Goal: Task Accomplishment & Management: Complete application form

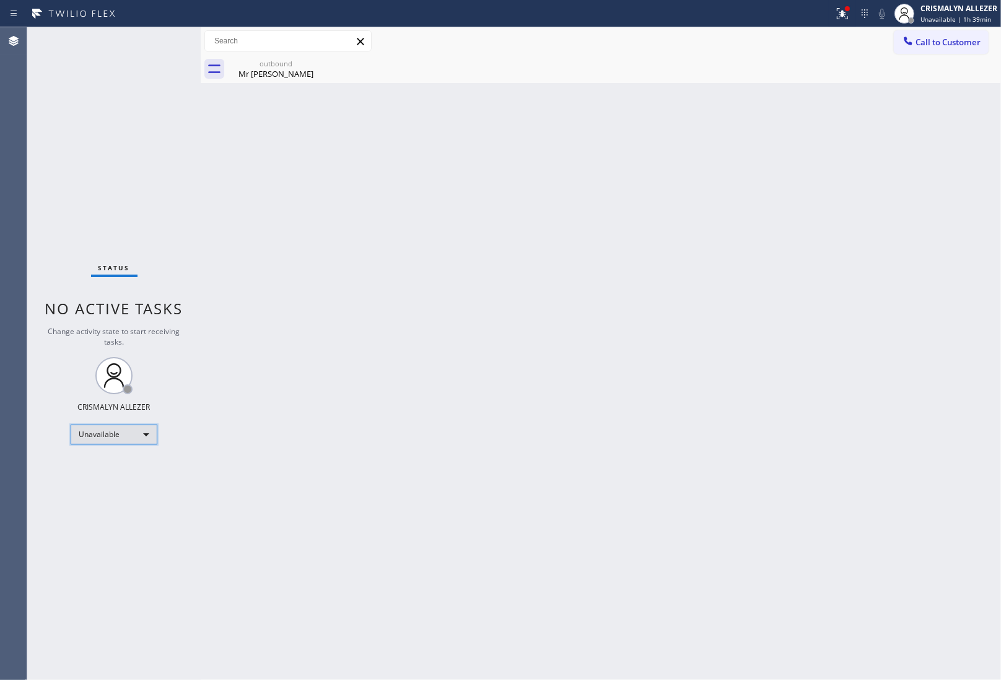
click at [144, 435] on div "Unavailable" at bounding box center [114, 435] width 87 height 20
click at [110, 502] on li "Break" at bounding box center [113, 497] width 84 height 15
drag, startPoint x: 329, startPoint y: 215, endPoint x: 472, endPoint y: 270, distance: 153.2
click at [344, 222] on div "Back to Dashboard Change Sender ID Customers Technicians Select a contact Outbo…" at bounding box center [601, 353] width 801 height 653
click at [147, 433] on div "Break" at bounding box center [114, 435] width 87 height 20
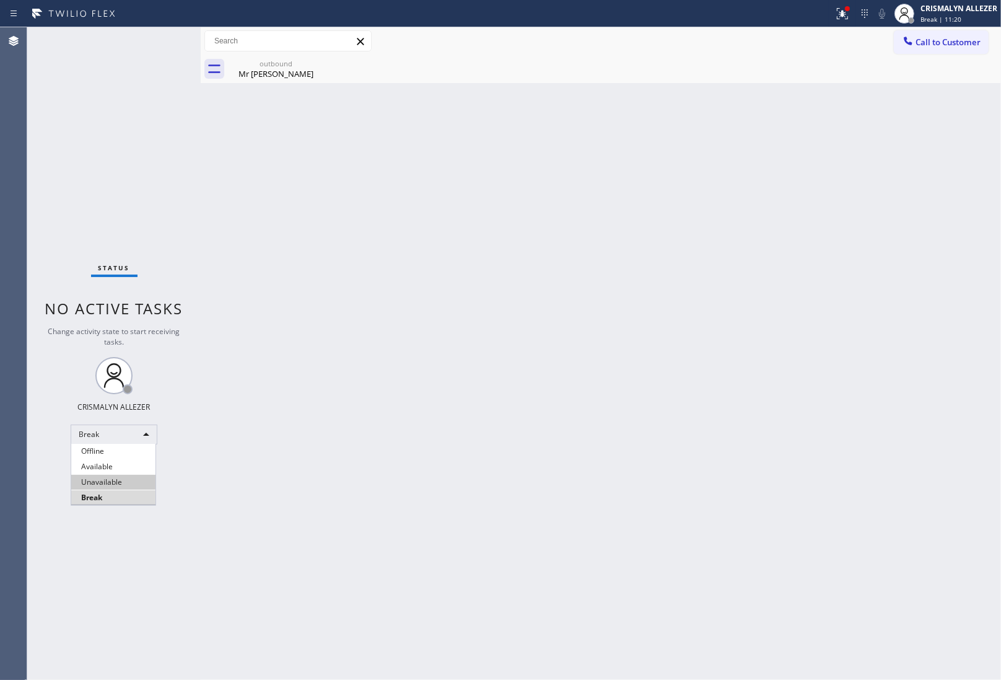
click at [104, 482] on li "Unavailable" at bounding box center [113, 482] width 84 height 15
click at [276, 67] on div "outbound" at bounding box center [276, 63] width 94 height 9
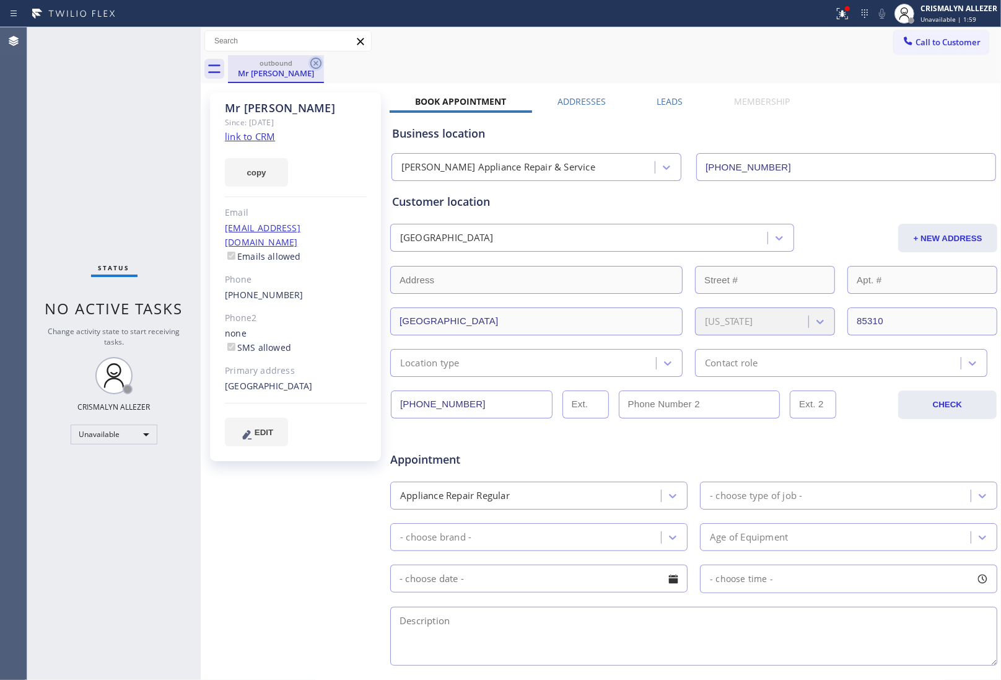
click at [313, 63] on icon at bounding box center [316, 63] width 15 height 15
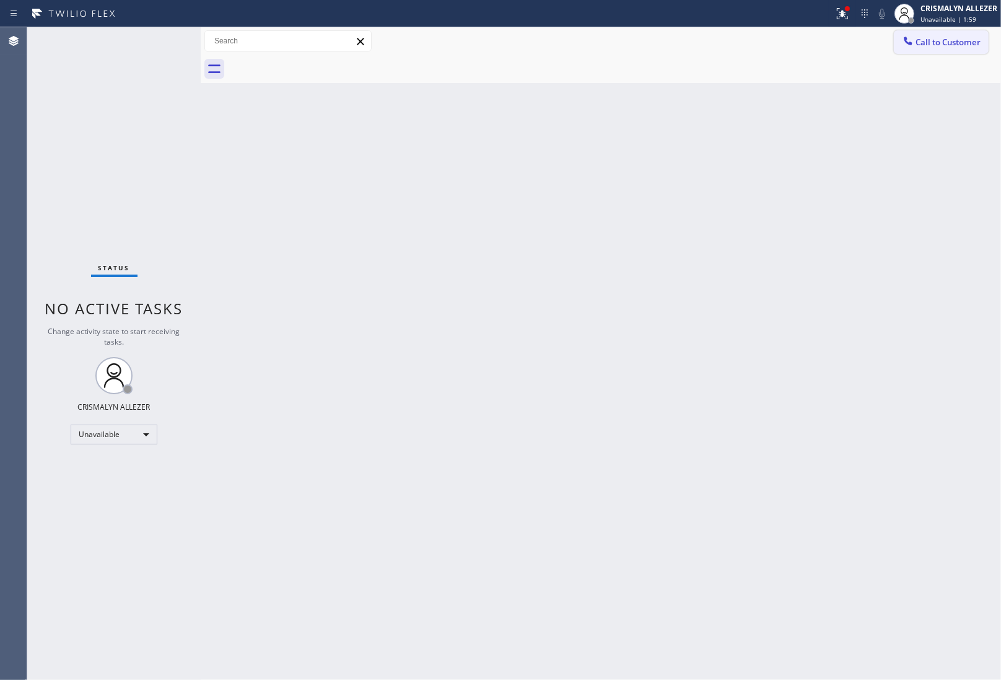
drag, startPoint x: 927, startPoint y: 39, endPoint x: 686, endPoint y: 125, distance: 255.2
click at [918, 45] on span "Call to Customer" at bounding box center [948, 42] width 65 height 11
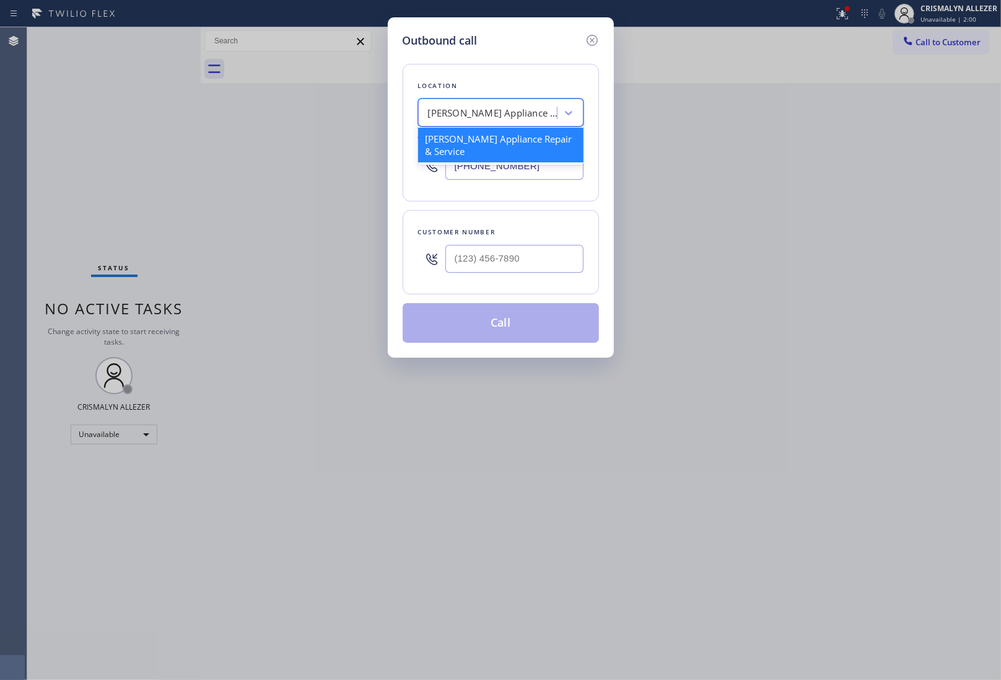
click at [474, 124] on div "[PERSON_NAME] Appliance Repair & Service" at bounding box center [500, 113] width 165 height 28
paste input "5 Star Appliance Repair"
type input "5 Star Appliance Repair"
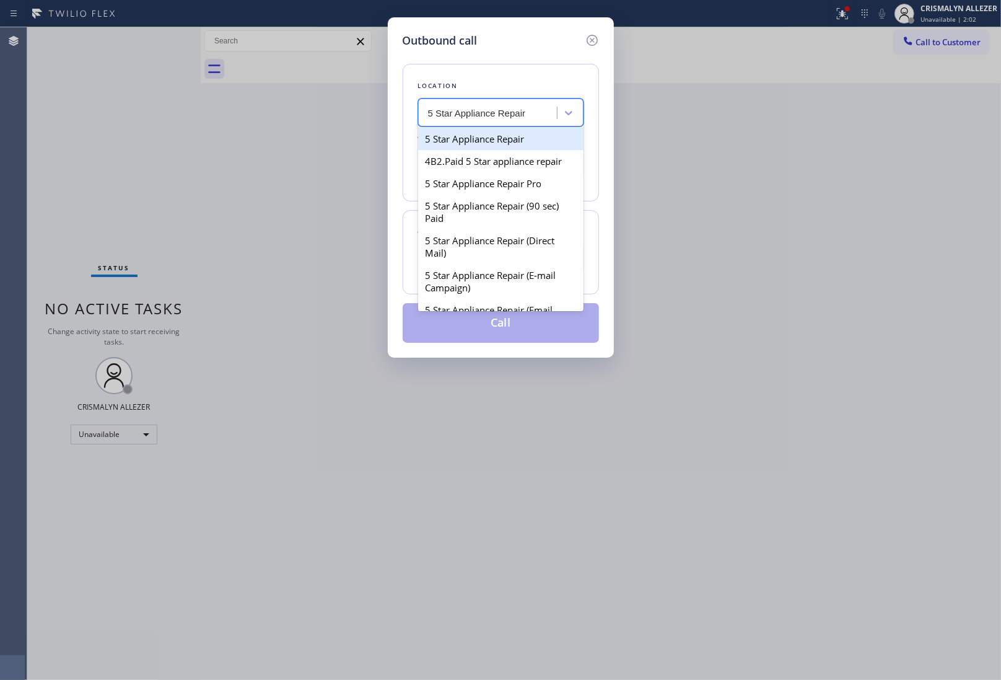
click at [465, 147] on div "5 Star Appliance Repair" at bounding box center [500, 139] width 165 height 22
type input "[PHONE_NUMBER]"
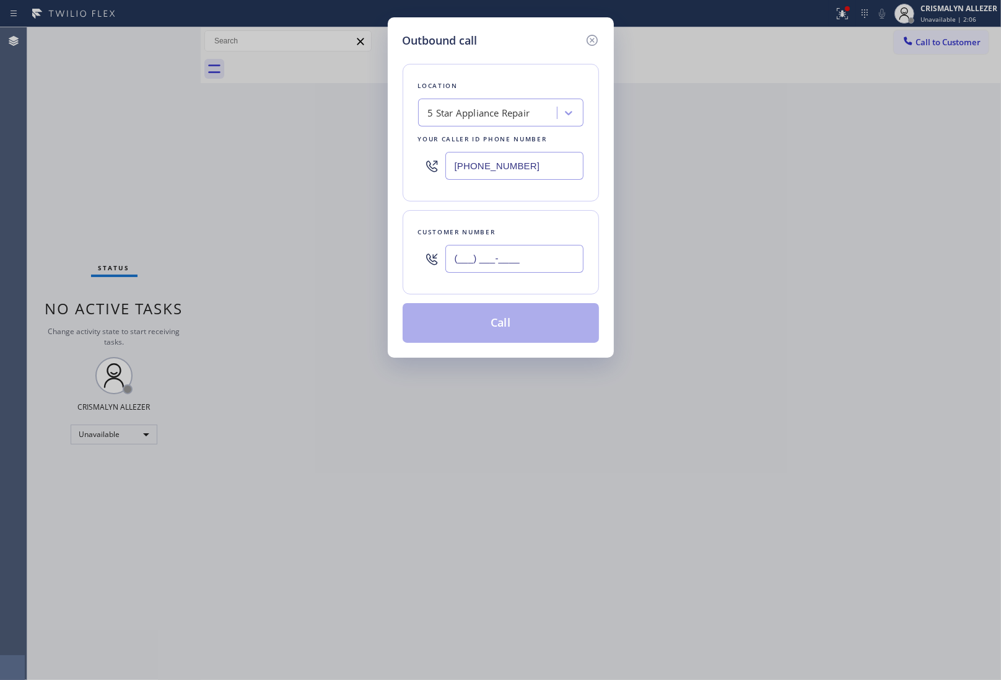
click at [472, 265] on input "(___) ___-____" at bounding box center [515, 259] width 138 height 28
paste input "714) 357-0819"
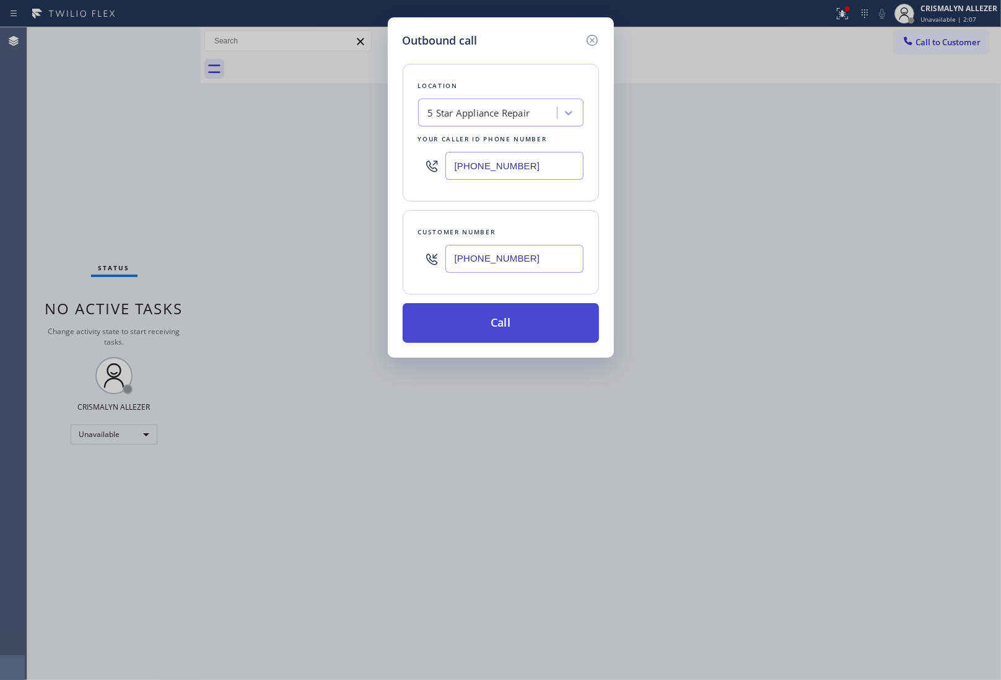
type input "[PHONE_NUMBER]"
click at [500, 322] on button "Call" at bounding box center [501, 323] width 196 height 40
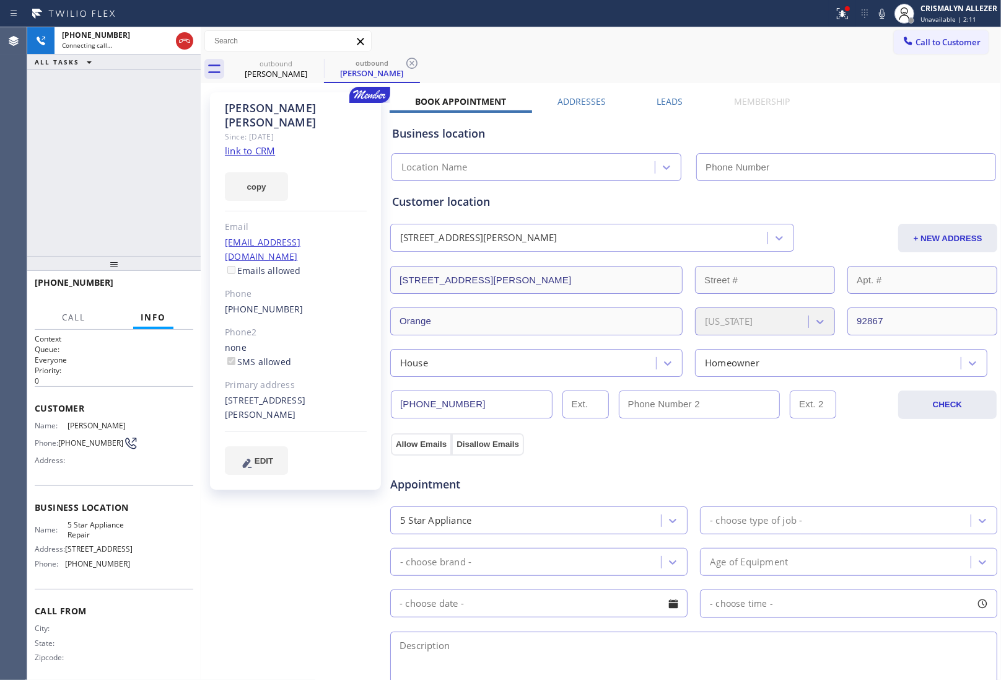
type input "[PHONE_NUMBER]"
click at [181, 39] on icon at bounding box center [184, 41] width 11 height 4
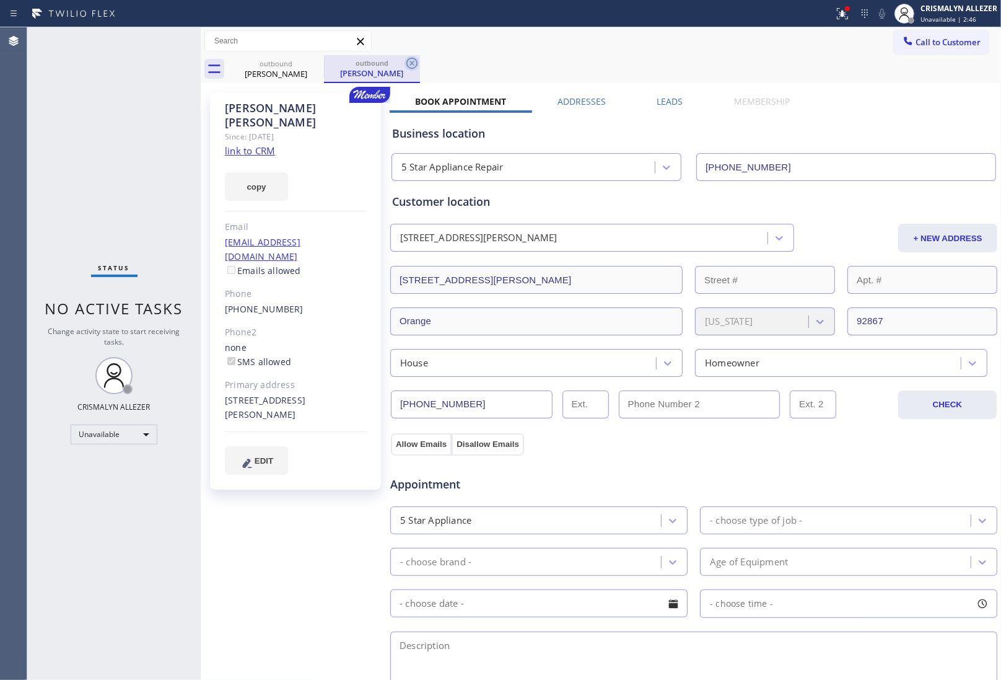
click at [407, 62] on icon at bounding box center [412, 63] width 11 height 11
click at [315, 61] on icon at bounding box center [316, 63] width 15 height 15
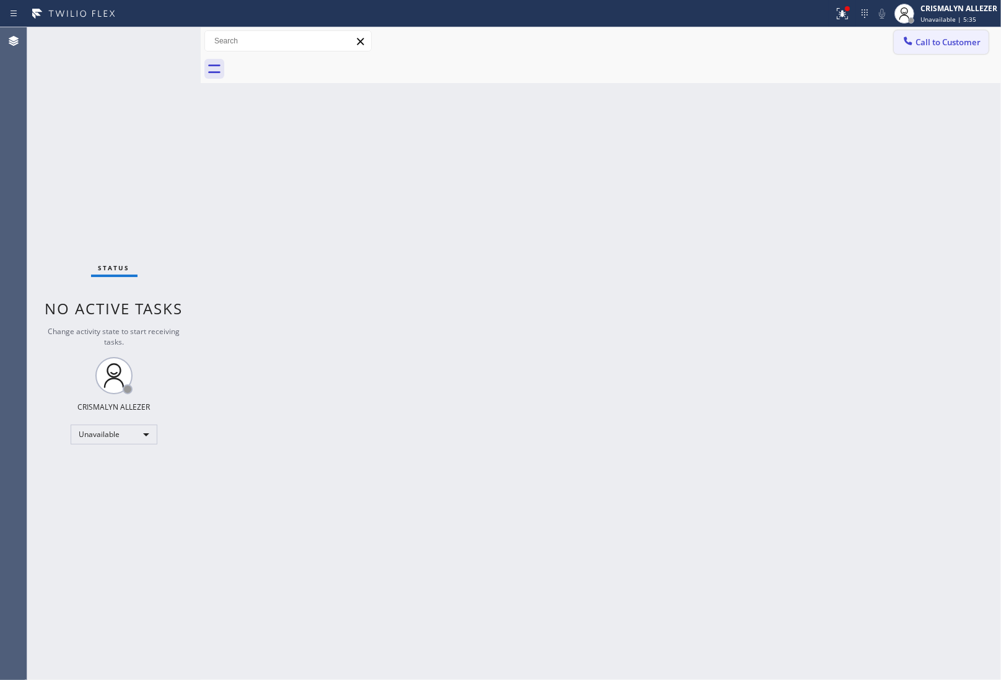
click at [927, 39] on span "Call to Customer" at bounding box center [948, 42] width 65 height 11
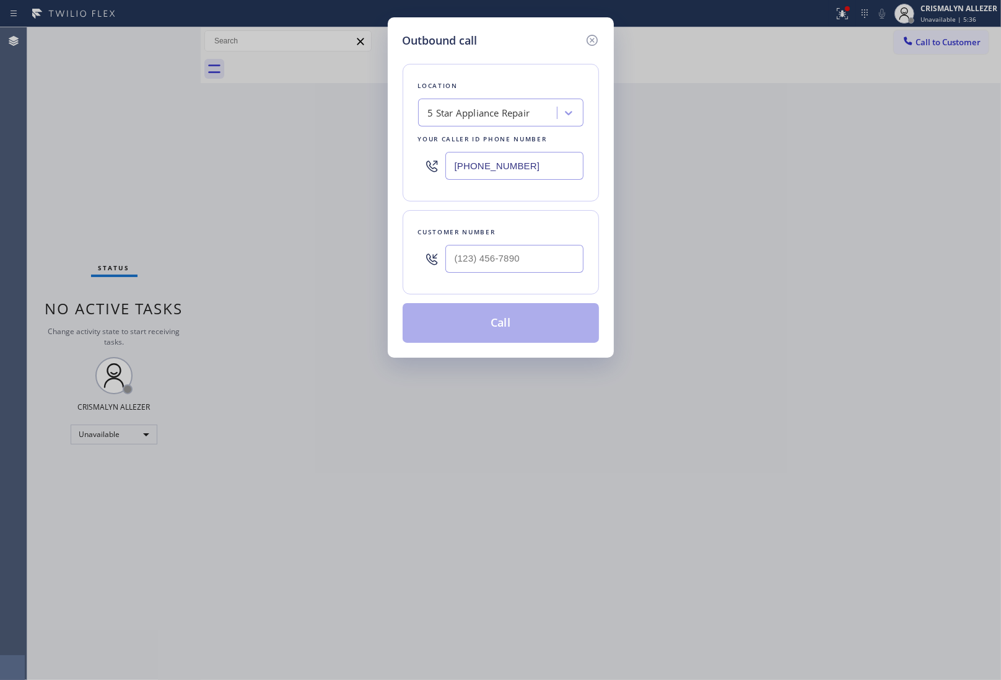
click at [486, 115] on div "5 Star Appliance Repair" at bounding box center [479, 113] width 102 height 14
paste input "Viking Repair Pro"
type input "Viking Repair Pro"
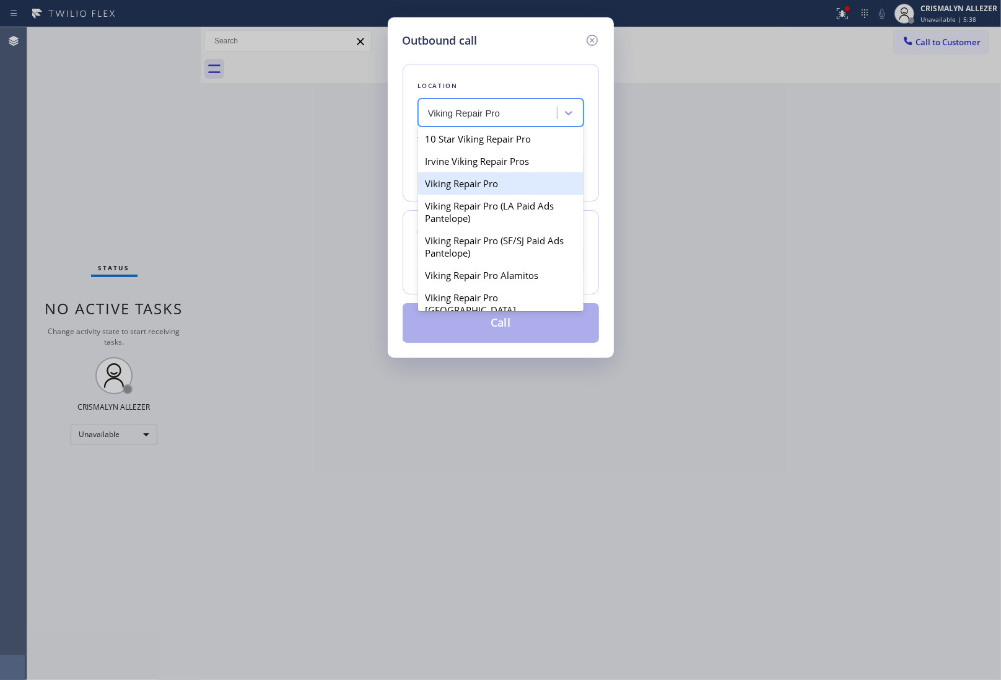
click at [447, 185] on div "Viking Repair Pro" at bounding box center [500, 183] width 165 height 22
type input "[PHONE_NUMBER]"
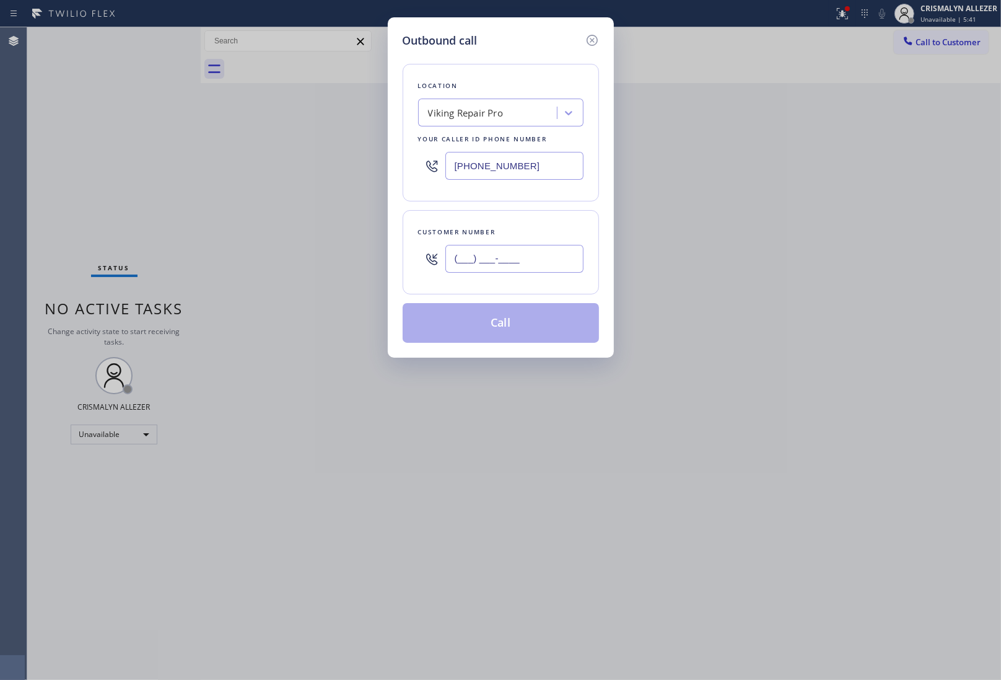
click at [533, 266] on input "(___) ___-____" at bounding box center [515, 259] width 138 height 28
paste input "727) 510-3649"
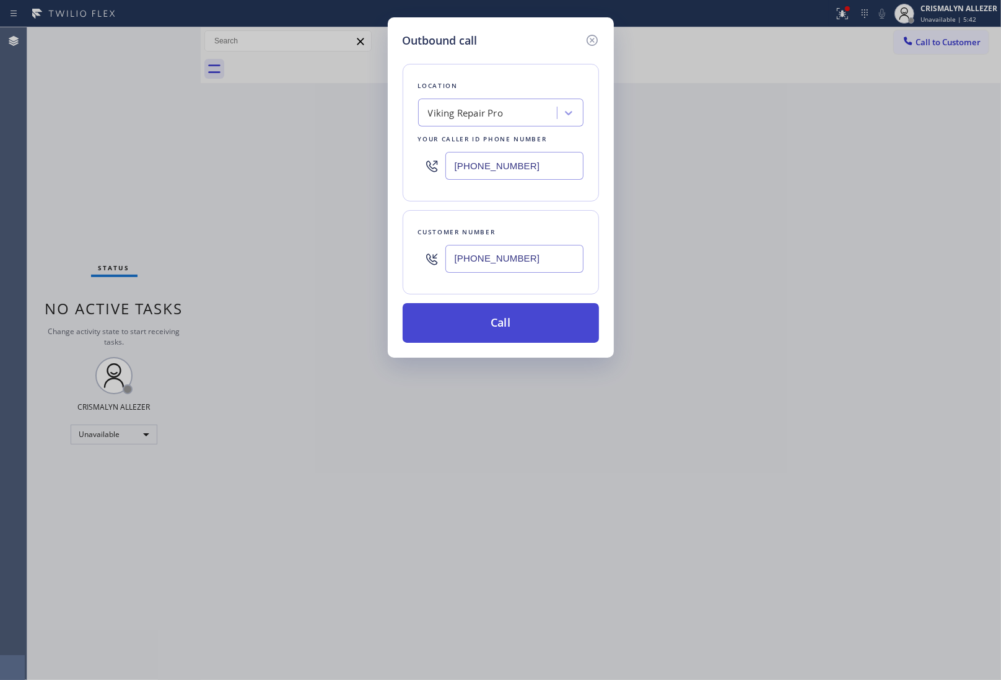
type input "[PHONE_NUMBER]"
click at [501, 336] on button "Call" at bounding box center [501, 323] width 196 height 40
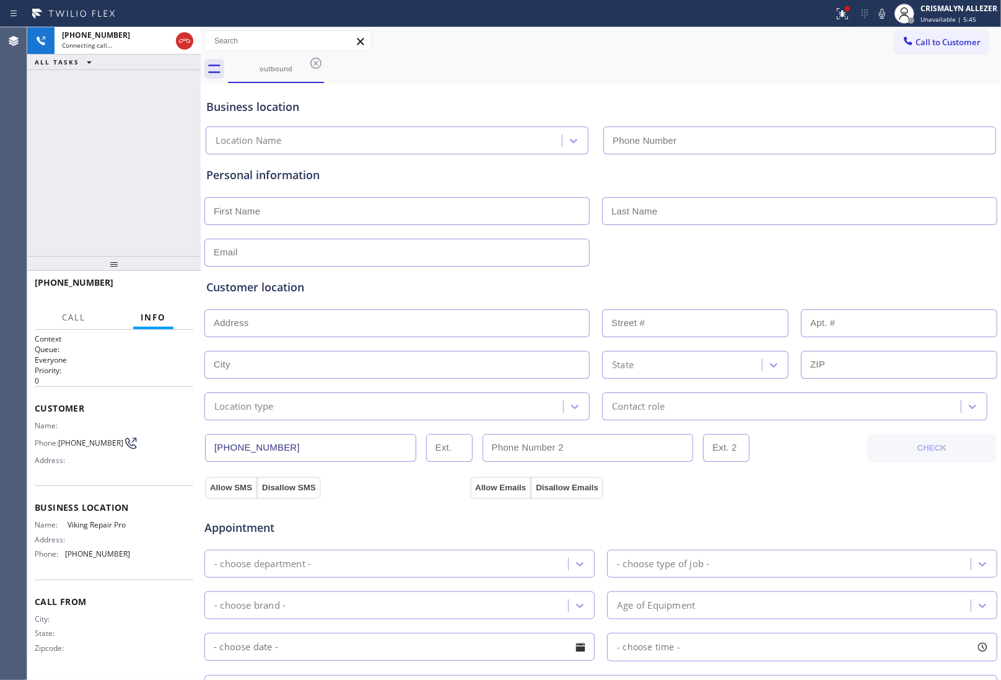
type input "[PHONE_NUMBER]"
click at [949, 265] on div "Customer location >> ADD NEW ADDRESS << + NEW ADDRESS State Location type Conta…" at bounding box center [601, 341] width 795 height 159
click at [156, 288] on span "HANG UP" at bounding box center [165, 288] width 38 height 9
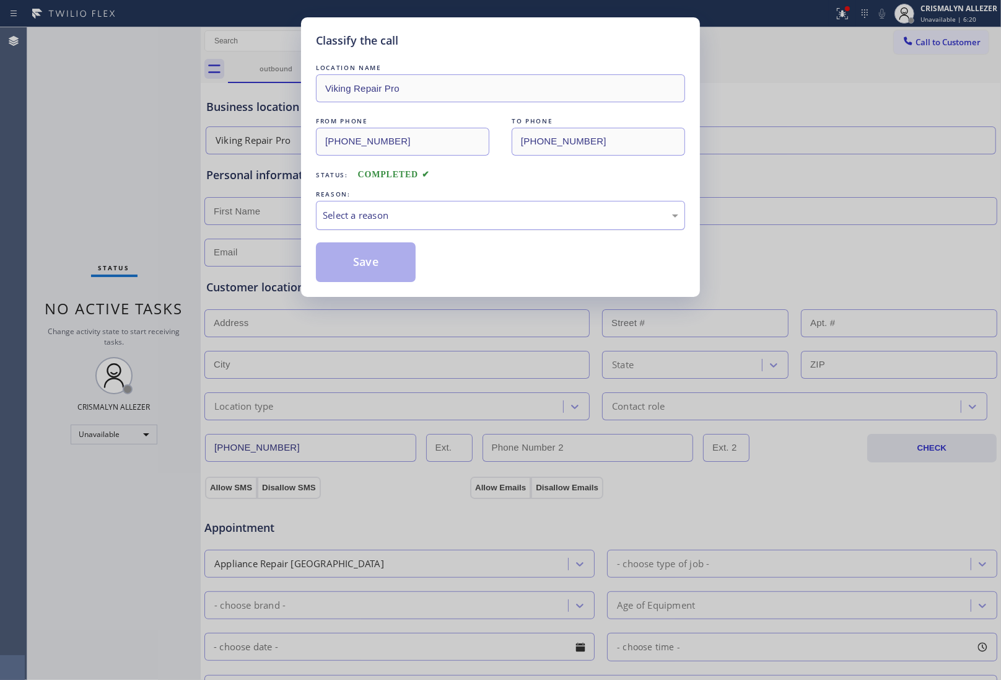
click at [505, 219] on div "Select a reason" at bounding box center [501, 215] width 356 height 14
click at [398, 273] on button "Save" at bounding box center [366, 262] width 100 height 40
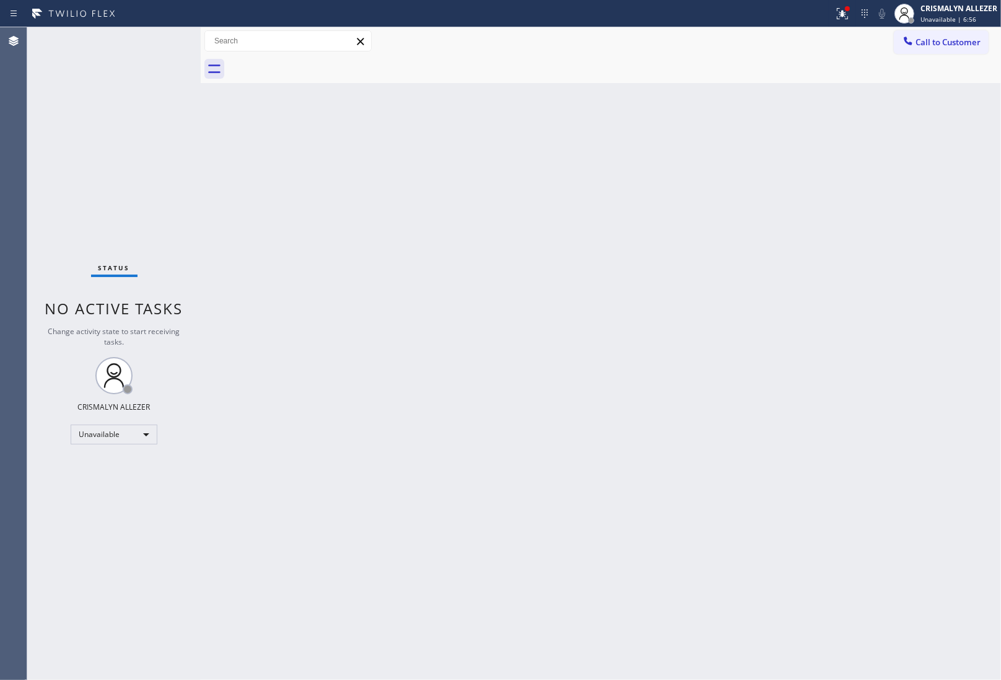
drag, startPoint x: 928, startPoint y: 183, endPoint x: 914, endPoint y: 183, distance: 13.6
click at [928, 183] on div "Back to Dashboard Change Sender ID Customers Technicians Select a contact Outbo…" at bounding box center [601, 353] width 801 height 653
click at [964, 48] on button "Call to Customer" at bounding box center [941, 42] width 95 height 24
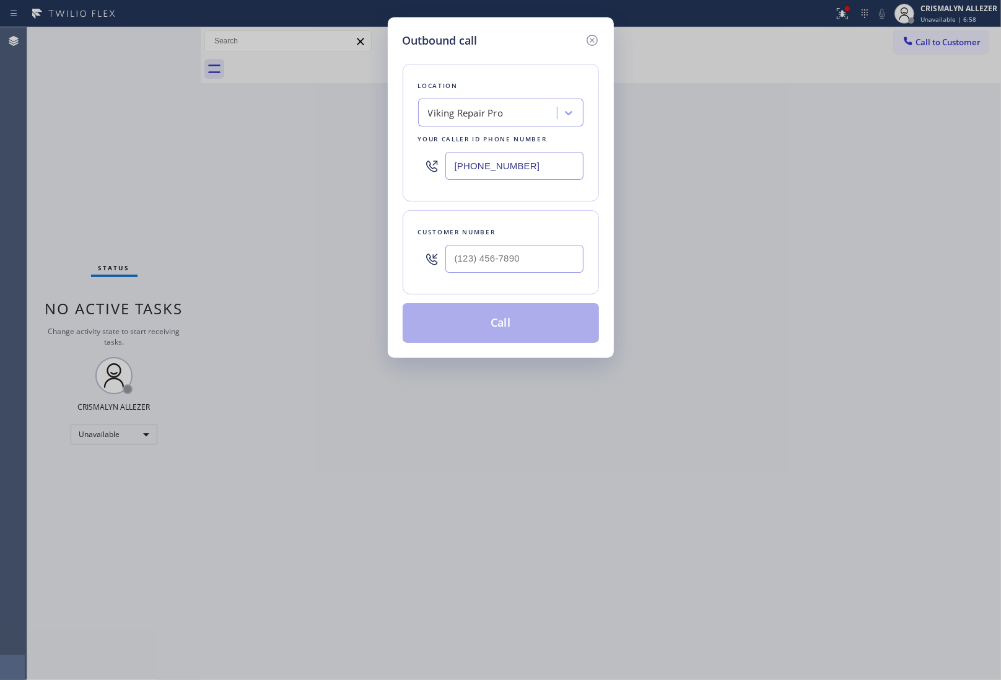
click at [521, 274] on div at bounding box center [515, 259] width 138 height 40
click at [529, 262] on input "(___) ___-____" at bounding box center [515, 259] width 138 height 28
paste input "534) 571-5340"
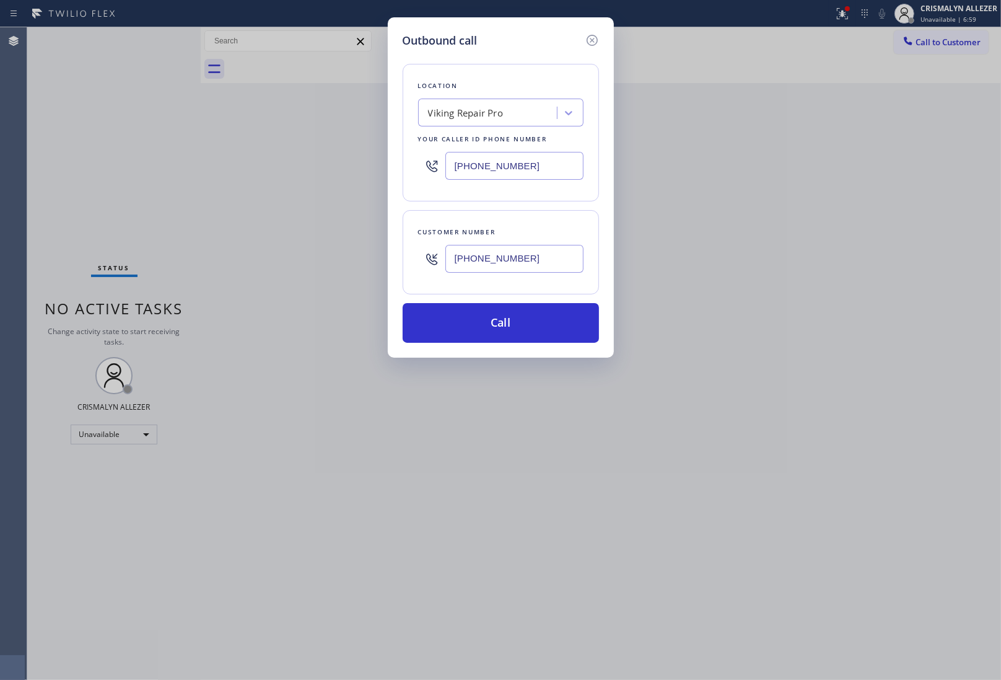
type input "[PHONE_NUMBER]"
click at [513, 118] on div "Viking Repair Pro" at bounding box center [489, 113] width 135 height 22
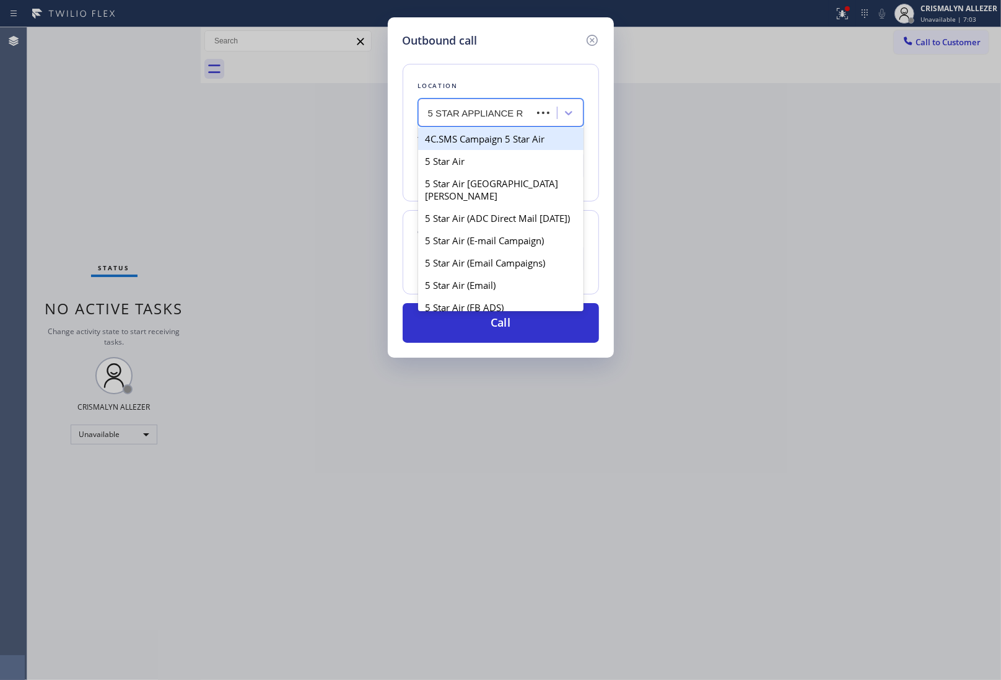
type input "5 STAR APPLIANCE RE"
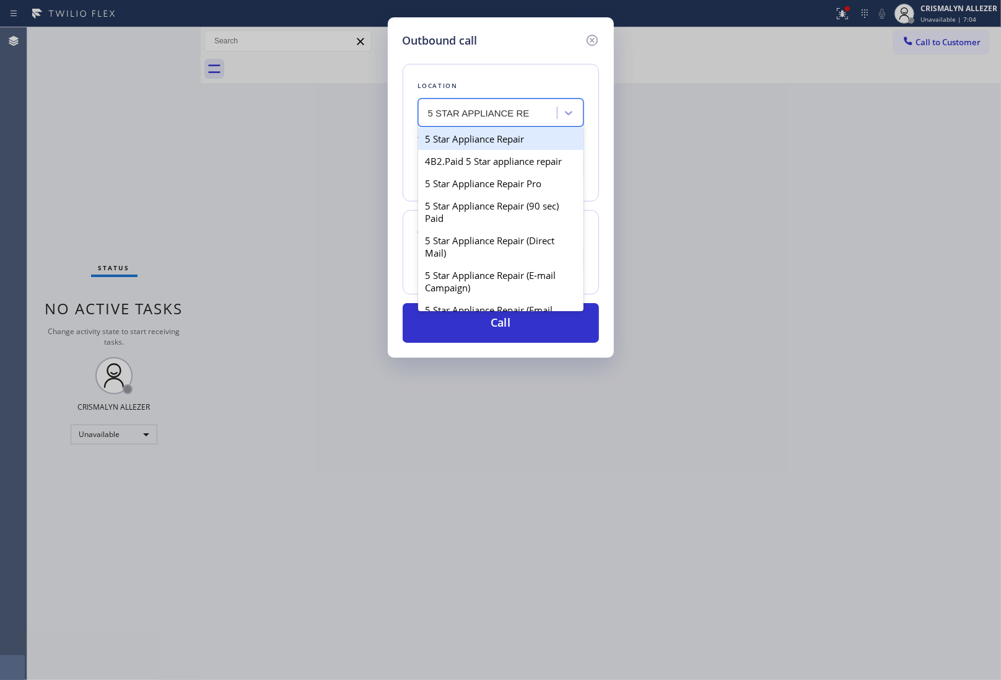
click at [509, 144] on div "5 Star Appliance Repair" at bounding box center [500, 139] width 165 height 22
type input "[PHONE_NUMBER]"
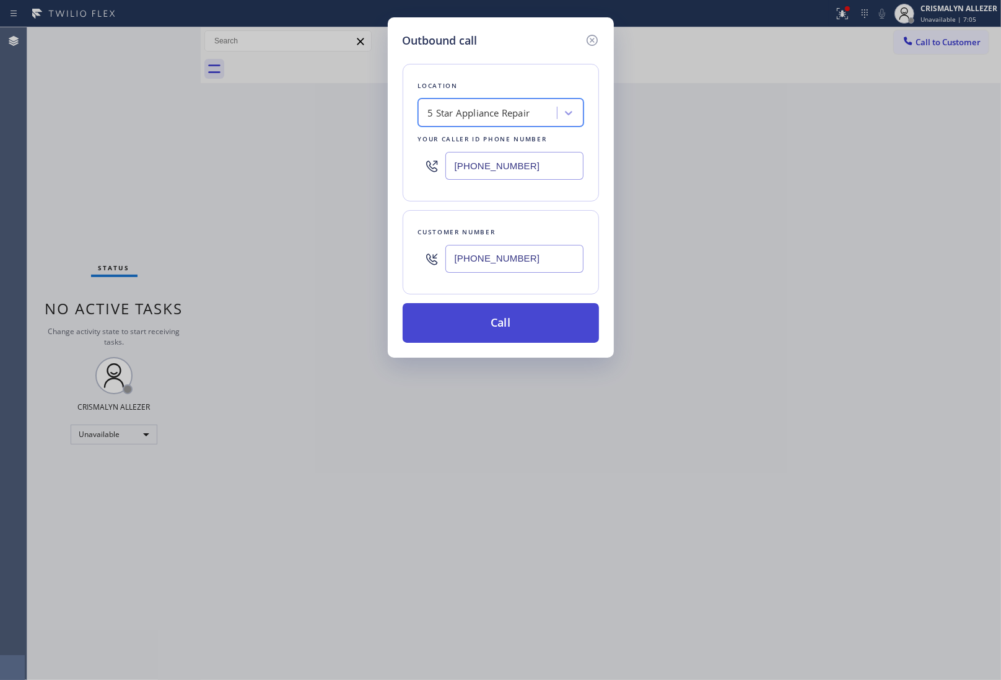
click at [478, 320] on button "Call" at bounding box center [501, 323] width 196 height 40
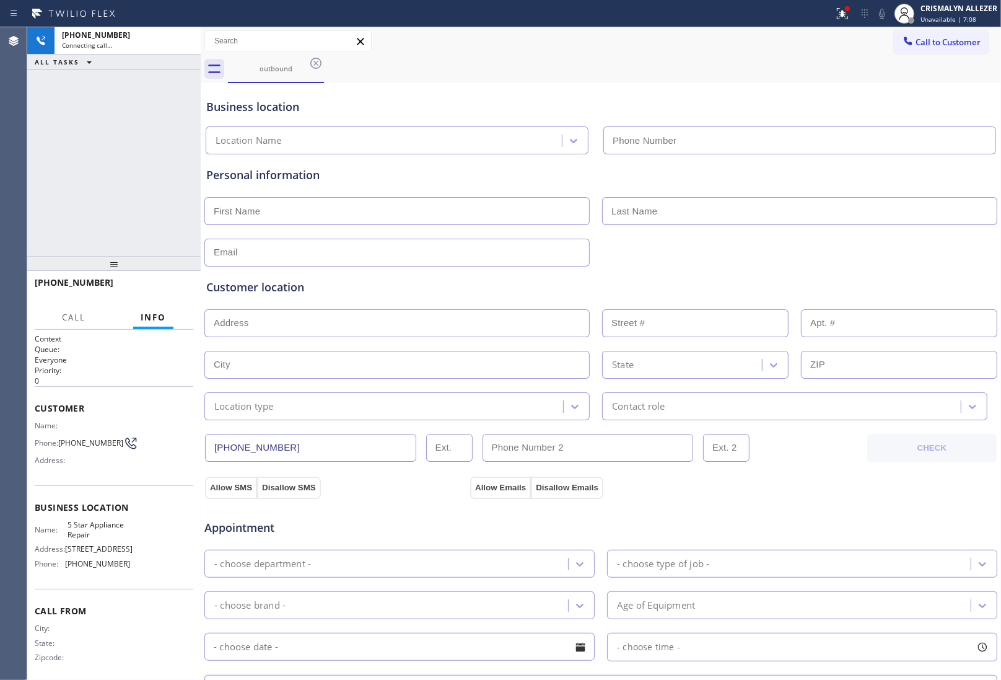
type input "[PHONE_NUMBER]"
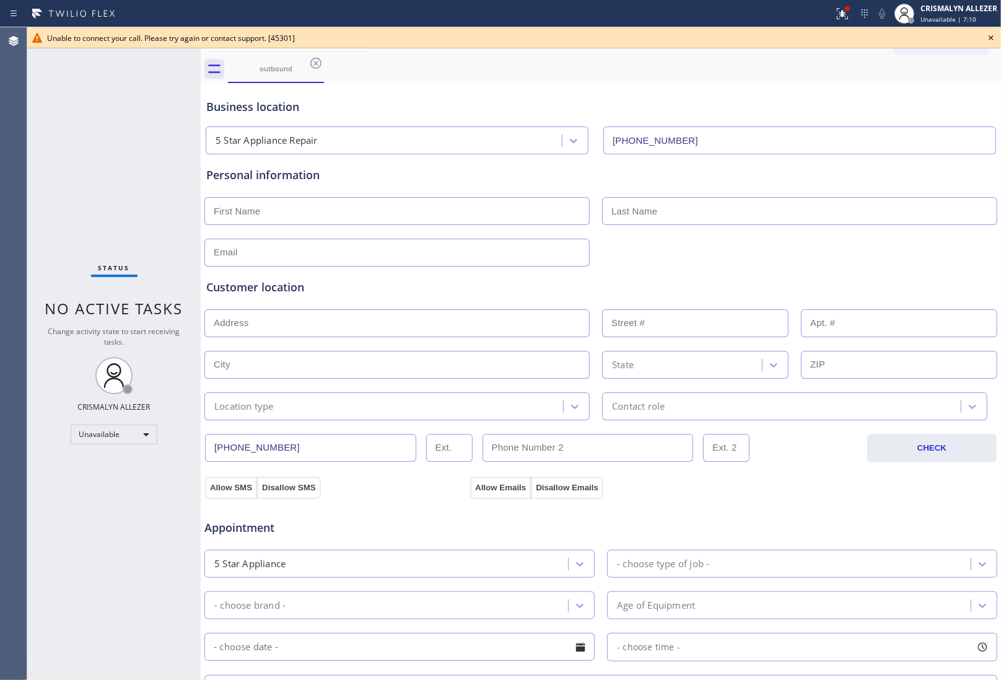
click at [992, 34] on icon at bounding box center [991, 37] width 15 height 15
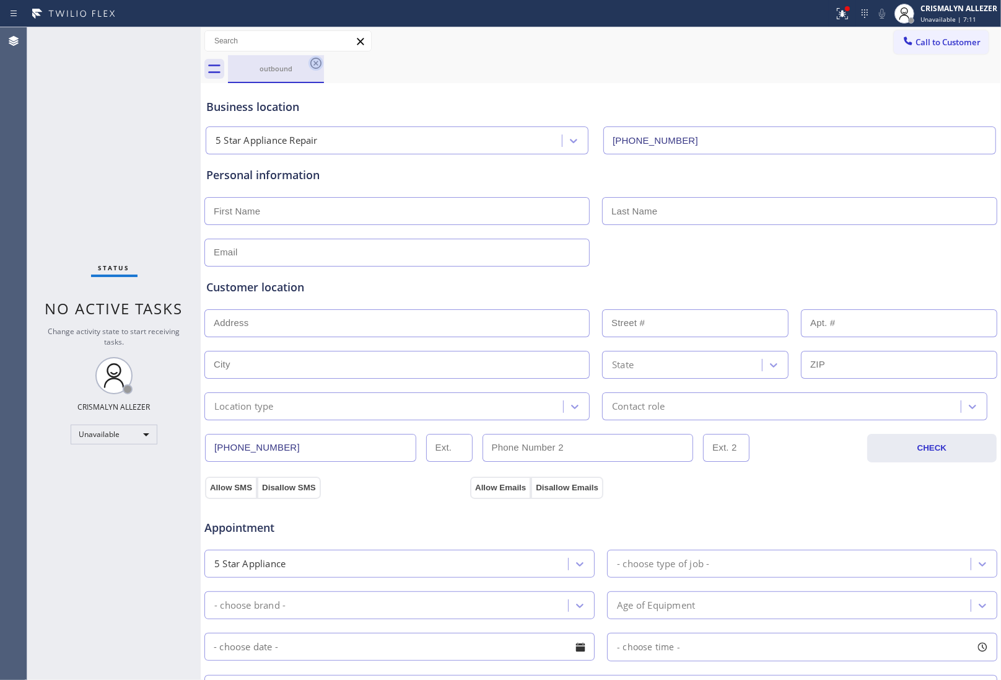
click at [314, 63] on icon at bounding box center [316, 63] width 15 height 15
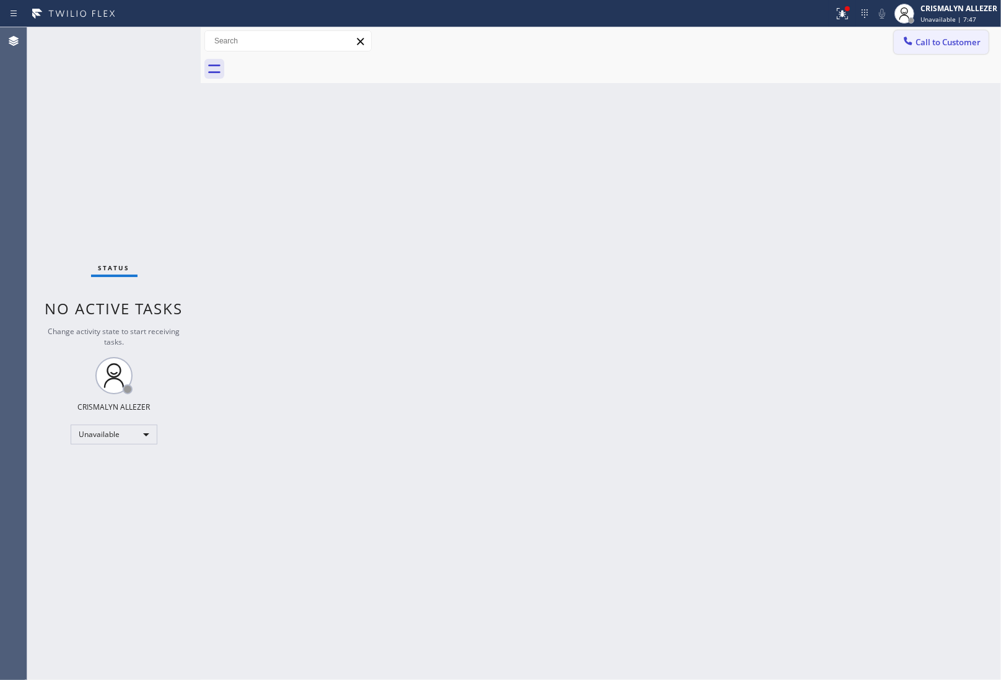
click at [913, 38] on icon at bounding box center [908, 41] width 12 height 12
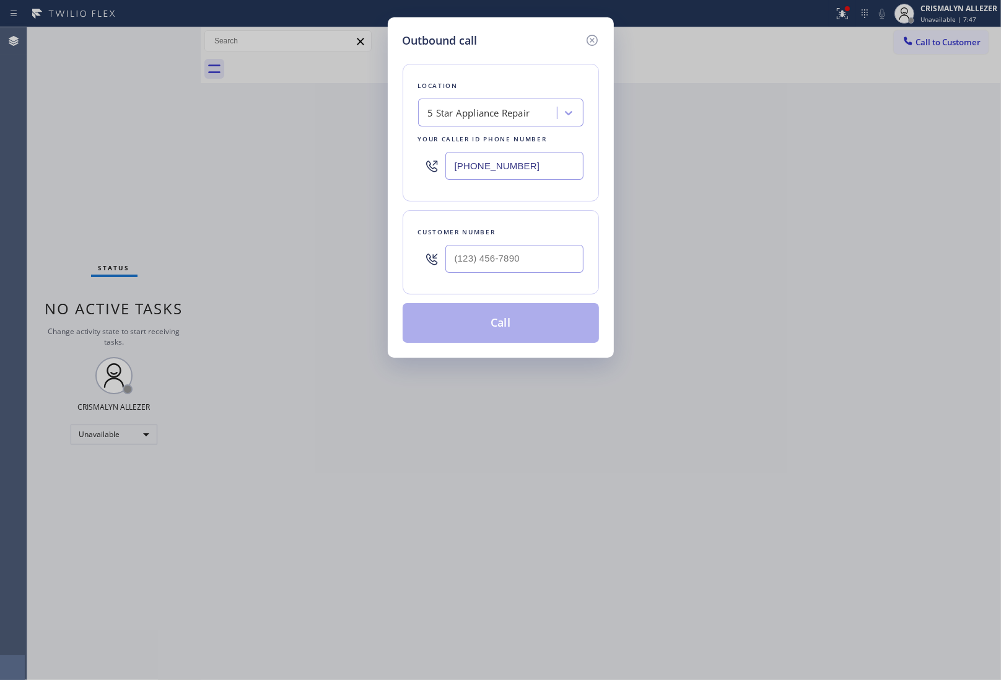
drag, startPoint x: 560, startPoint y: 172, endPoint x: 309, endPoint y: 175, distance: 251.0
click at [309, 175] on div "Outbound call Location 5 Star Appliance Repair Your caller id phone number [PHO…" at bounding box center [500, 340] width 1001 height 680
paste input "44) 477-4437"
type input "[PHONE_NUMBER]"
click at [508, 259] on input "(___) ___-____" at bounding box center [515, 259] width 138 height 28
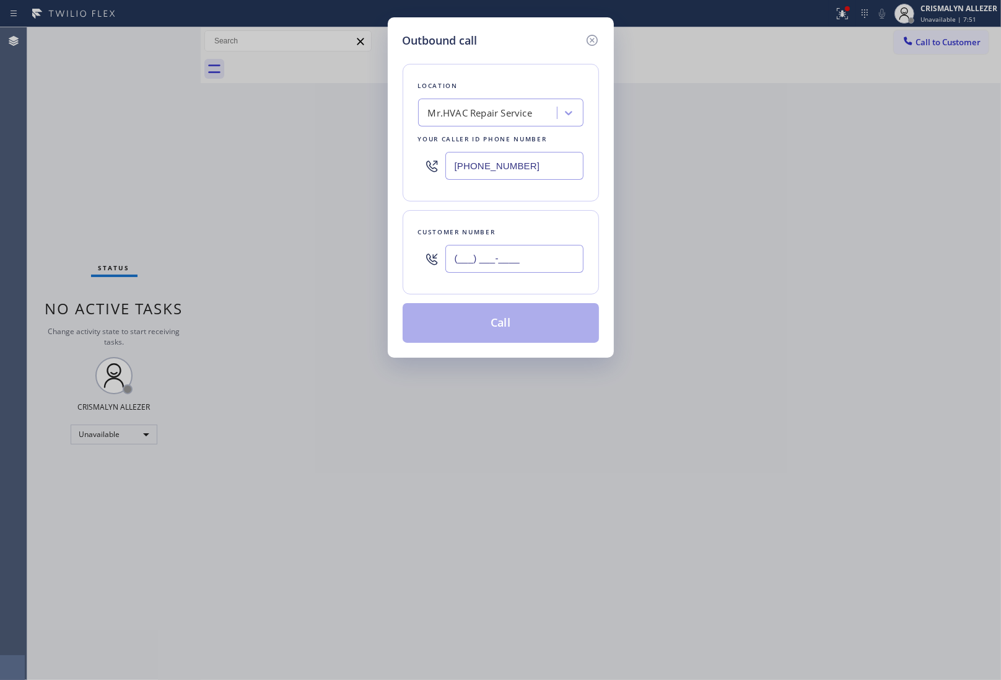
paste input "682) 240-5289"
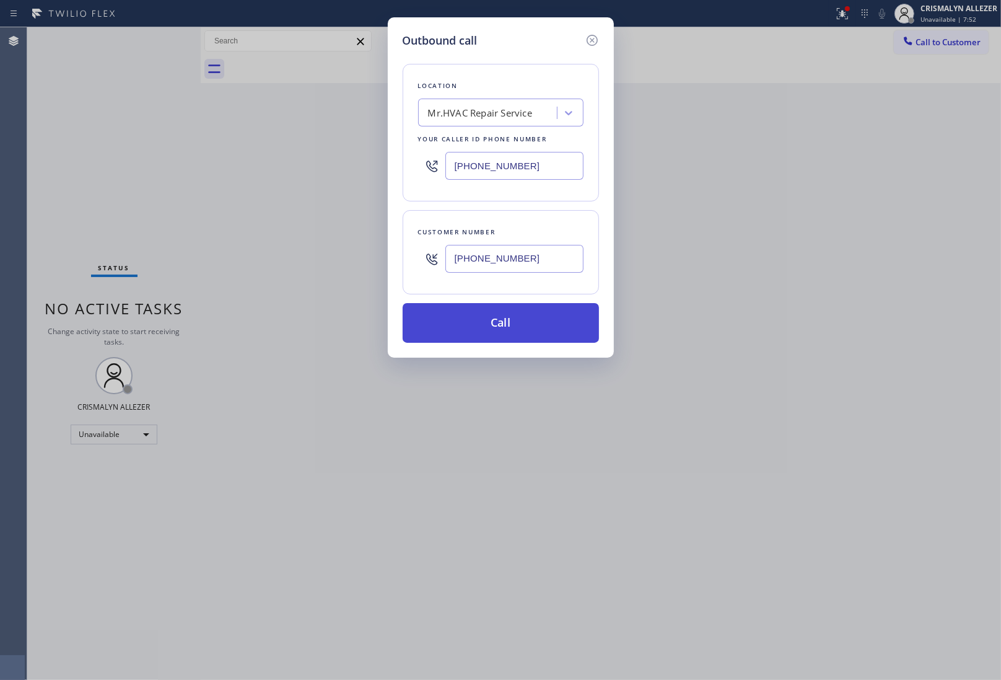
type input "[PHONE_NUMBER]"
click at [511, 324] on button "Call" at bounding box center [501, 323] width 196 height 40
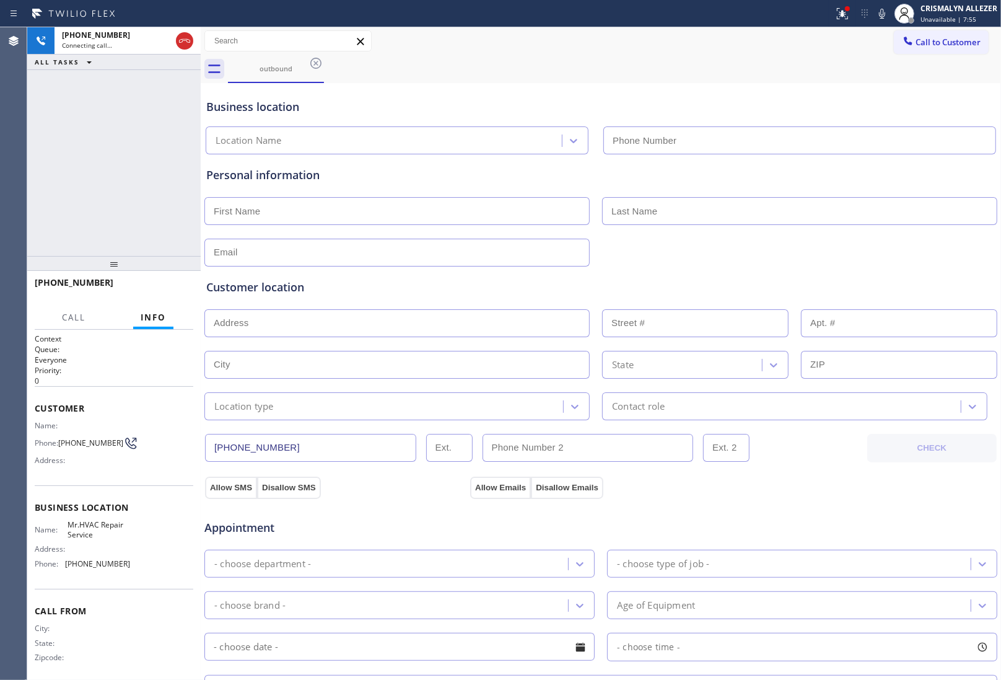
type input "[PHONE_NUMBER]"
click at [163, 293] on button "HANG UP" at bounding box center [165, 288] width 58 height 17
click at [169, 287] on span "HANG UP" at bounding box center [165, 288] width 38 height 9
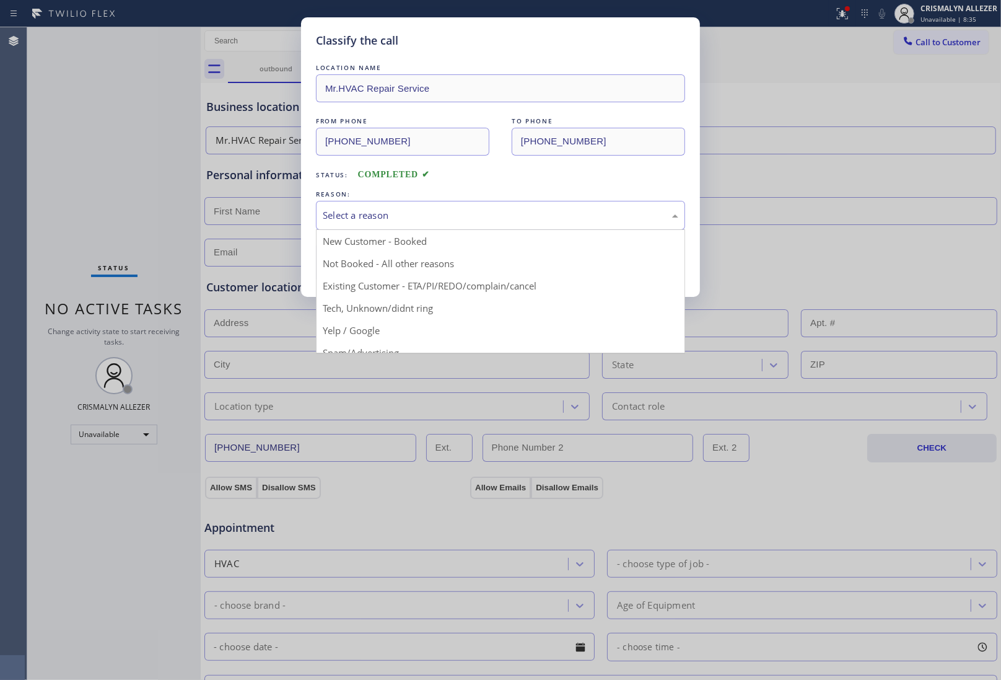
click at [484, 221] on div "Select a reason" at bounding box center [501, 215] width 356 height 14
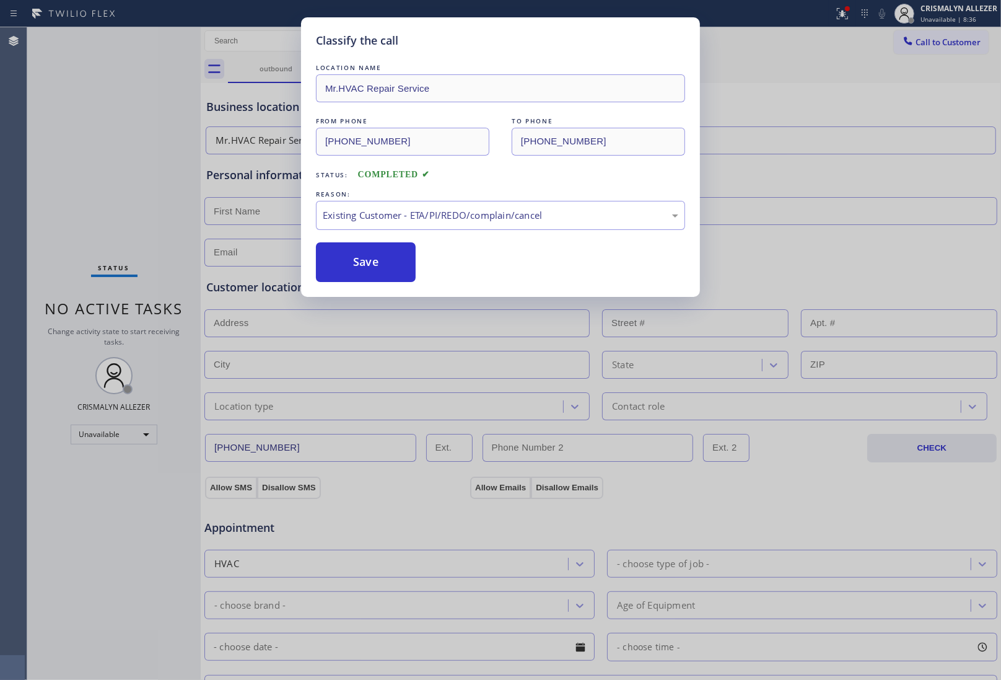
click at [357, 279] on button "Save" at bounding box center [366, 262] width 100 height 40
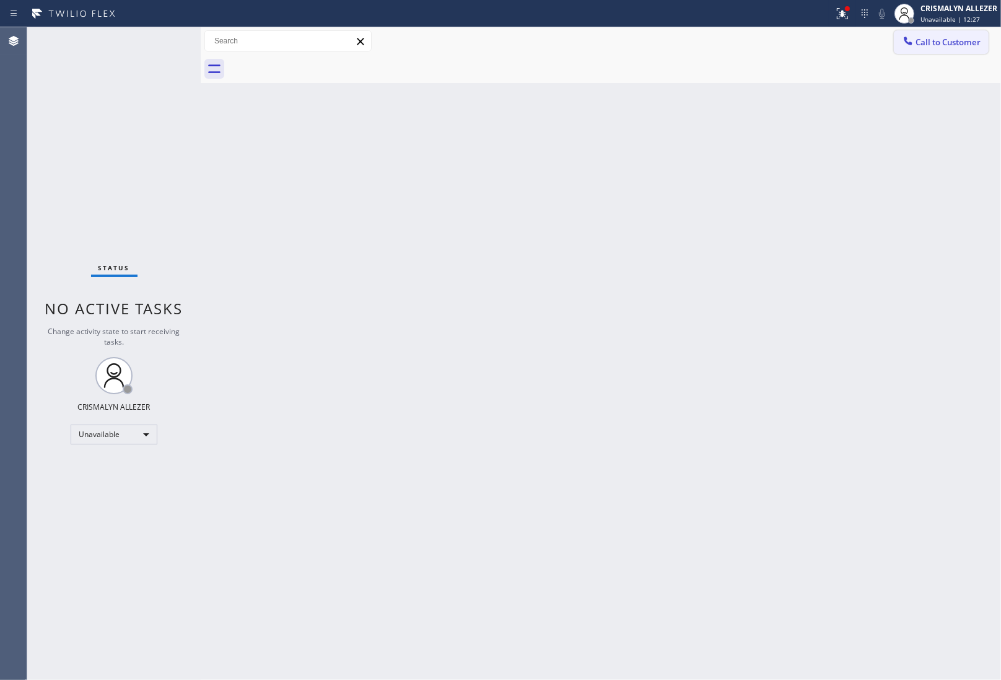
click at [939, 42] on span "Call to Customer" at bounding box center [948, 42] width 65 height 11
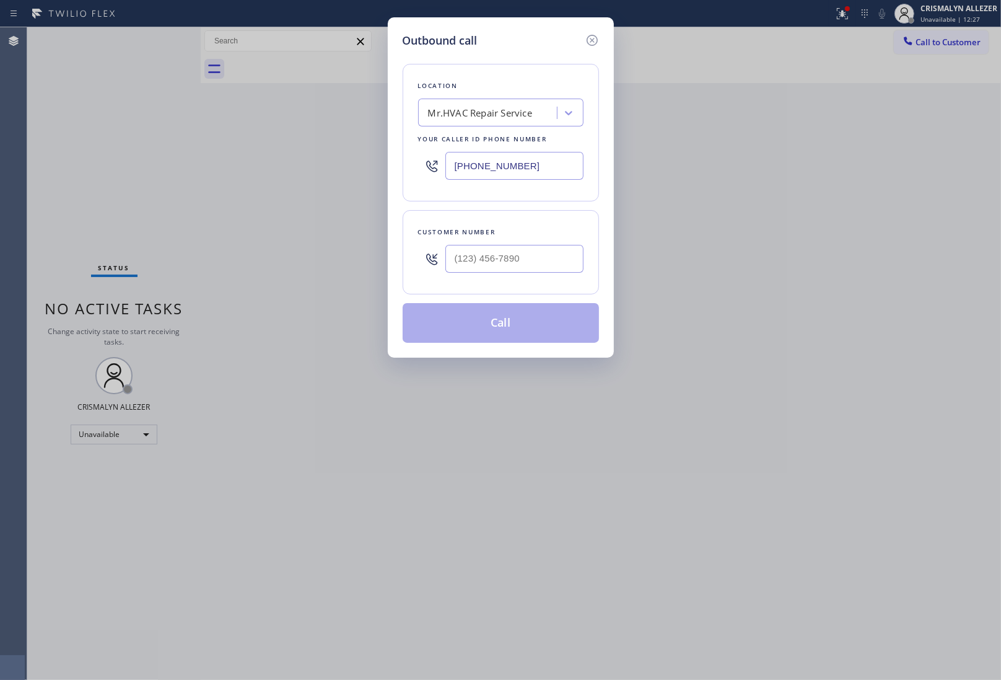
drag, startPoint x: 546, startPoint y: 159, endPoint x: 310, endPoint y: 178, distance: 236.3
click at [310, 178] on div "Outbound call Location Mr.HVAC Repair Service Your caller id phone number [PHON…" at bounding box center [500, 340] width 1001 height 680
paste input "213) 263-4073"
drag, startPoint x: 552, startPoint y: 170, endPoint x: 342, endPoint y: 165, distance: 210.2
click at [343, 165] on div "Outbound call Location Mr.HVAC Repair Service Your caller id phone number [PHON…" at bounding box center [500, 340] width 1001 height 680
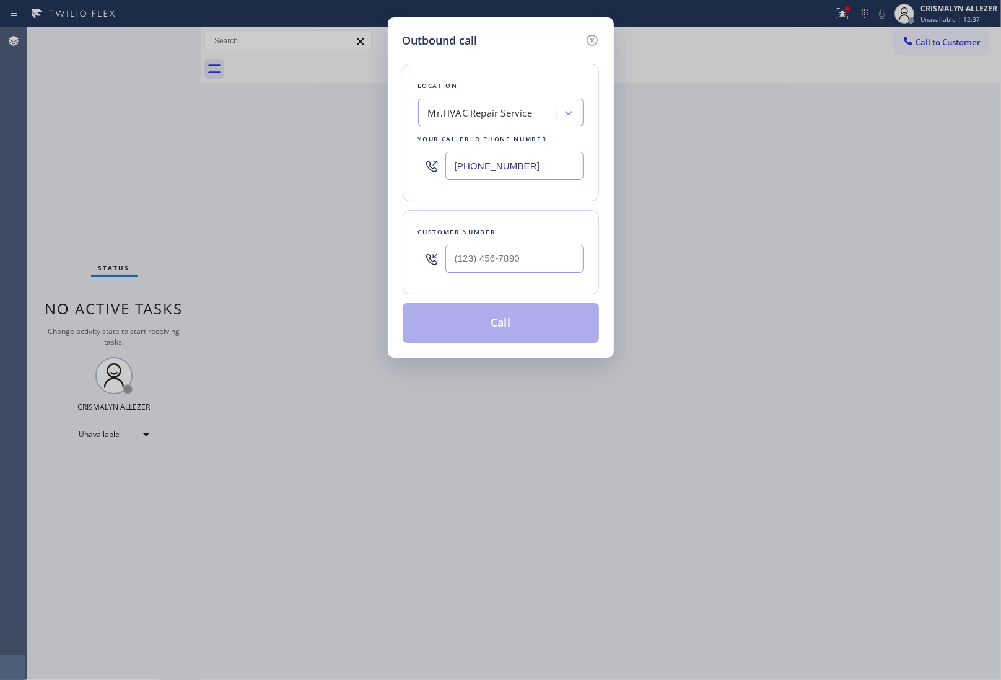
paste input "206) 445-7361"
type input "[PHONE_NUMBER]"
click at [527, 265] on input "(___) ___-____" at bounding box center [515, 259] width 138 height 28
paste input "650) 796-6774"
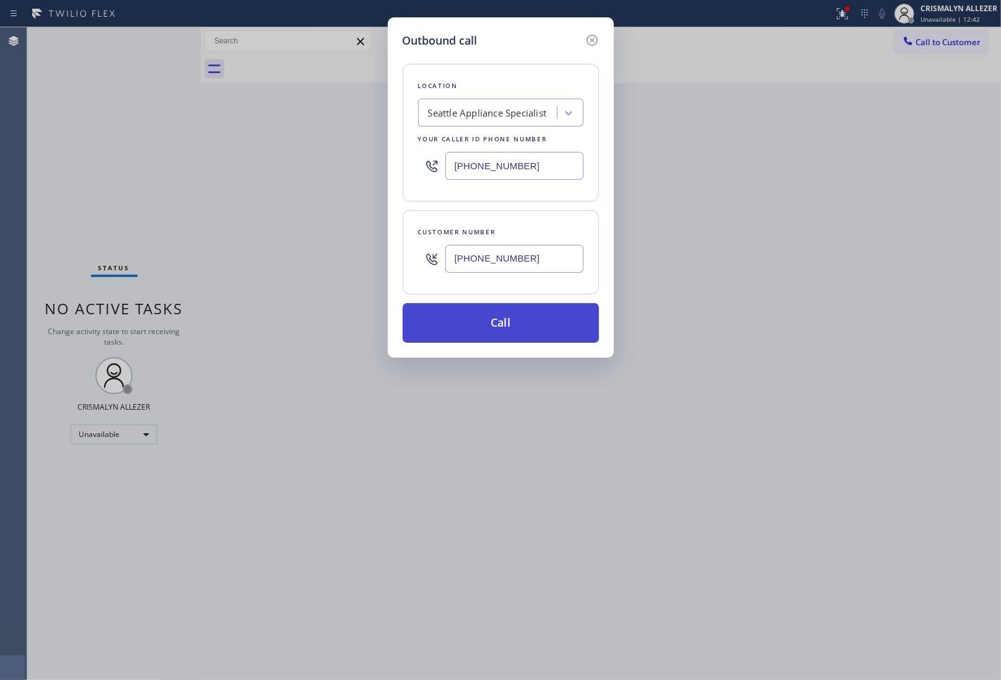
type input "[PHONE_NUMBER]"
click at [513, 330] on button "Call" at bounding box center [501, 323] width 196 height 40
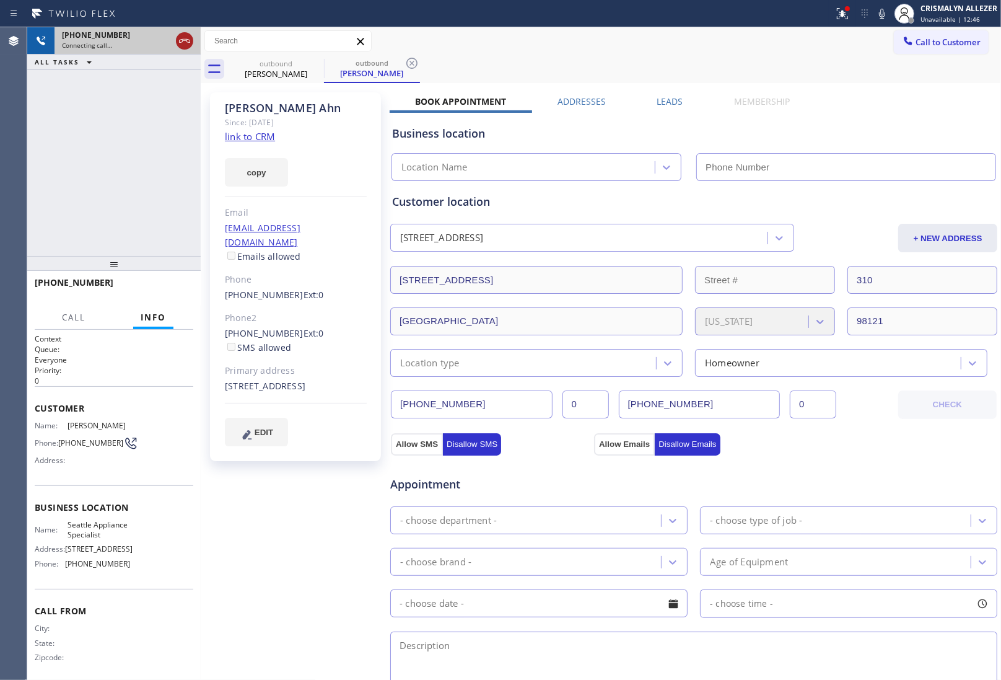
click at [183, 37] on icon at bounding box center [184, 40] width 15 height 15
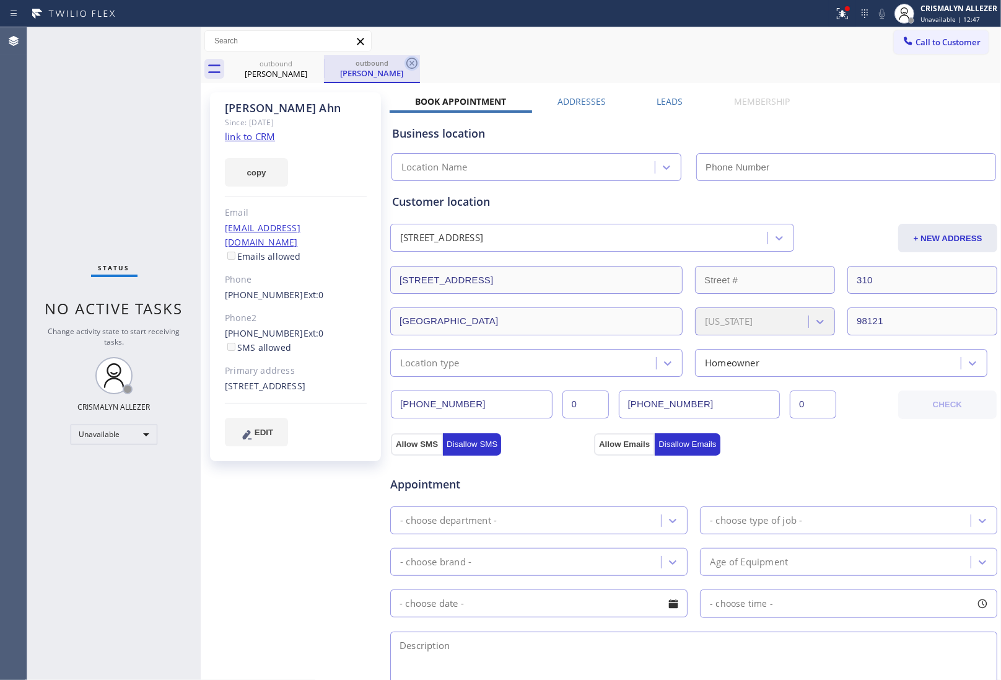
type input "[PHONE_NUMBER]"
click at [413, 64] on icon at bounding box center [412, 63] width 11 height 11
click at [314, 63] on icon at bounding box center [316, 63] width 15 height 15
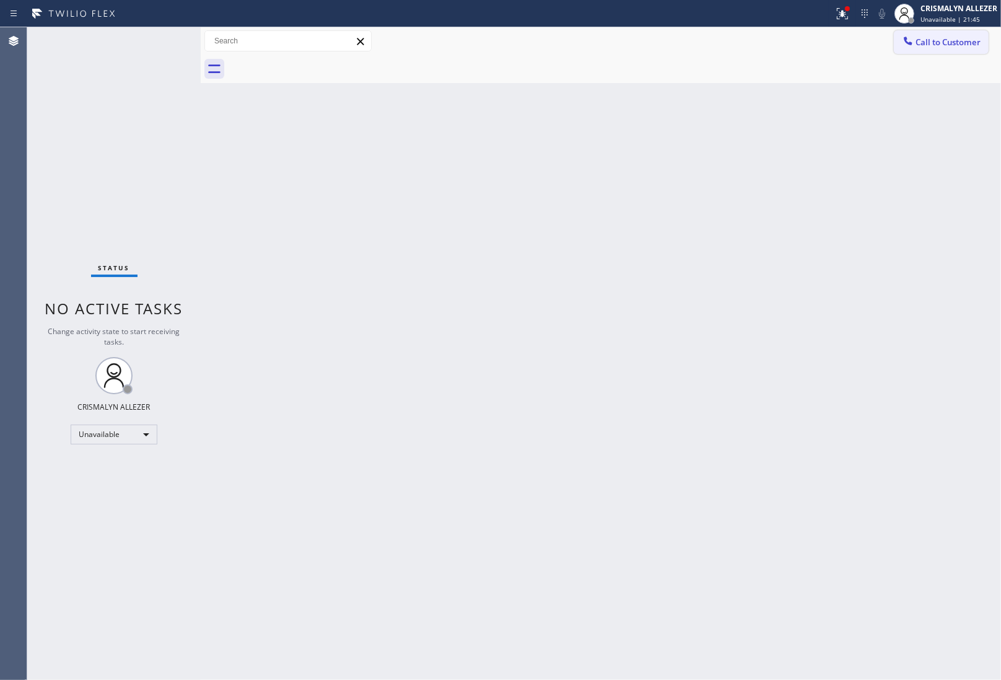
click at [966, 39] on span "Call to Customer" at bounding box center [948, 42] width 65 height 11
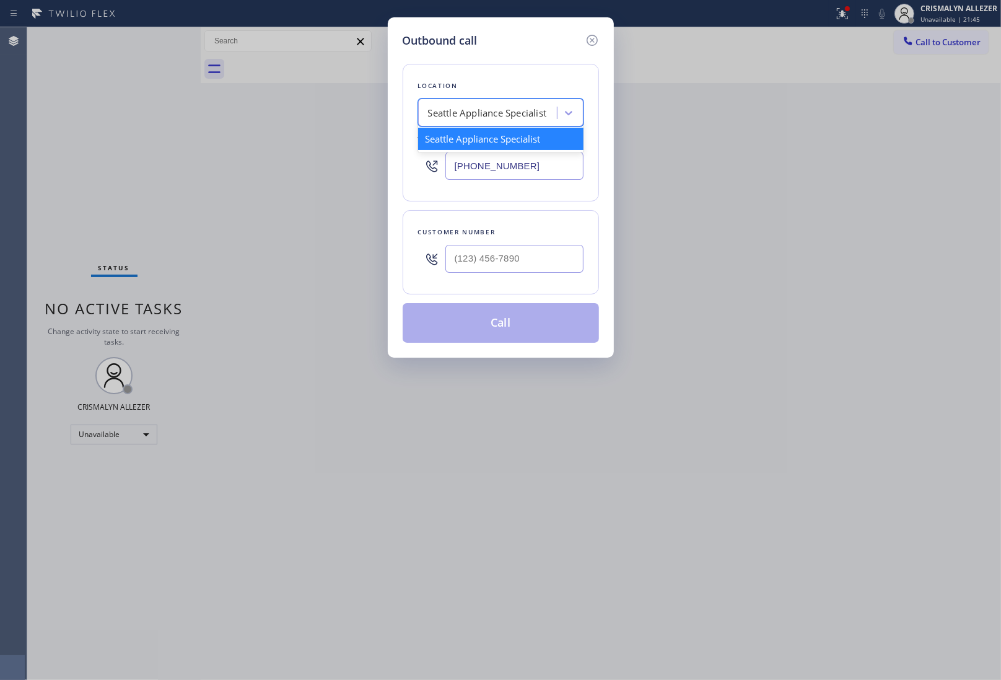
click at [501, 113] on div "Seattle Appliance Specialist" at bounding box center [487, 113] width 119 height 14
type input "v"
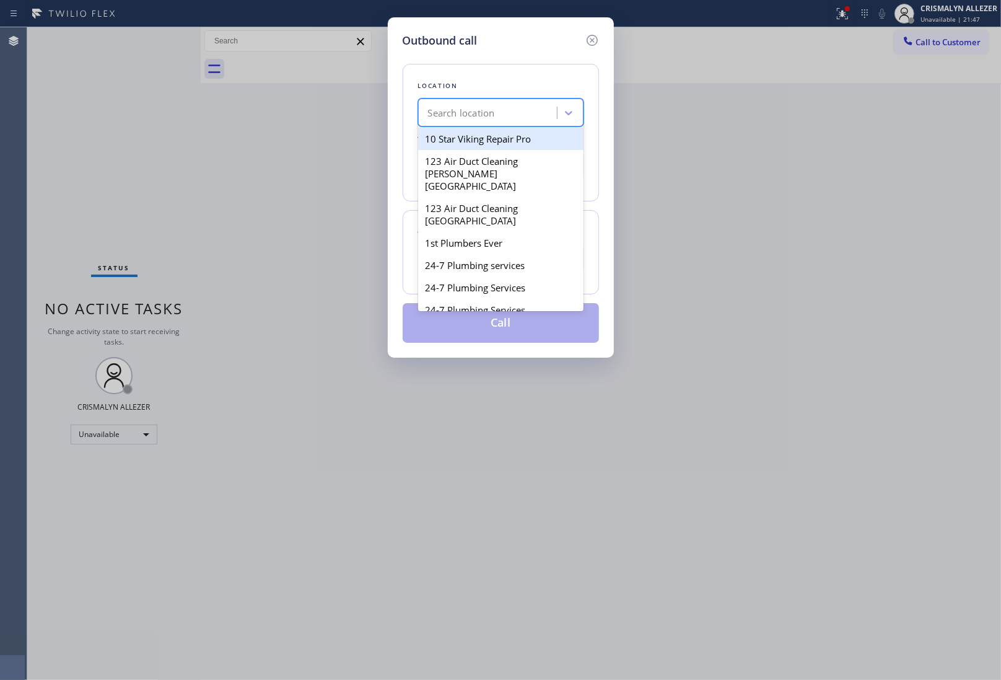
paste input "5 Star Appliance Repair"
type input "5 Star Appliance Repair"
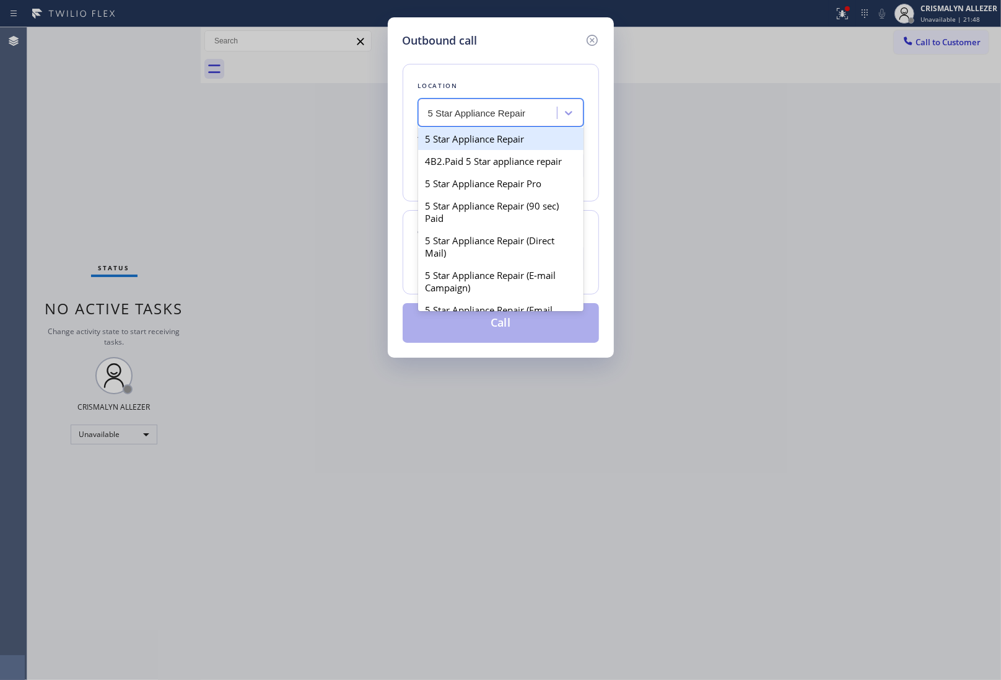
click at [490, 143] on div "5 Star Appliance Repair" at bounding box center [500, 139] width 165 height 22
type input "[PHONE_NUMBER]"
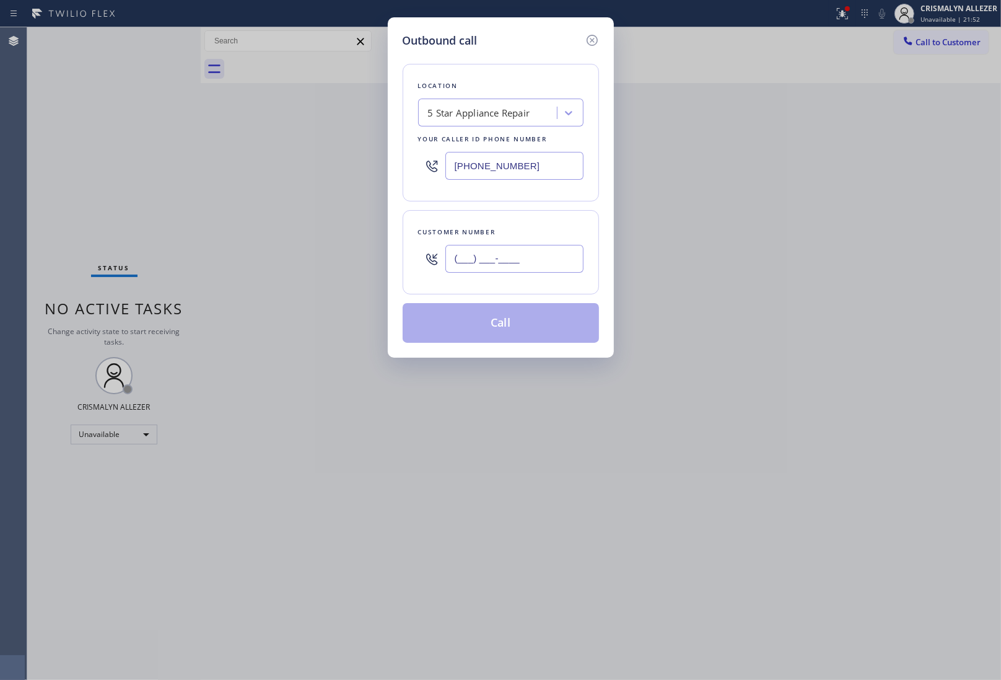
click at [453, 255] on input "(___) ___-____" at bounding box center [515, 259] width 138 height 28
paste input "650) 534-5289"
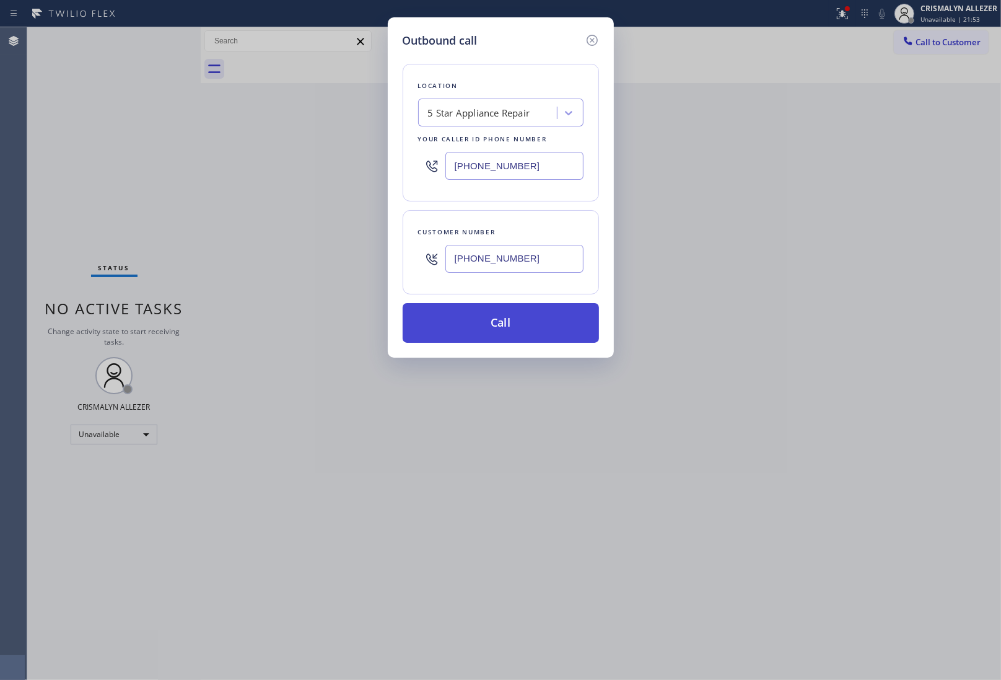
type input "[PHONE_NUMBER]"
click at [493, 332] on button "Call" at bounding box center [501, 323] width 196 height 40
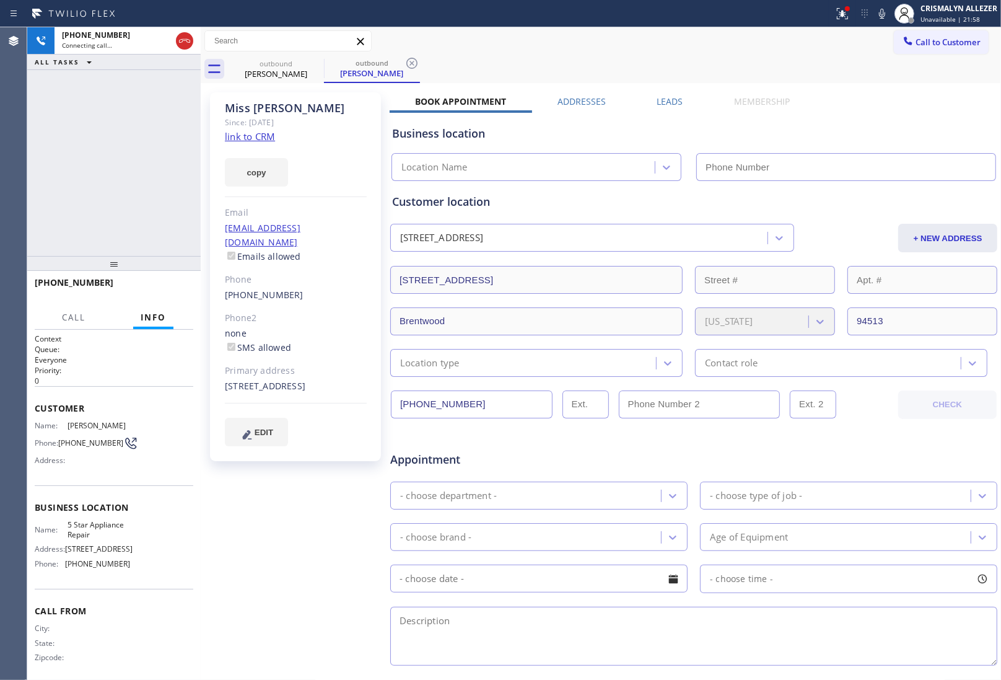
type input "[PHONE_NUMBER]"
click at [167, 295] on button "HANG UP" at bounding box center [165, 288] width 58 height 17
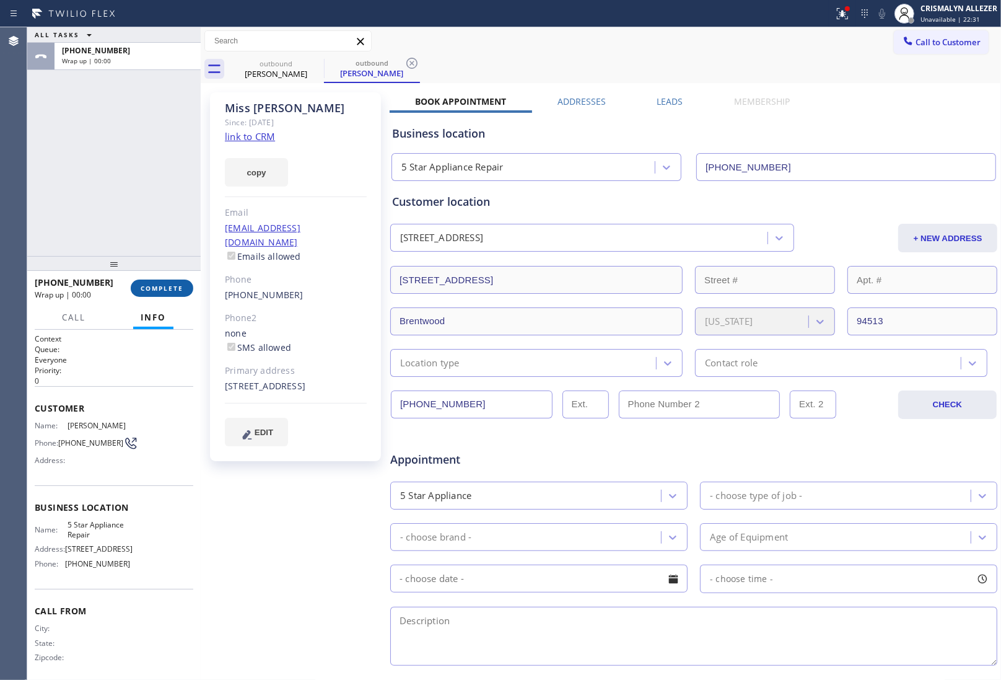
click at [165, 288] on span "COMPLETE" at bounding box center [162, 288] width 43 height 9
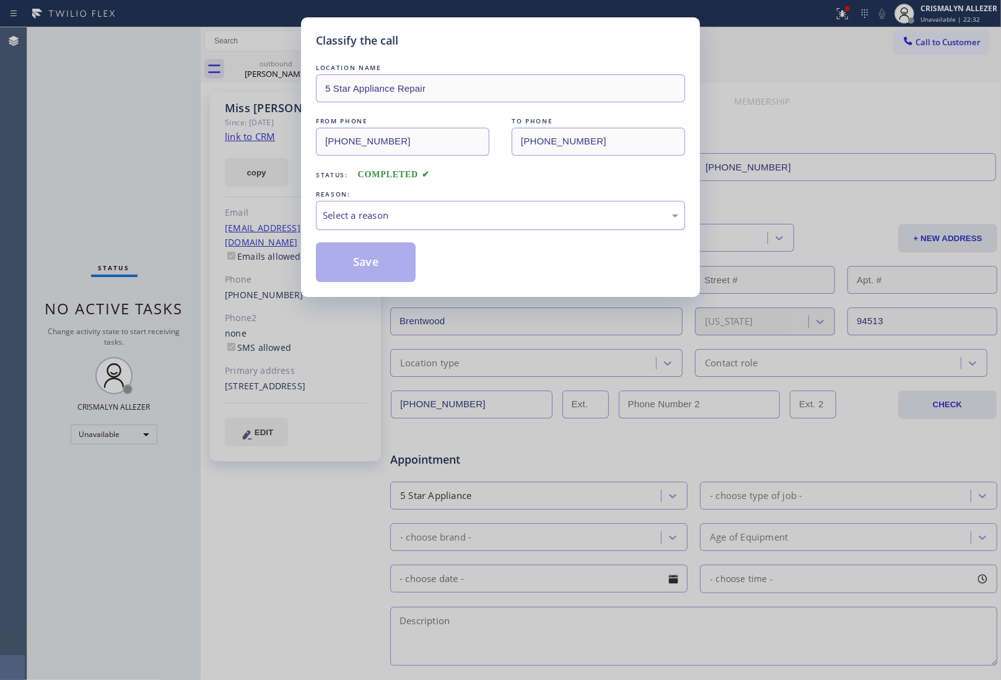
click at [494, 215] on div "Select a reason" at bounding box center [501, 215] width 356 height 14
click at [351, 258] on button "Save" at bounding box center [366, 262] width 100 height 40
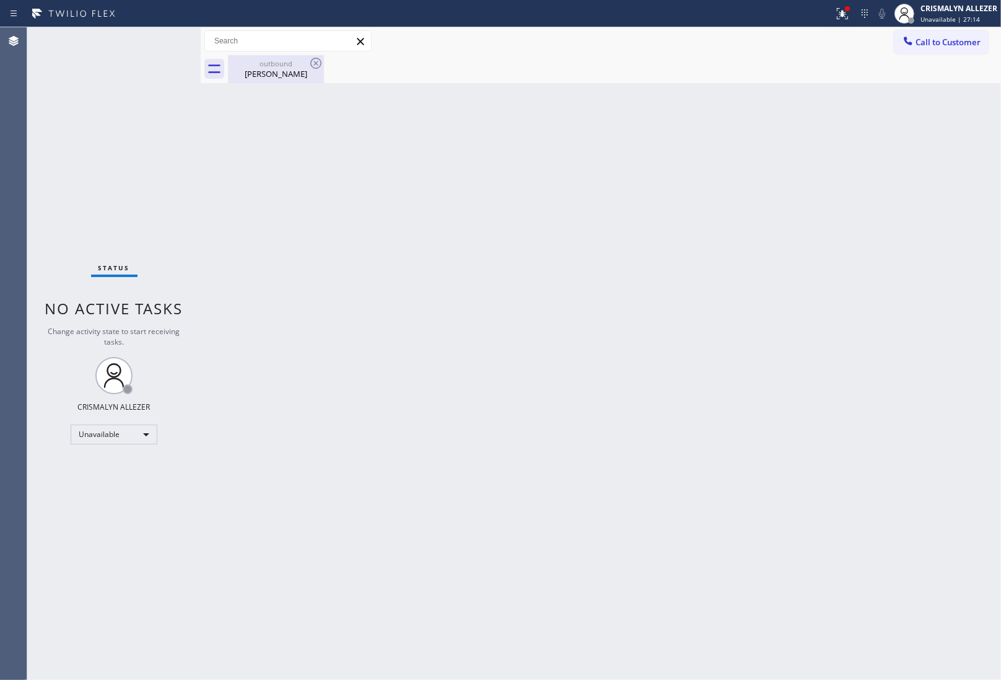
click at [278, 70] on div "[PERSON_NAME]" at bounding box center [276, 73] width 94 height 11
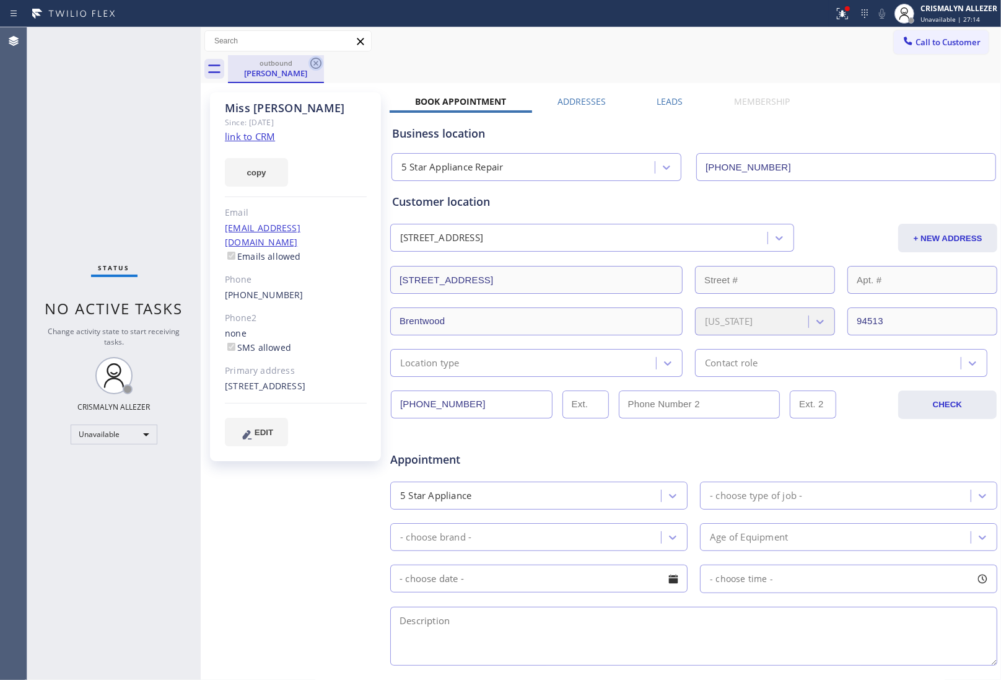
click at [313, 63] on icon at bounding box center [316, 63] width 15 height 15
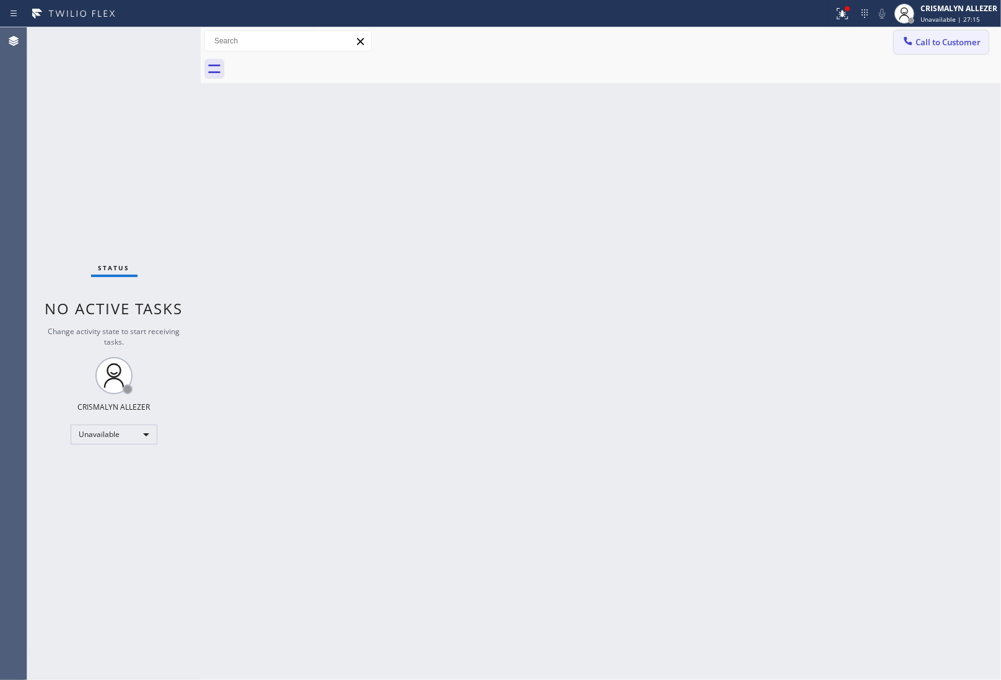
click at [899, 35] on button "Call to Customer" at bounding box center [941, 42] width 95 height 24
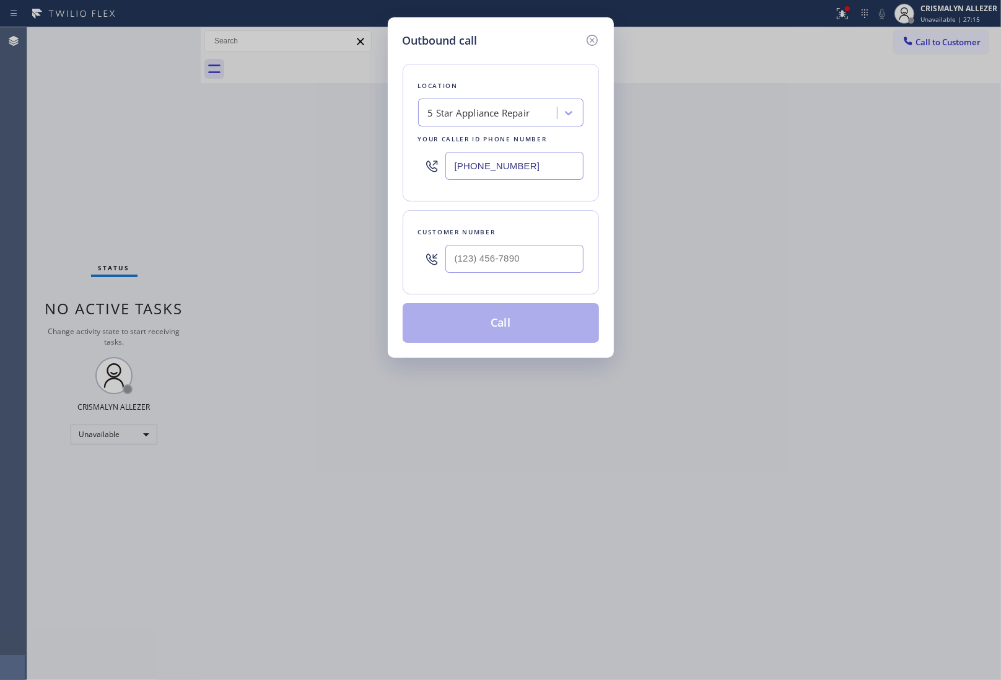
click at [496, 118] on div "5 Star Appliance Repair" at bounding box center [479, 113] width 102 height 14
paste input "[PHONE_NUMBER]"
type input "[PHONE_NUMBER]"
click at [559, 166] on input "[PHONE_NUMBER]" at bounding box center [515, 166] width 138 height 28
click at [350, 169] on div "Outbound call Location Search location Your caller id phone number [PHONE_NUMBE…" at bounding box center [500, 340] width 1001 height 680
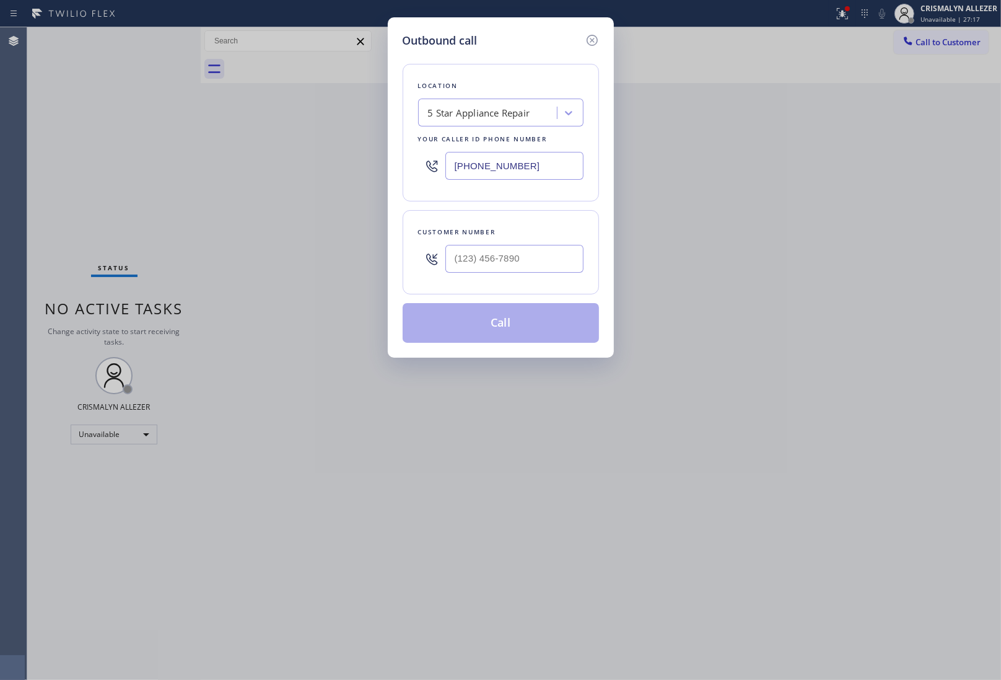
paste input "516) 788-5767"
type input "[PHONE_NUMBER]"
click at [522, 245] on input "(___) ___-____" at bounding box center [515, 259] width 138 height 28
paste input "516) 253-8360"
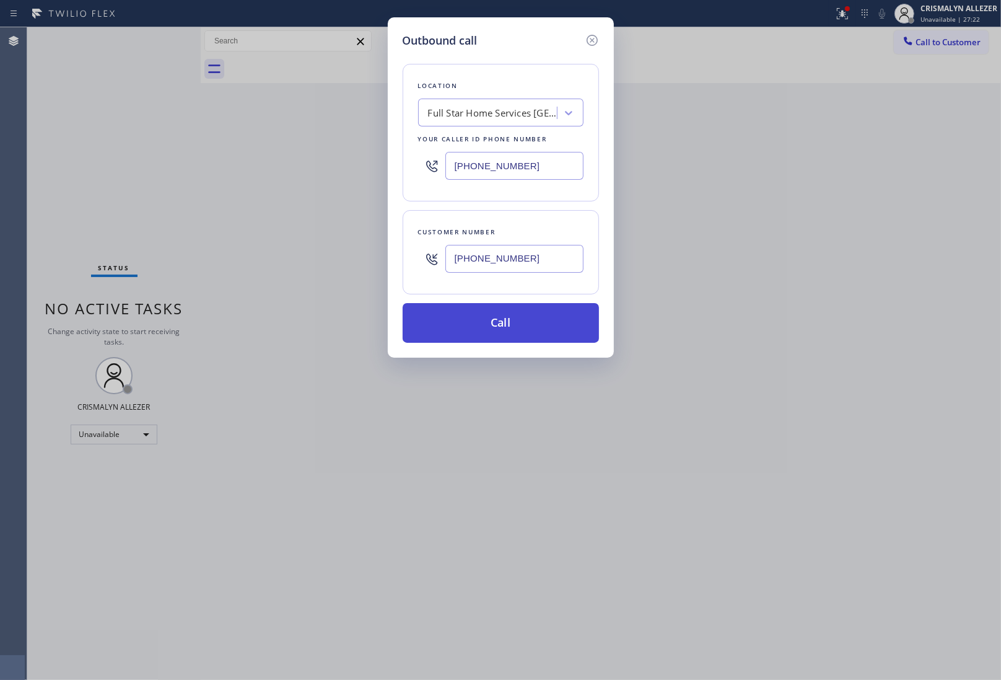
type input "[PHONE_NUMBER]"
click at [500, 340] on button "Call" at bounding box center [501, 323] width 196 height 40
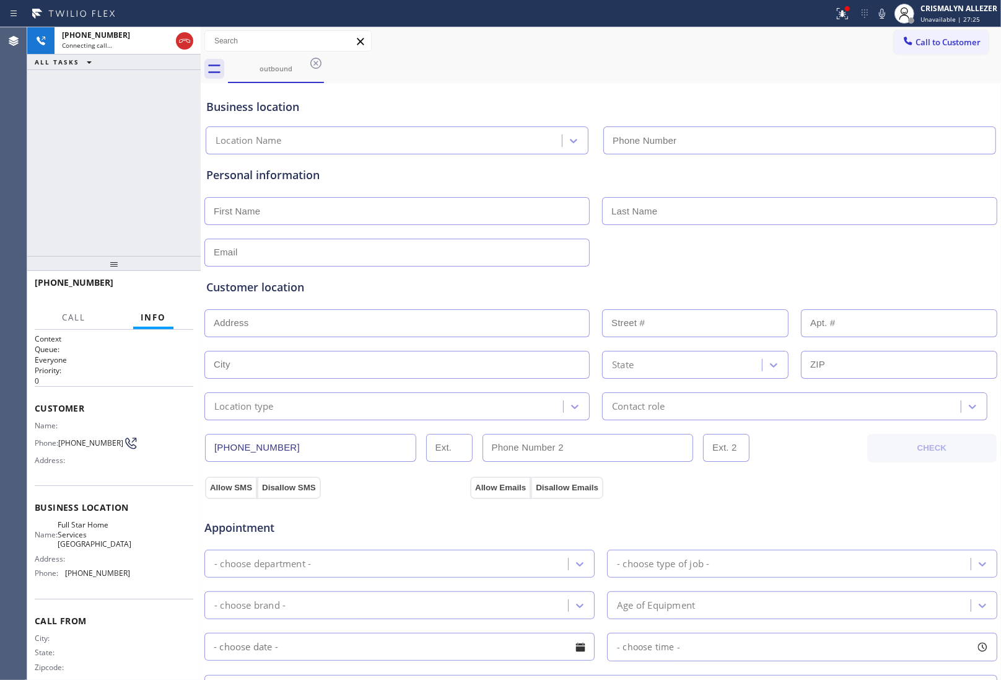
type input "[PHONE_NUMBER]"
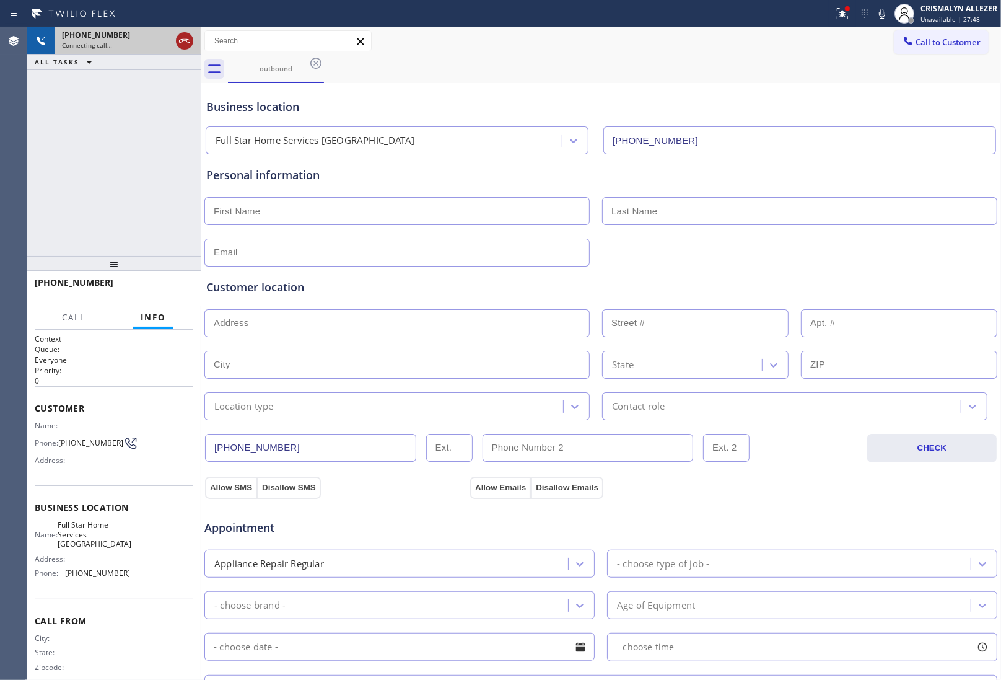
click at [182, 42] on icon at bounding box center [184, 40] width 15 height 15
click at [315, 62] on icon at bounding box center [315, 63] width 11 height 11
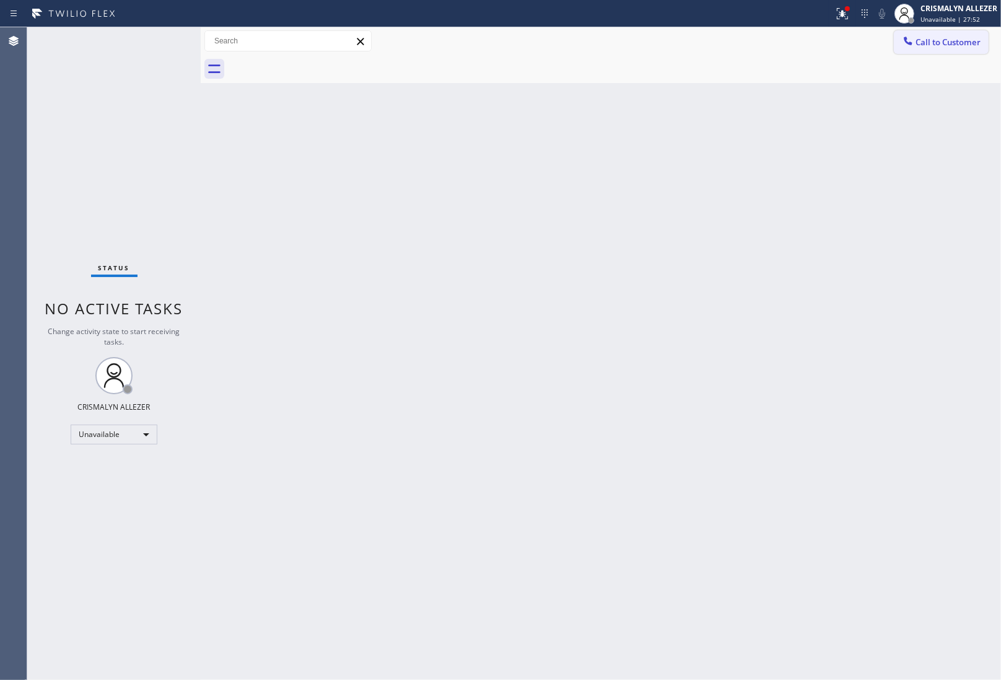
click at [959, 45] on span "Call to Customer" at bounding box center [948, 42] width 65 height 11
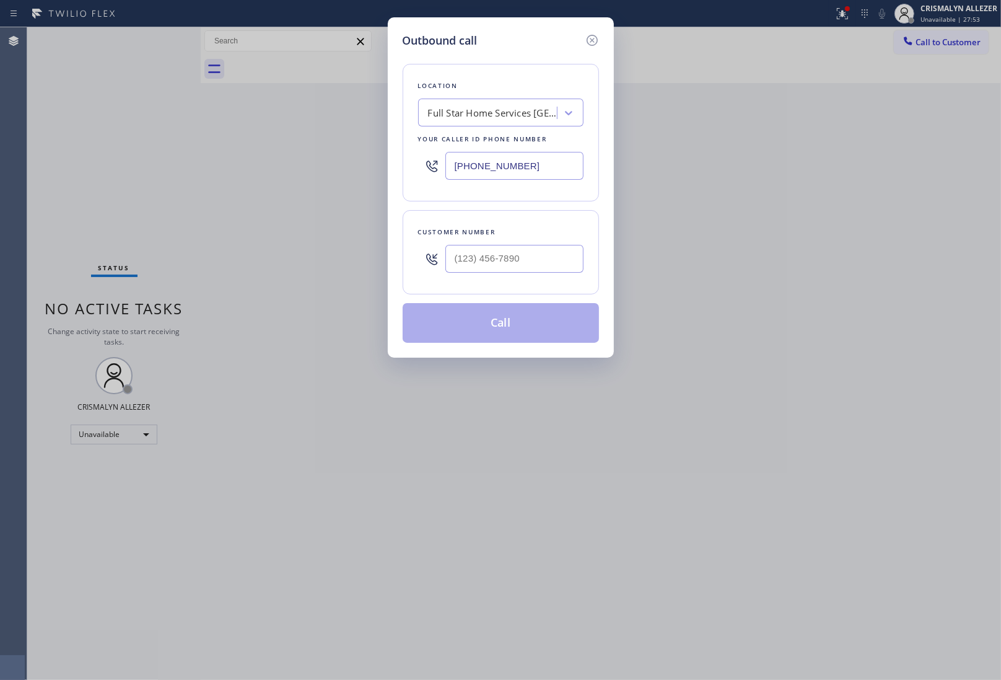
drag, startPoint x: 535, startPoint y: 167, endPoint x: 358, endPoint y: 175, distance: 176.8
click at [358, 175] on div "Outbound call Location Full Star Home Services Hempstead Your caller id phone n…" at bounding box center [500, 340] width 1001 height 680
paste input "818) 616-7532"
type input "[PHONE_NUMBER]"
click at [502, 256] on input "(___) ___-____" at bounding box center [515, 259] width 138 height 28
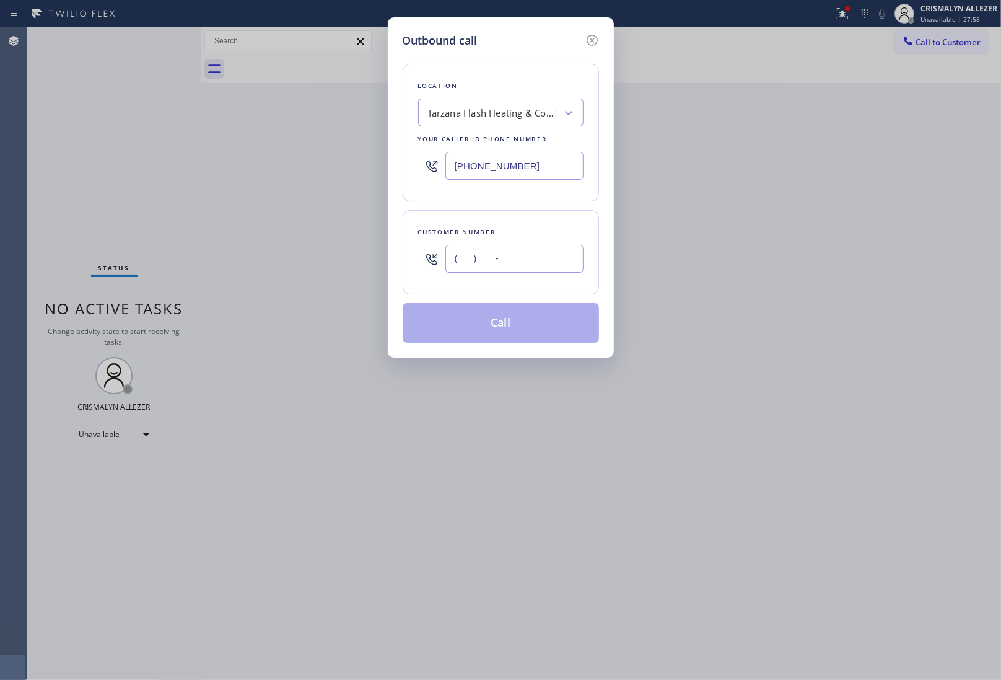
paste input "818) 438-1105"
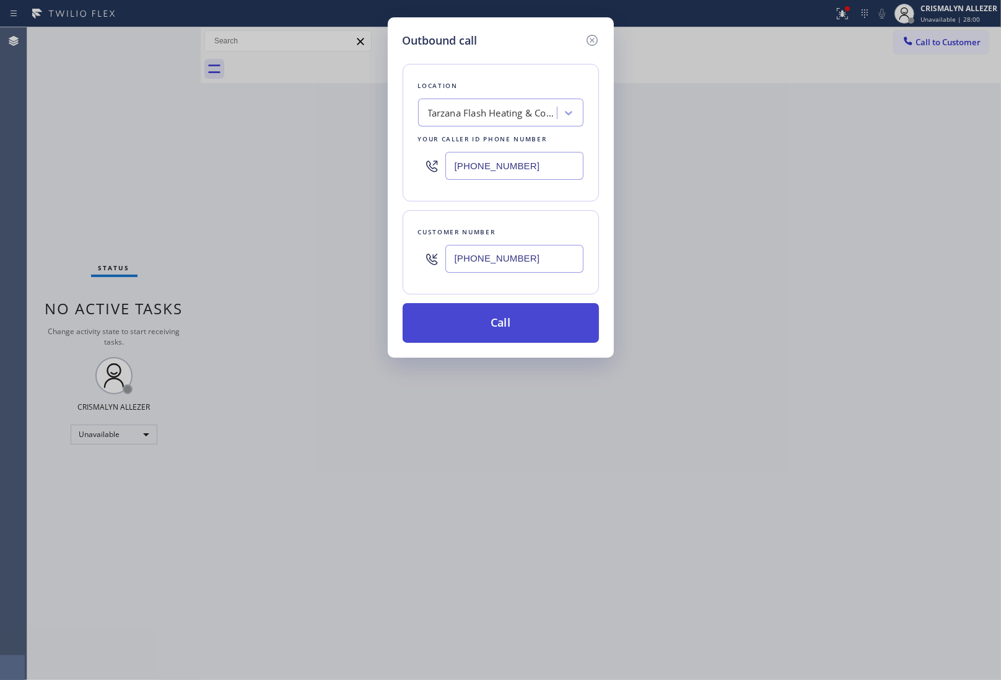
type input "[PHONE_NUMBER]"
click at [503, 323] on button "Call" at bounding box center [501, 323] width 196 height 40
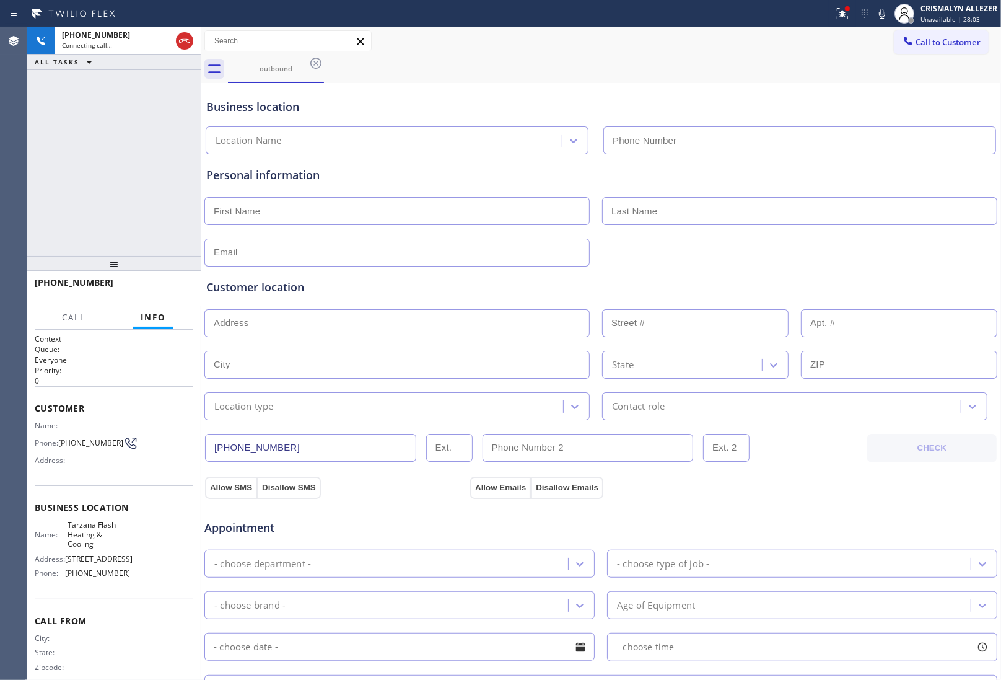
type input "[PHONE_NUMBER]"
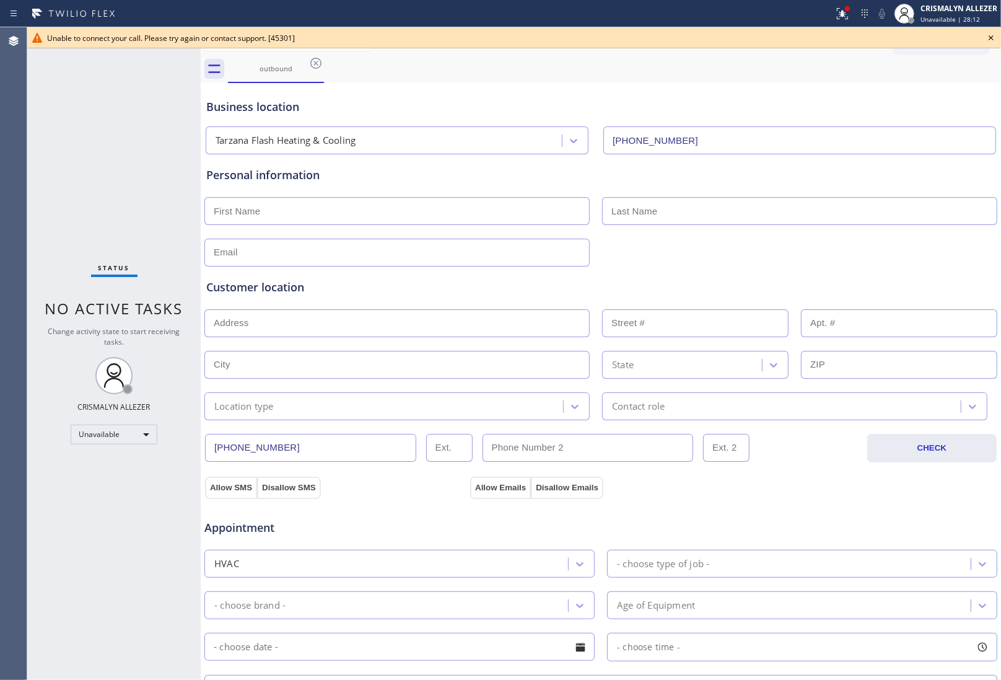
click at [931, 92] on div "Business location Tarzana Flash Heating & Cooling [PHONE_NUMBER]" at bounding box center [601, 120] width 795 height 68
click at [993, 35] on icon at bounding box center [991, 37] width 15 height 15
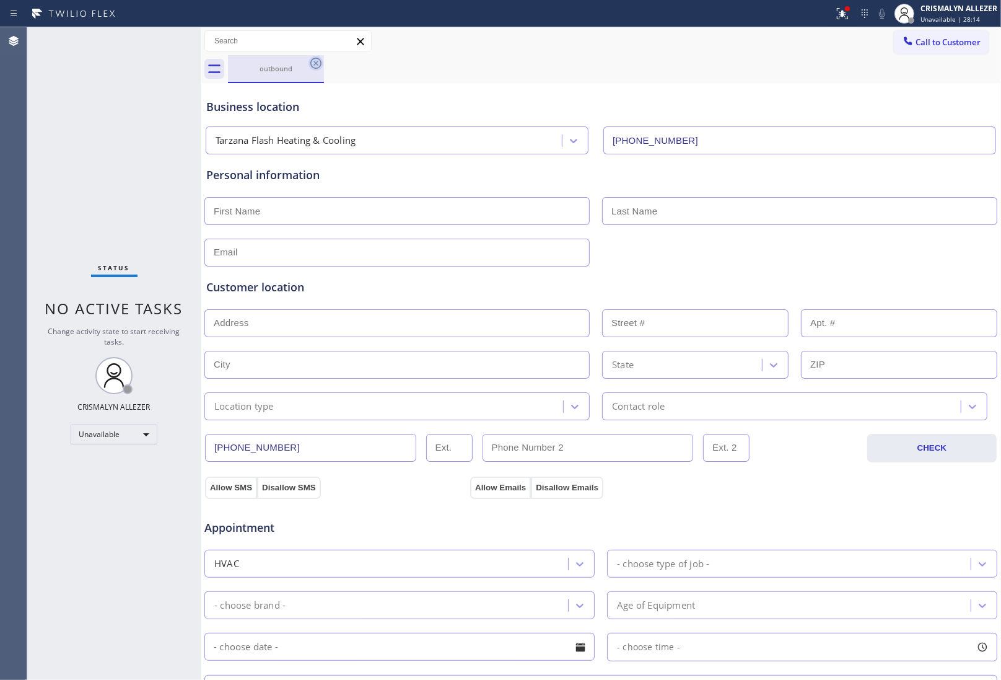
click at [317, 62] on icon at bounding box center [316, 63] width 15 height 15
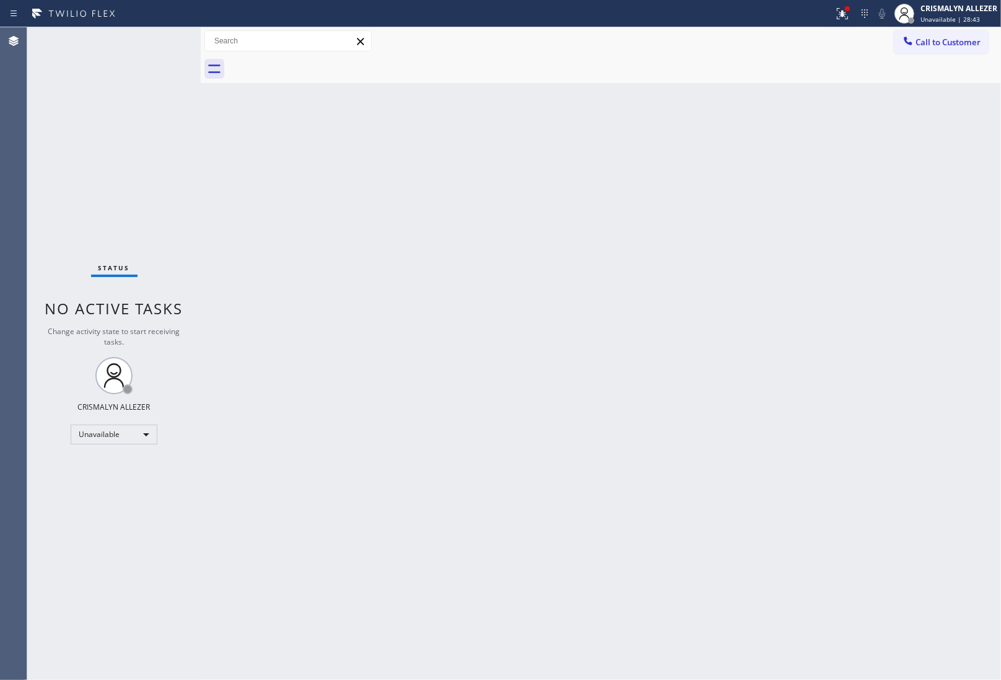
click at [943, 42] on span "Call to Customer" at bounding box center [948, 42] width 65 height 11
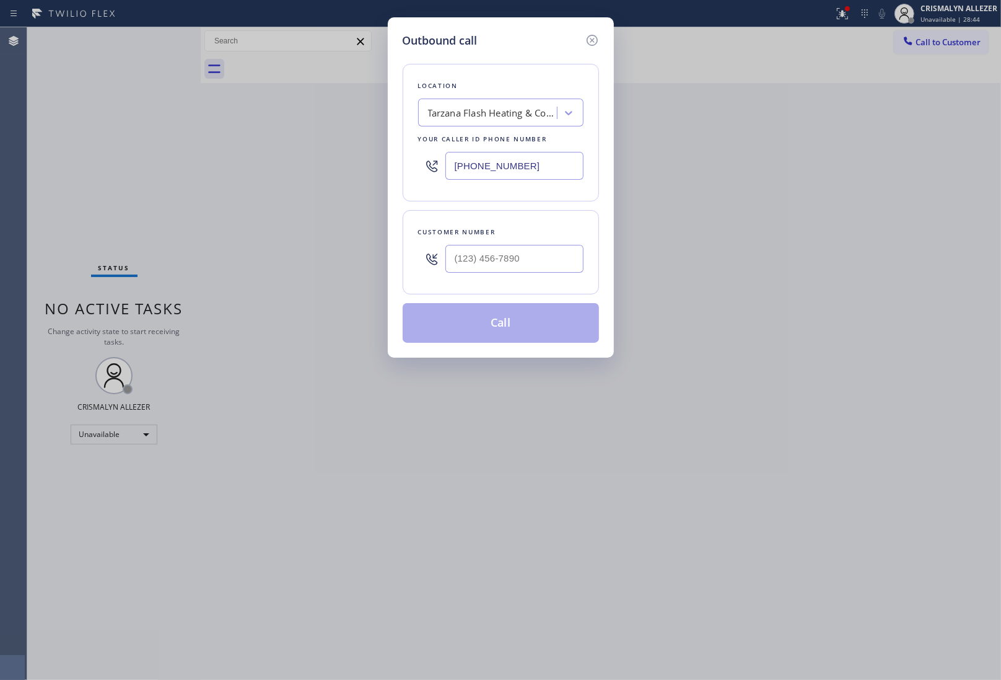
drag, startPoint x: 550, startPoint y: 164, endPoint x: 265, endPoint y: 162, distance: 284.5
click at [265, 162] on div "Outbound call Location Tarzana Flash Heating & Cooling Your caller id phone num…" at bounding box center [500, 340] width 1001 height 680
paste input "609) 710-8354"
type input "[PHONE_NUMBER]"
click at [555, 261] on input "(___) ___-____" at bounding box center [515, 259] width 138 height 28
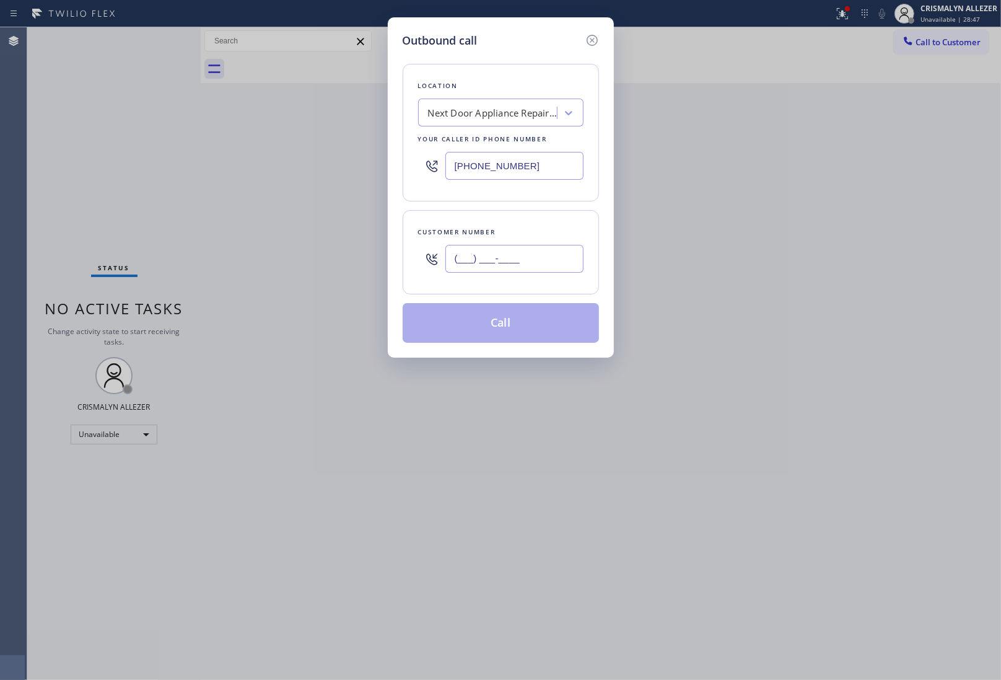
paste input "609) 757-6232"
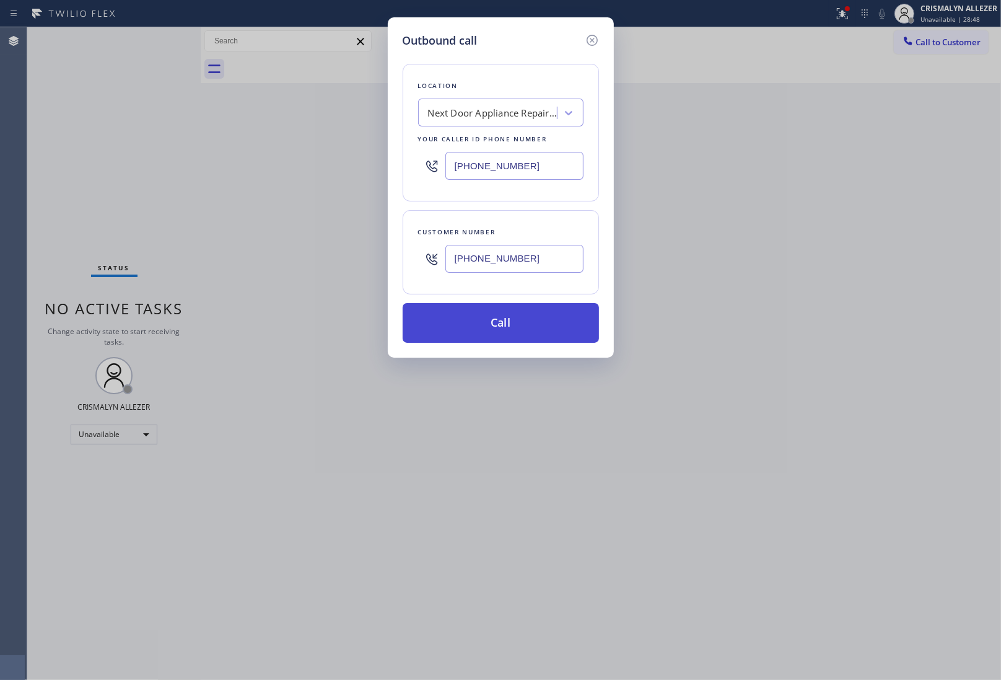
type input "[PHONE_NUMBER]"
click at [516, 321] on button "Call" at bounding box center [501, 323] width 196 height 40
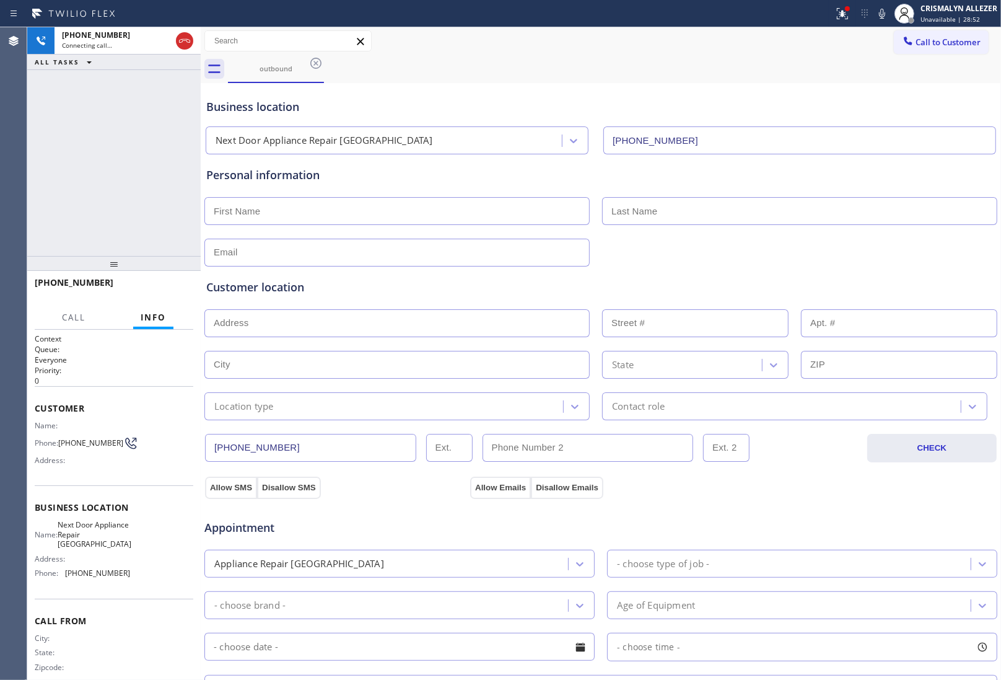
type input "[PHONE_NUMBER]"
click at [159, 209] on div "[PHONE_NUMBER] Live | 00:30 ALL TASKS ALL TASKS ACTIVE TASKS TASKS IN WRAP UP" at bounding box center [114, 141] width 174 height 229
click at [178, 313] on div "Call Info" at bounding box center [114, 318] width 159 height 25
click at [168, 289] on span "HANG UP" at bounding box center [165, 288] width 38 height 9
click at [168, 289] on span "COMPLETE" at bounding box center [162, 288] width 43 height 9
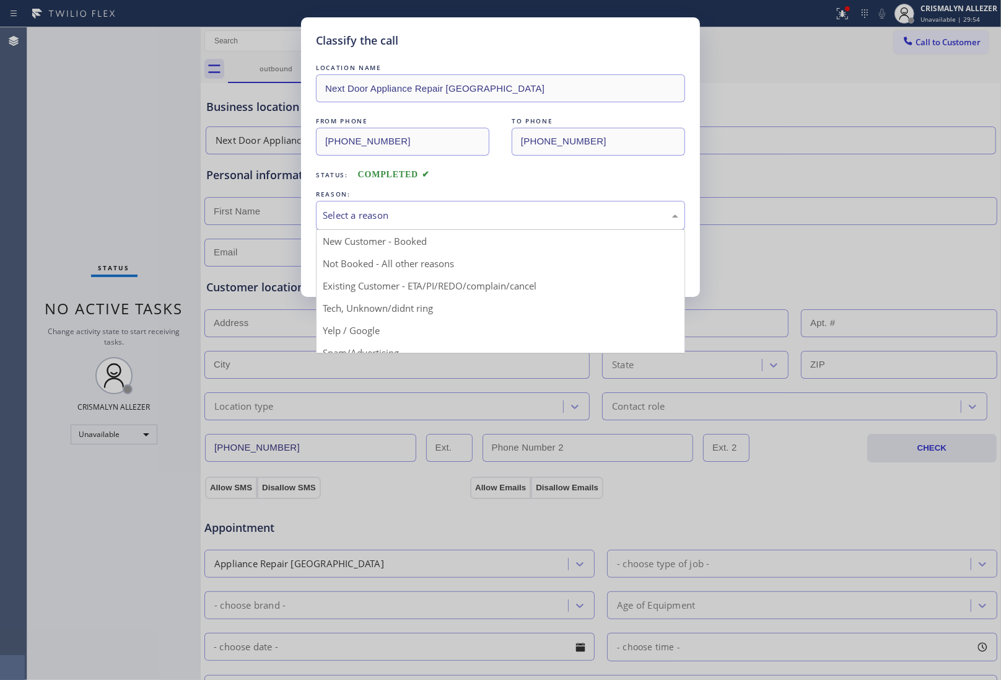
click at [444, 219] on div "Select a reason" at bounding box center [501, 215] width 356 height 14
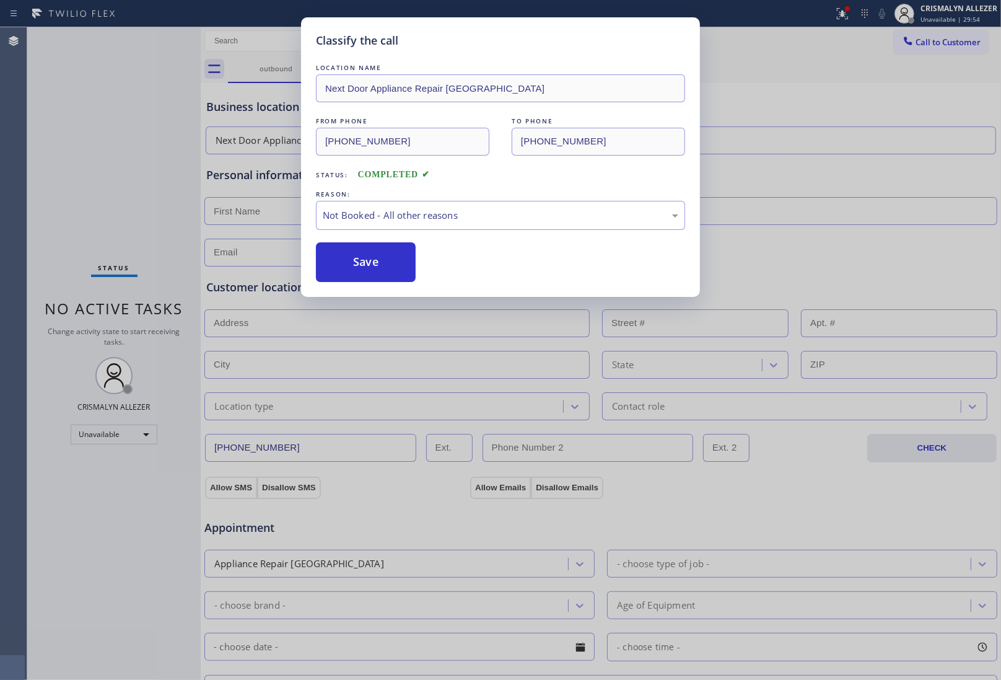
click at [363, 273] on button "Save" at bounding box center [366, 262] width 100 height 40
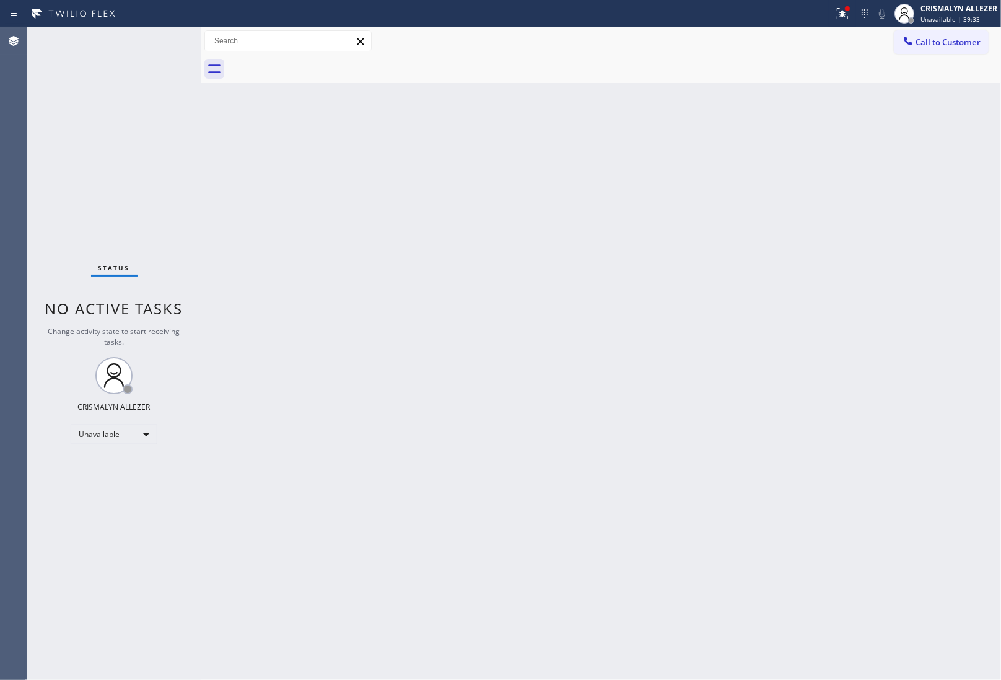
drag, startPoint x: 954, startPoint y: 34, endPoint x: 936, endPoint y: 42, distance: 19.5
click at [953, 35] on button "Call to Customer" at bounding box center [941, 42] width 95 height 24
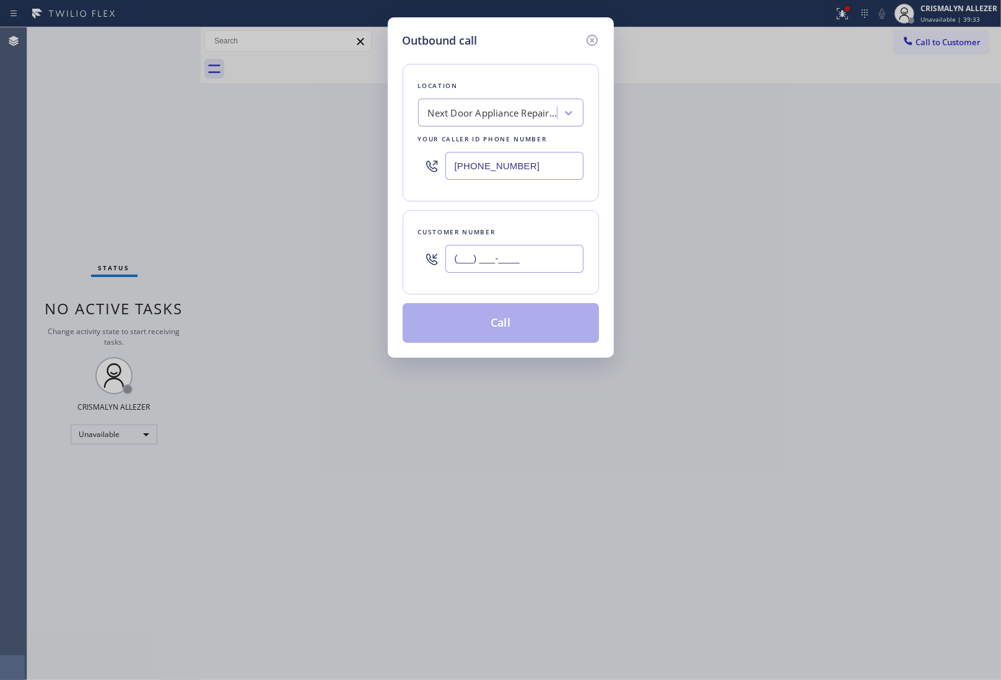
click at [583, 252] on input "(___) ___-____" at bounding box center [515, 259] width 138 height 28
paste input "415) 420-9836"
type input "[PHONE_NUMBER]"
click at [505, 115] on div "Next Door Appliance Repair [GEOGRAPHIC_DATA]" at bounding box center [493, 113] width 130 height 14
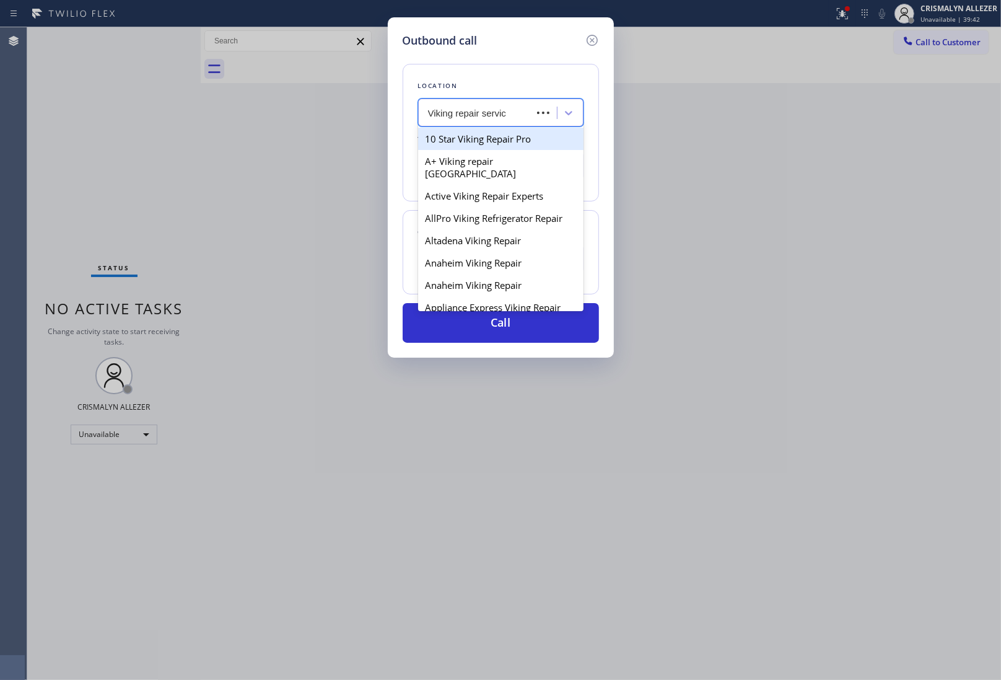
type input "Viking repair service"
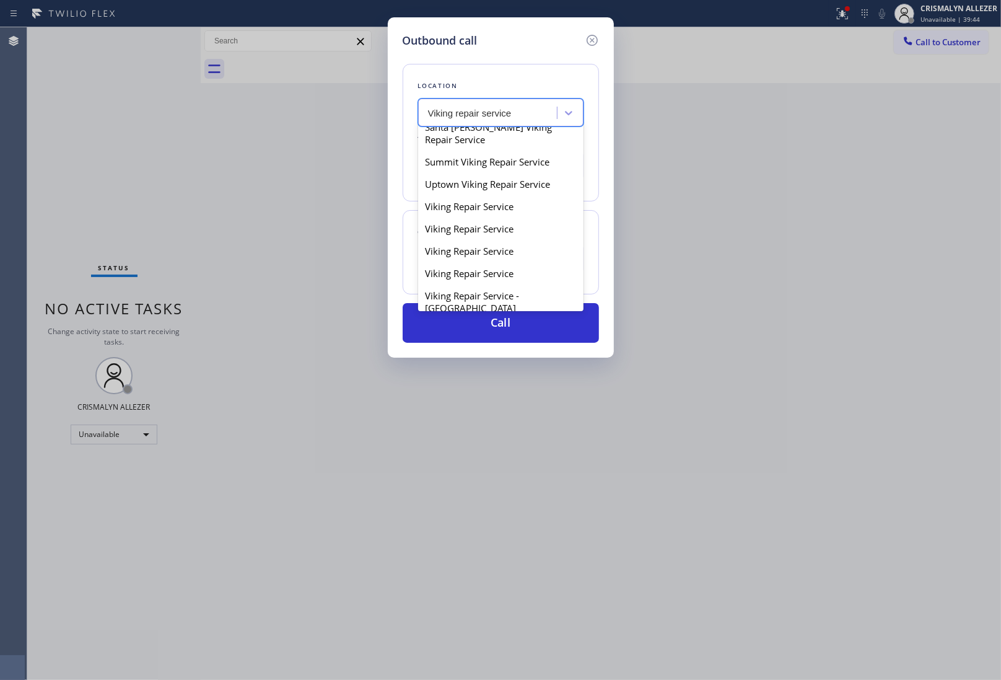
scroll to position [232, 0]
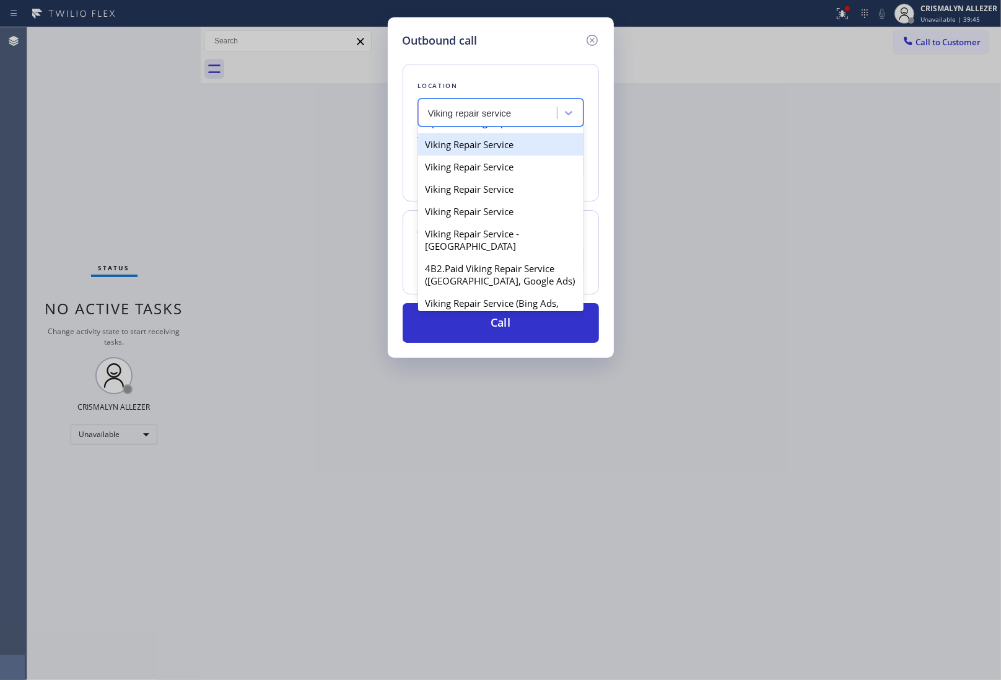
click at [501, 156] on div "Viking Repair Service" at bounding box center [500, 144] width 165 height 22
type input "[PHONE_NUMBER]"
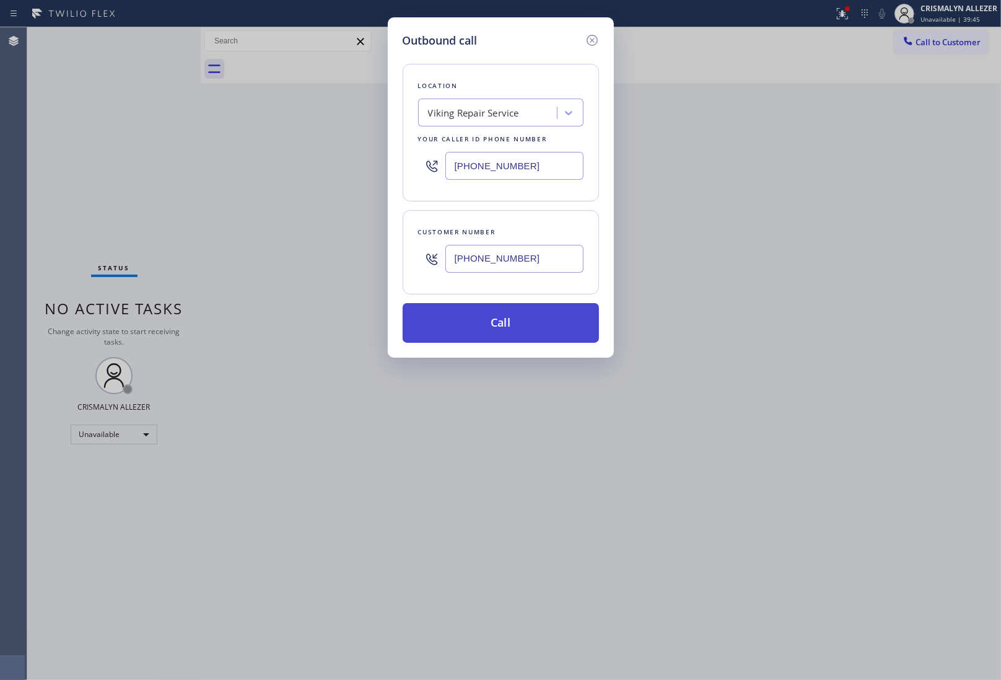
click at [499, 324] on button "Call" at bounding box center [501, 323] width 196 height 40
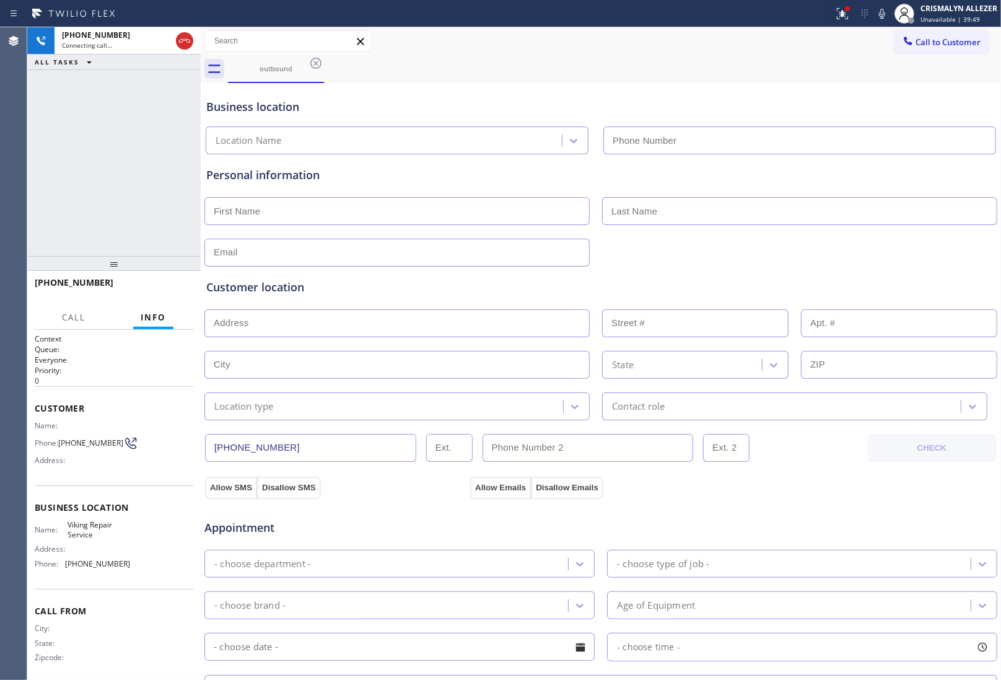
type input "[PHONE_NUMBER]"
click at [161, 286] on span "HANG UP" at bounding box center [165, 288] width 38 height 9
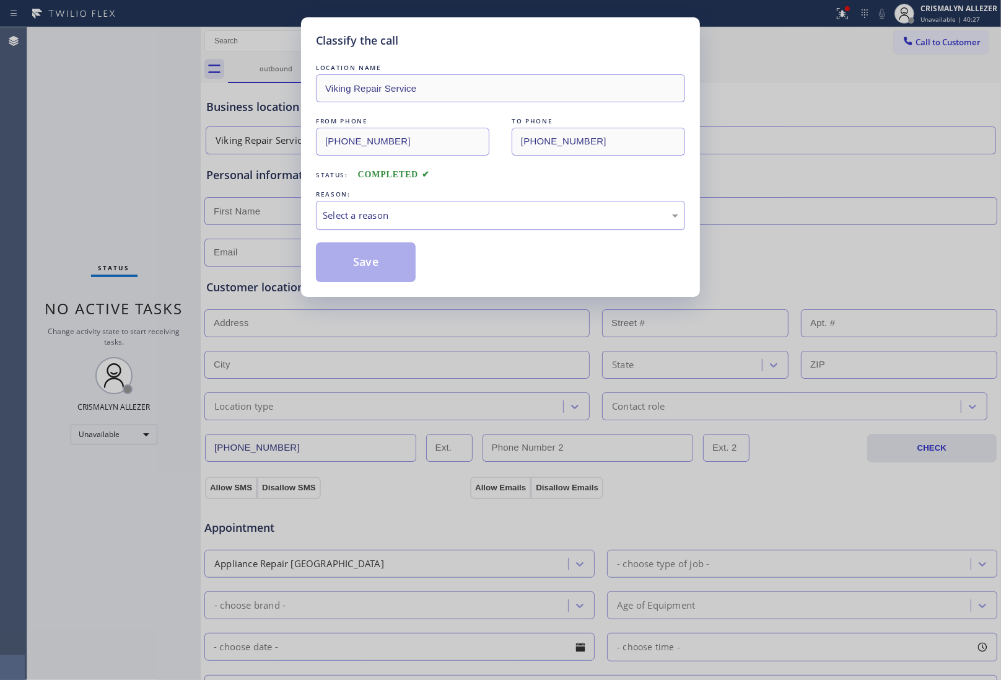
click at [481, 216] on div "Select a reason" at bounding box center [501, 215] width 356 height 14
click at [359, 265] on button "Save" at bounding box center [366, 262] width 100 height 40
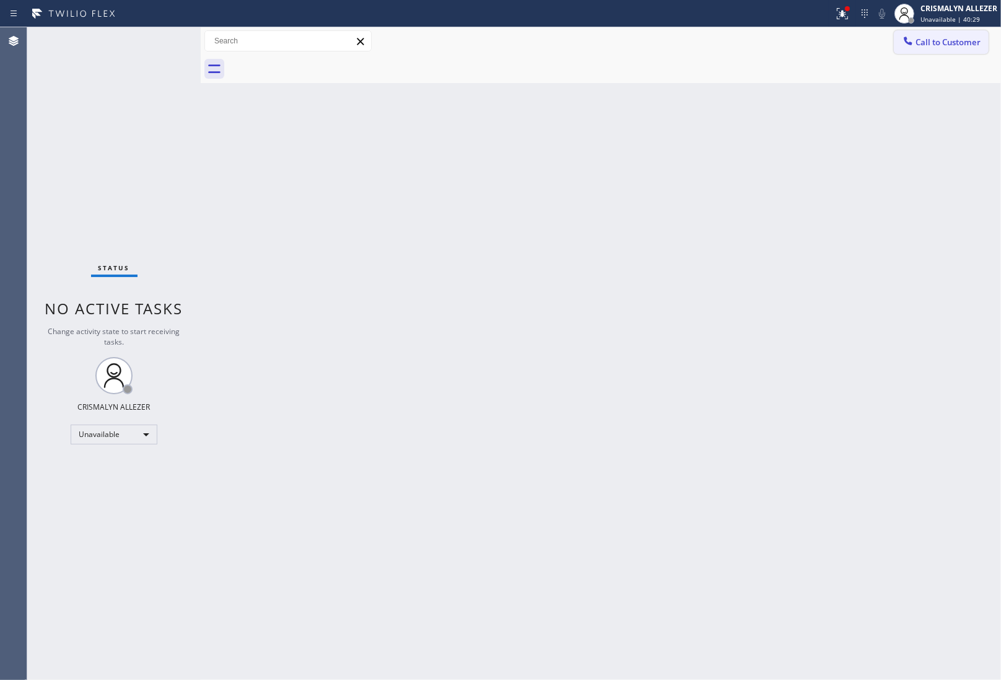
click at [949, 38] on span "Call to Customer" at bounding box center [948, 42] width 65 height 11
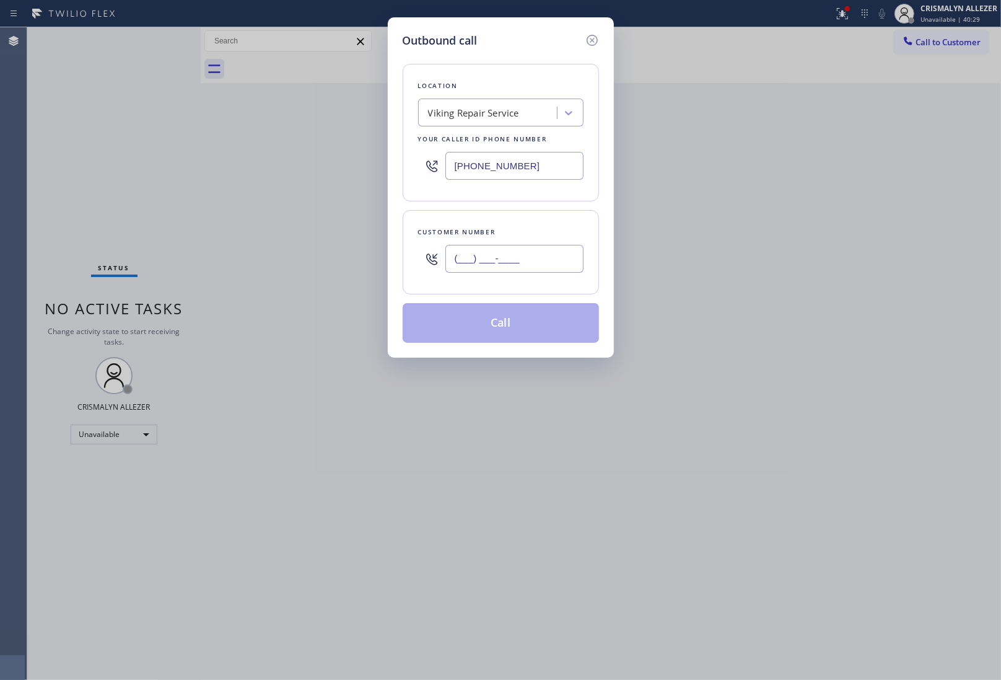
click at [555, 260] on input "(___) ___-____" at bounding box center [515, 259] width 138 height 28
paste input "text"
type input "(___) ___-____"
drag, startPoint x: 521, startPoint y: 240, endPoint x: 522, endPoint y: 258, distance: 18.0
click at [521, 247] on div at bounding box center [515, 259] width 138 height 40
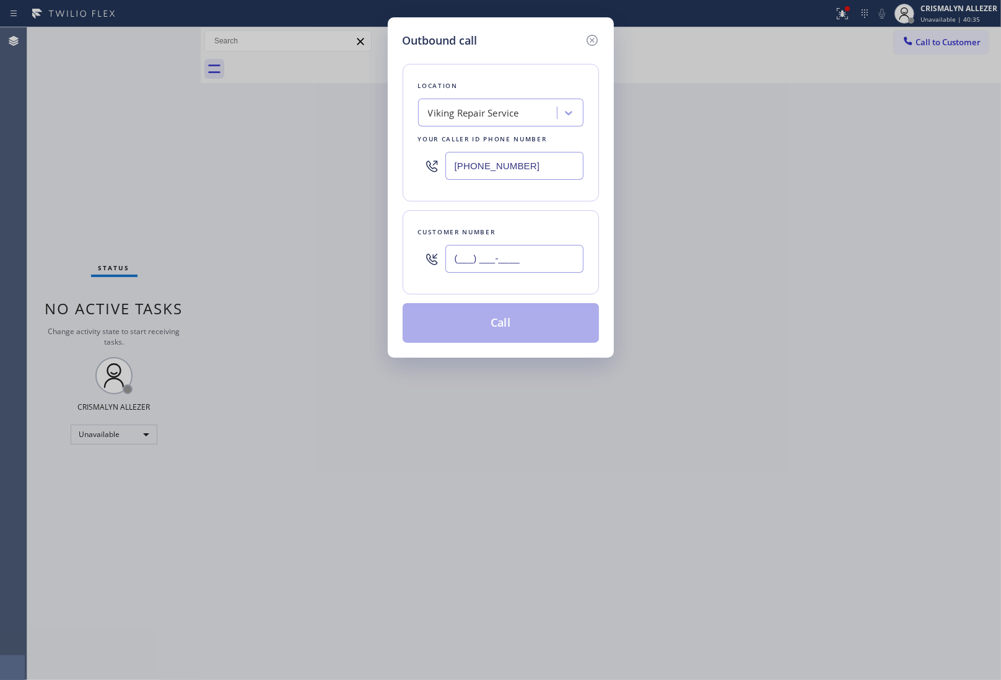
click at [522, 261] on input "(___) ___-____" at bounding box center [515, 259] width 138 height 28
paste input "415) 420-9836"
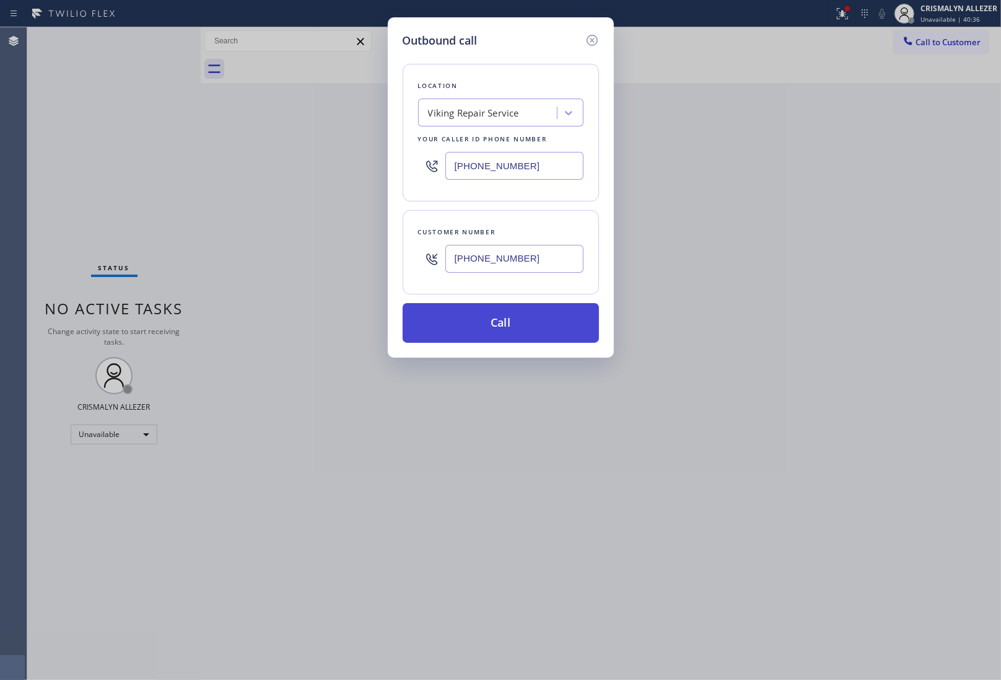
type input "[PHONE_NUMBER]"
click at [495, 327] on button "Call" at bounding box center [501, 323] width 196 height 40
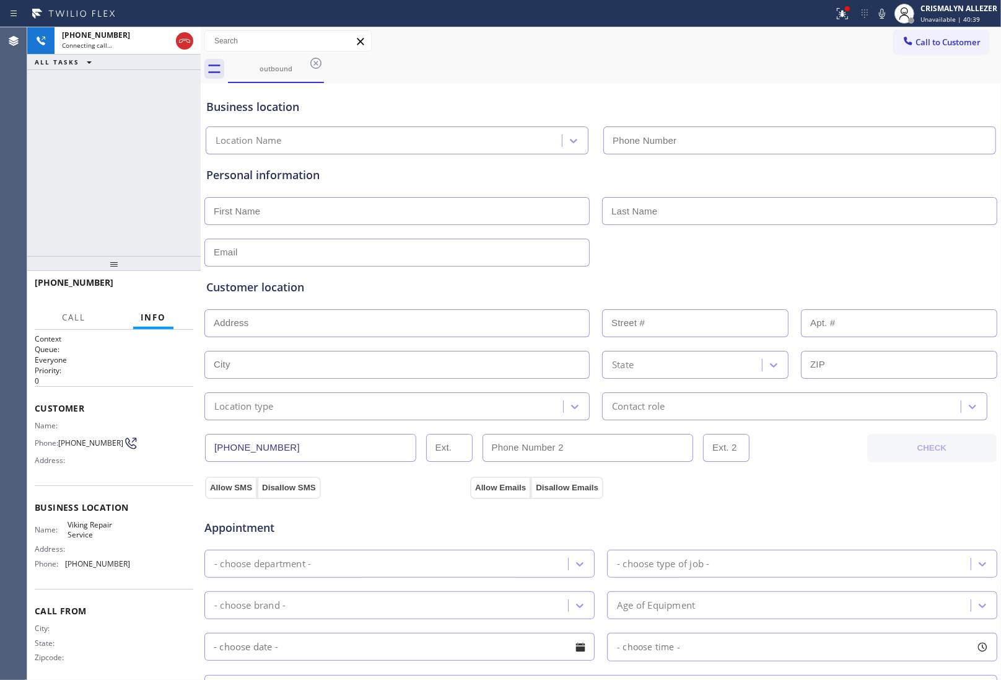
type input "[PHONE_NUMBER]"
click at [163, 280] on button "HANG UP" at bounding box center [165, 288] width 58 height 17
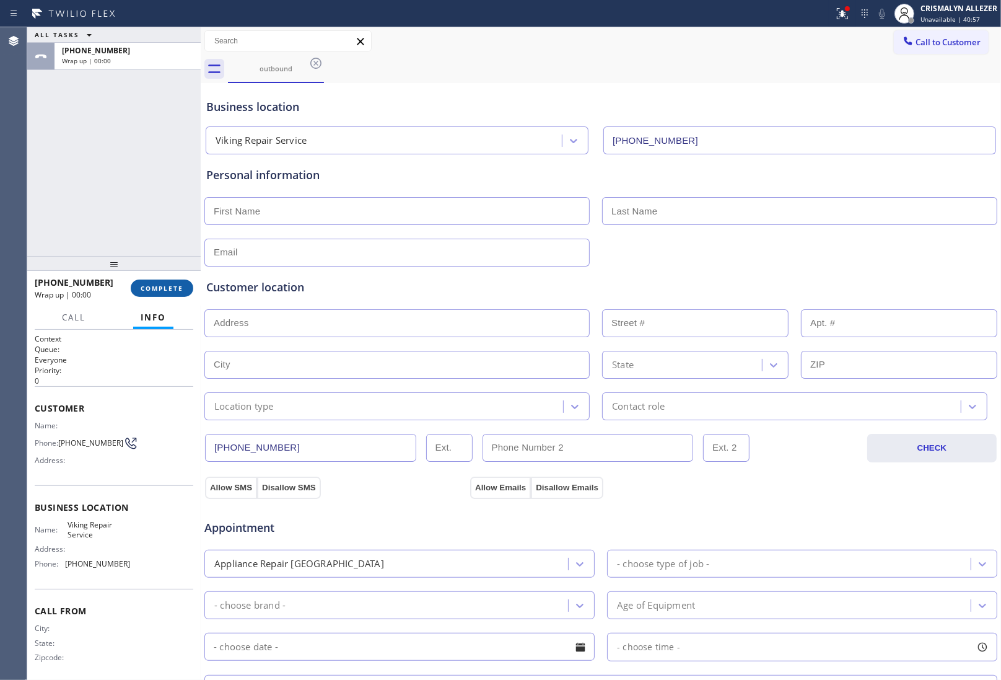
click at [164, 286] on span "COMPLETE" at bounding box center [162, 288] width 43 height 9
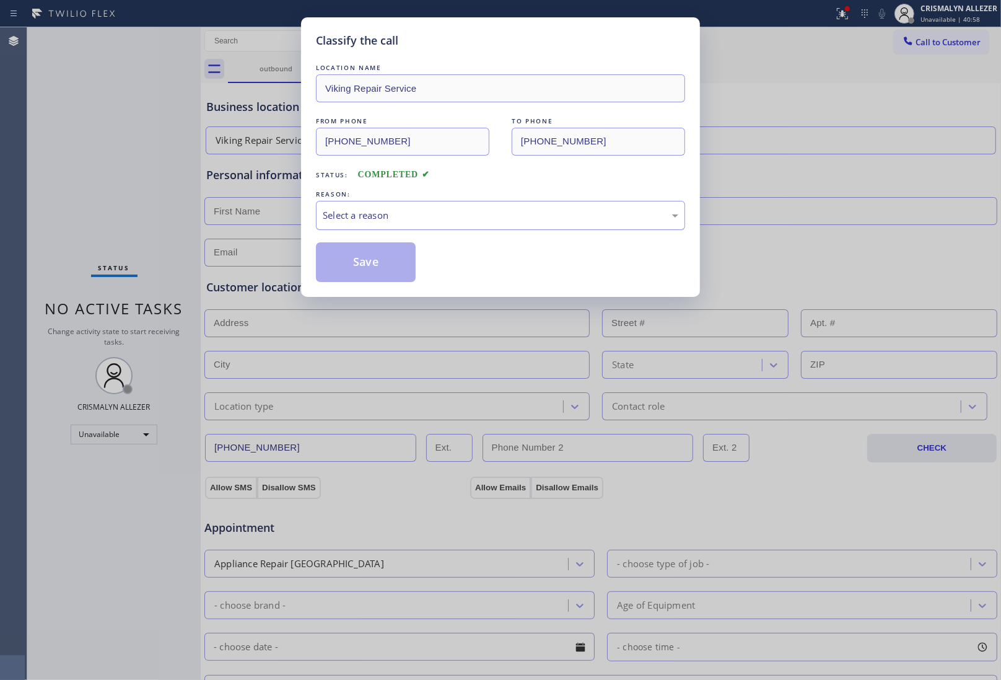
click at [441, 219] on div "Select a reason" at bounding box center [501, 215] width 356 height 14
click at [378, 264] on button "Save" at bounding box center [366, 262] width 100 height 40
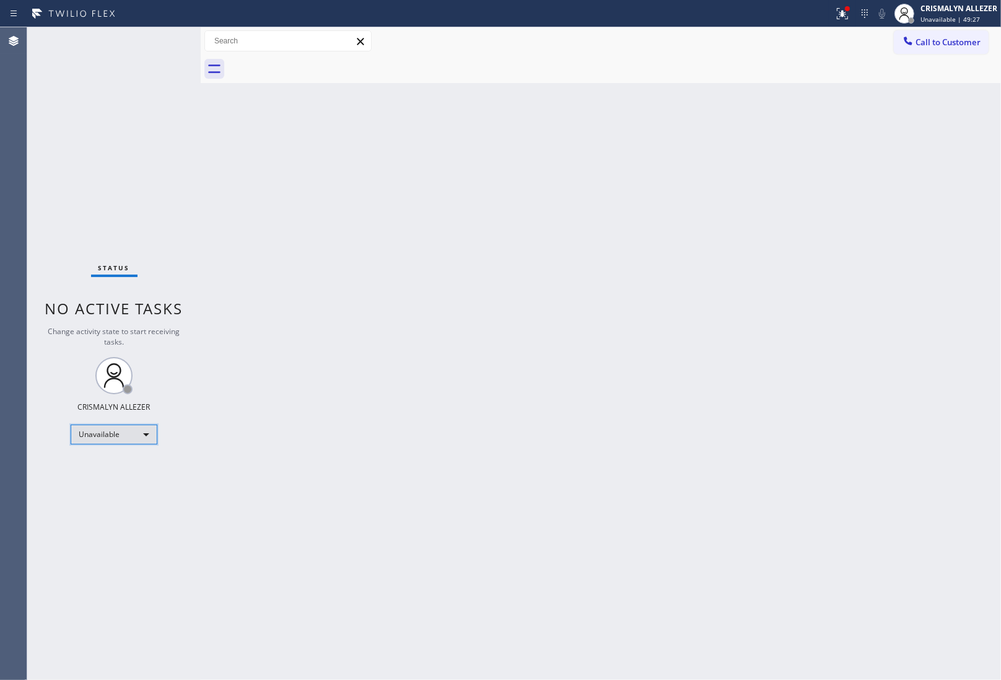
click at [149, 434] on div "Unavailable" at bounding box center [114, 435] width 87 height 20
click at [137, 466] on li "Available" at bounding box center [113, 466] width 84 height 15
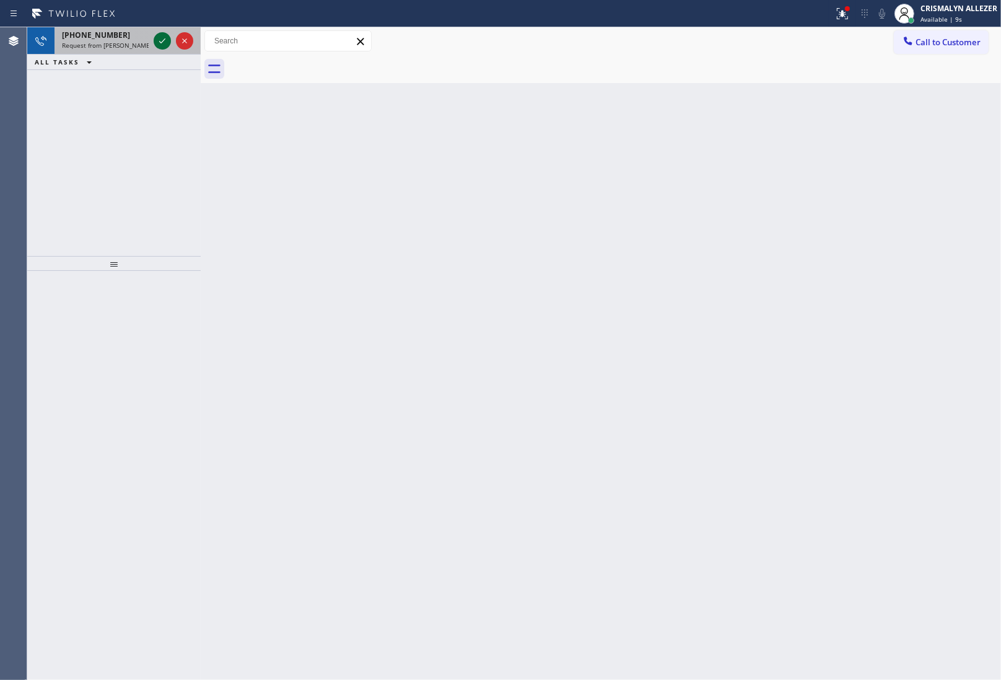
click at [158, 44] on icon at bounding box center [162, 40] width 15 height 15
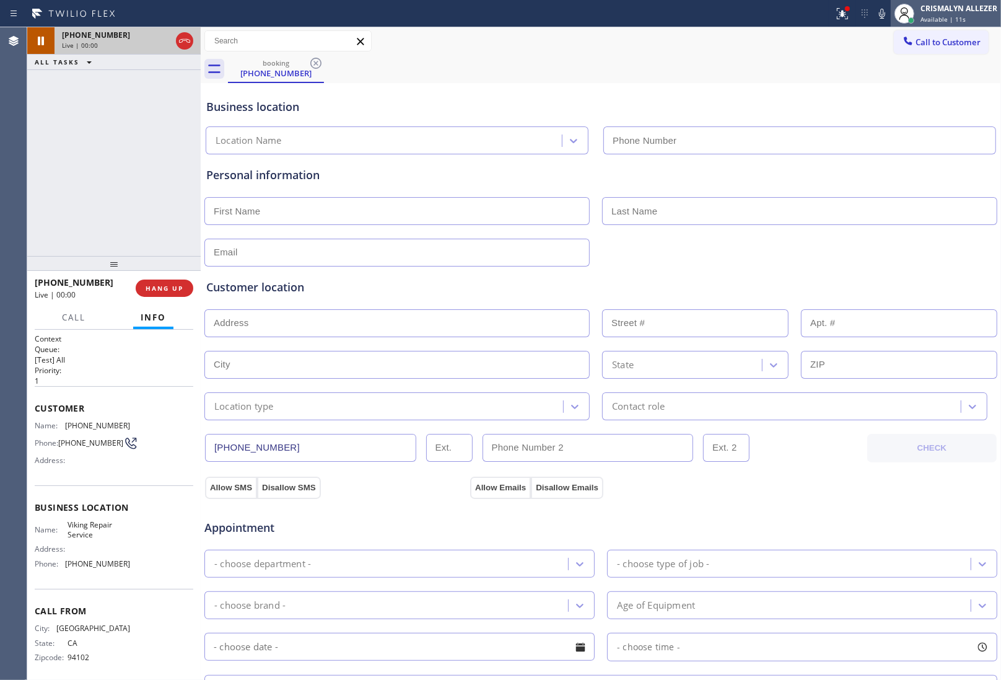
type input "[PHONE_NUMBER]"
click at [941, 20] on span "Available | 11s" at bounding box center [943, 19] width 45 height 9
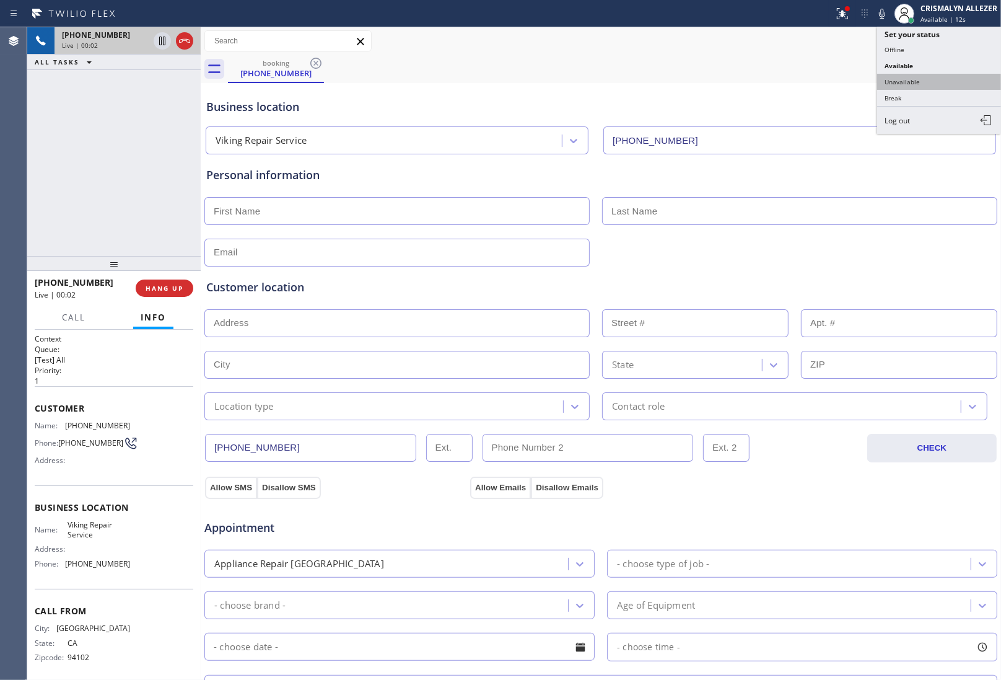
click at [920, 87] on button "Unavailable" at bounding box center [940, 82] width 124 height 16
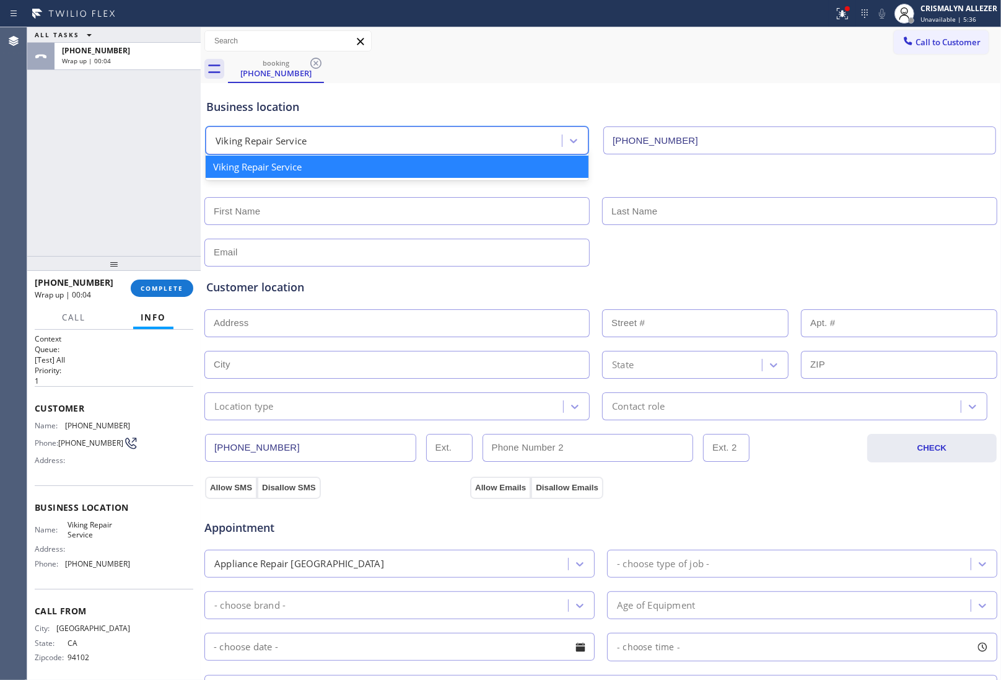
click at [277, 134] on div "Viking Repair Service" at bounding box center [261, 141] width 91 height 14
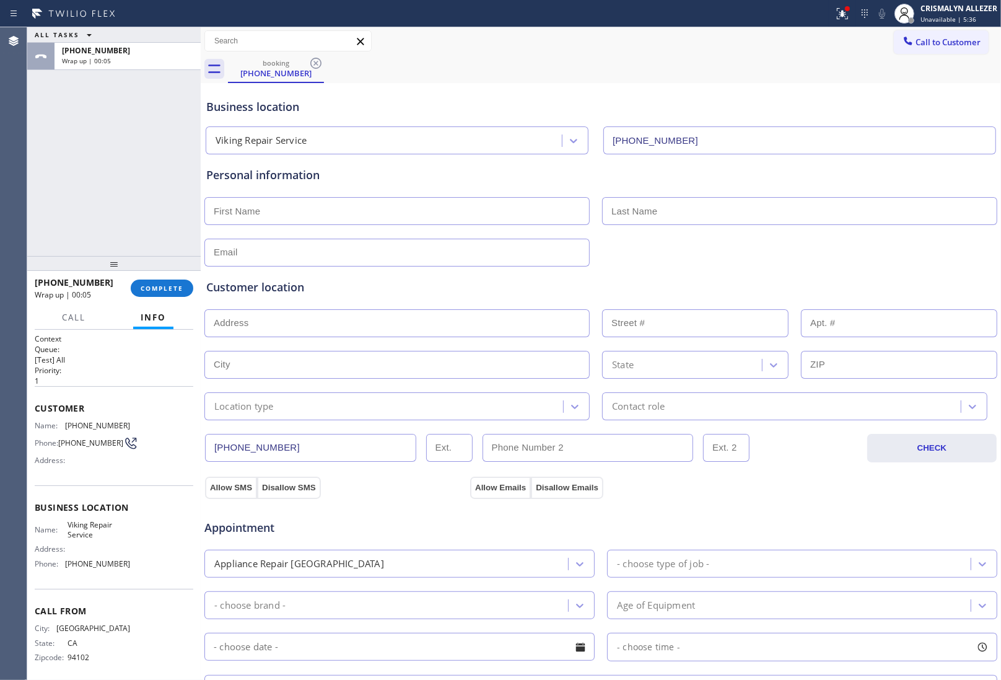
click at [281, 216] on input "text" at bounding box center [397, 211] width 385 height 28
type input "[PERSON_NAME]"
click at [236, 211] on input "[PERSON_NAME]" at bounding box center [397, 211] width 385 height 28
click at [259, 249] on input "text" at bounding box center [397, 253] width 385 height 28
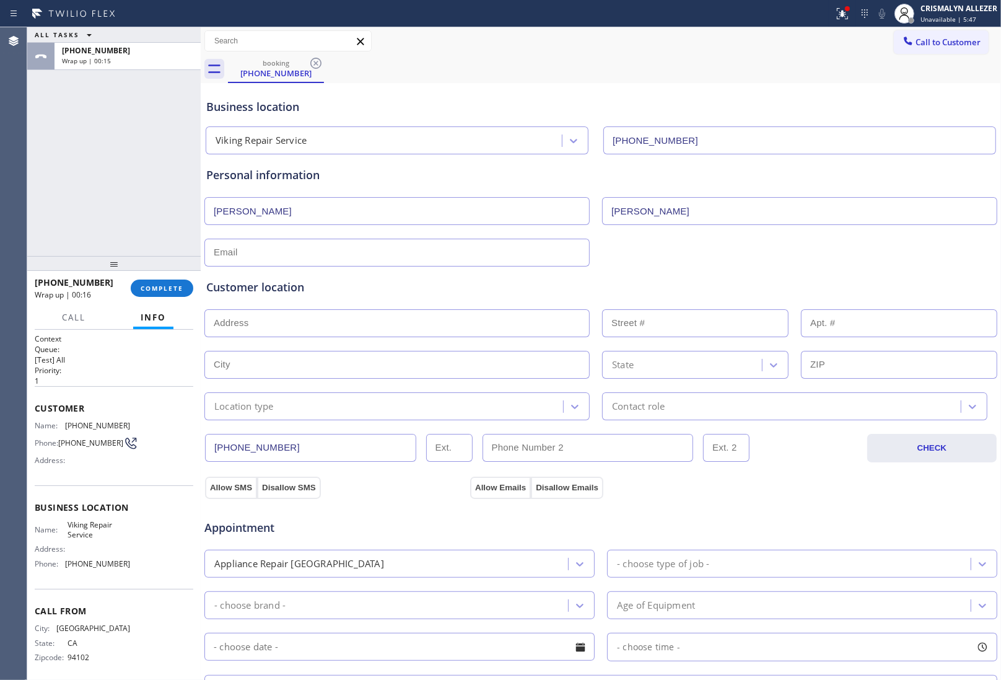
paste input "[PERSON_NAME][EMAIL_ADDRESS][DOMAIN_NAME]"
type input "[PERSON_NAME][EMAIL_ADDRESS][DOMAIN_NAME]"
click at [385, 299] on div "Customer location >> ADD NEW ADDRESS << + NEW ADDRESS State Location type Conta…" at bounding box center [601, 349] width 790 height 141
click at [283, 324] on input "text" at bounding box center [397, 323] width 385 height 28
paste input "[STREET_ADDRESS][PERSON_NAME]"
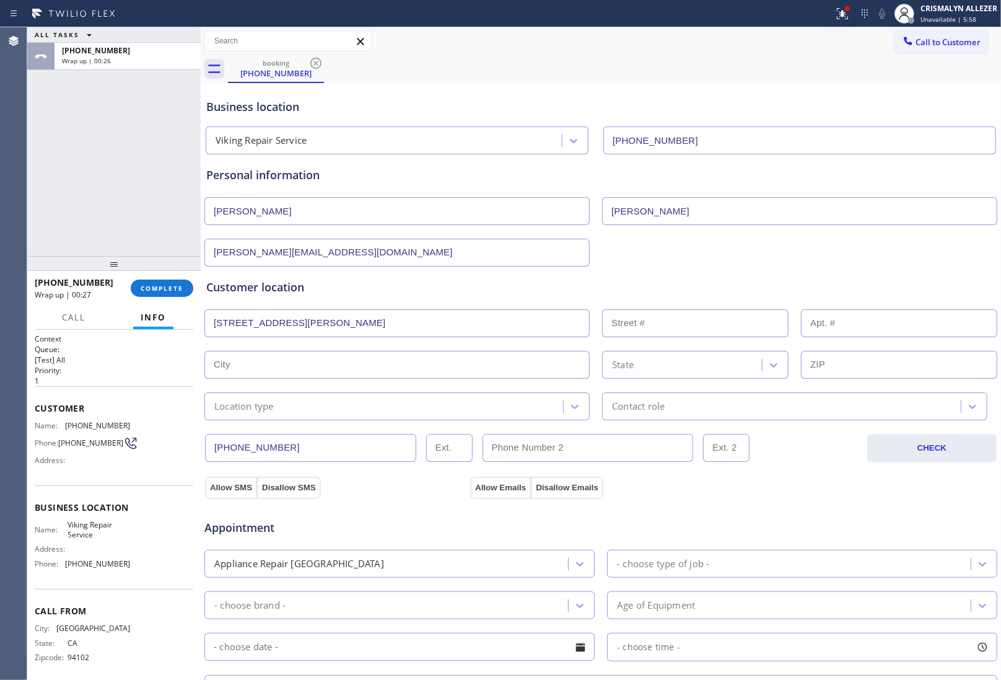
type input "[STREET_ADDRESS][PERSON_NAME]"
type input "1518"
type input "[GEOGRAPHIC_DATA]"
type input "94110"
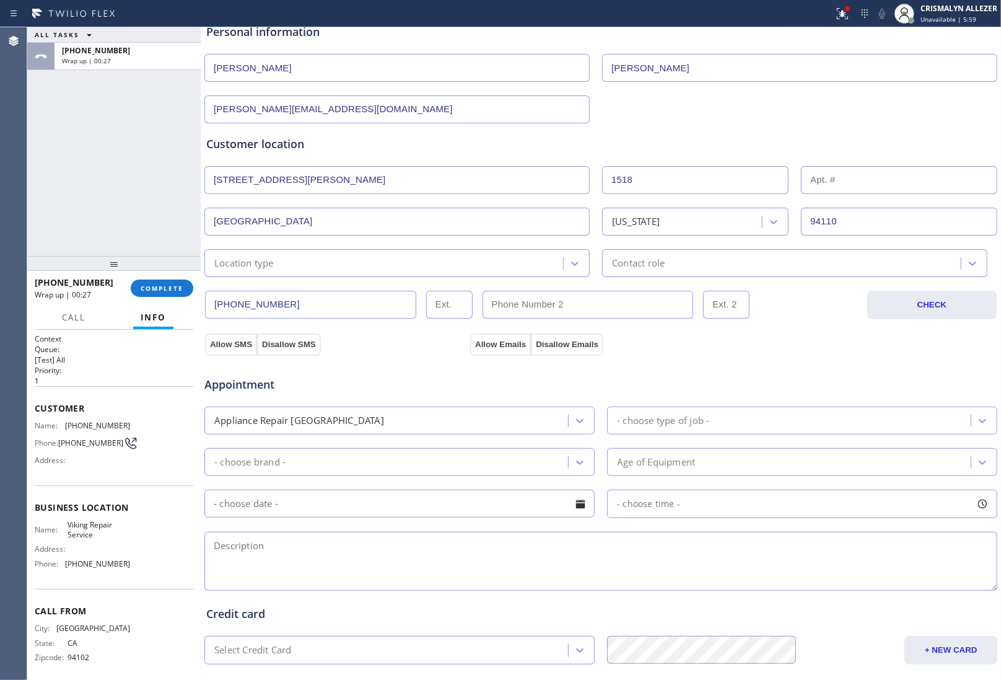
scroll to position [232, 0]
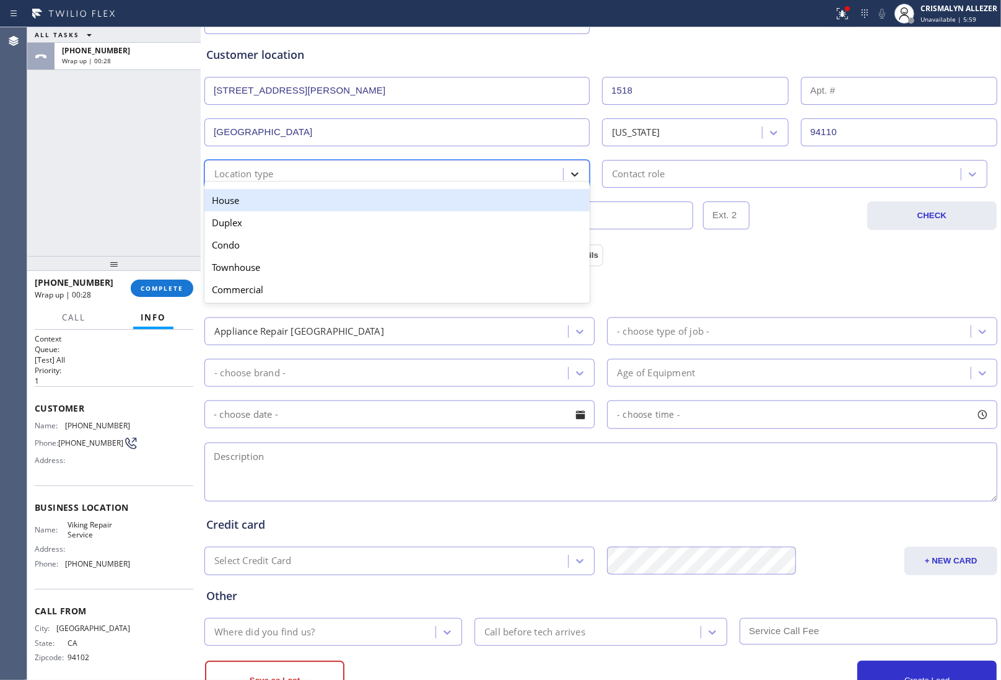
click at [573, 177] on icon at bounding box center [575, 174] width 12 height 12
click at [485, 200] on div "House" at bounding box center [397, 200] width 385 height 22
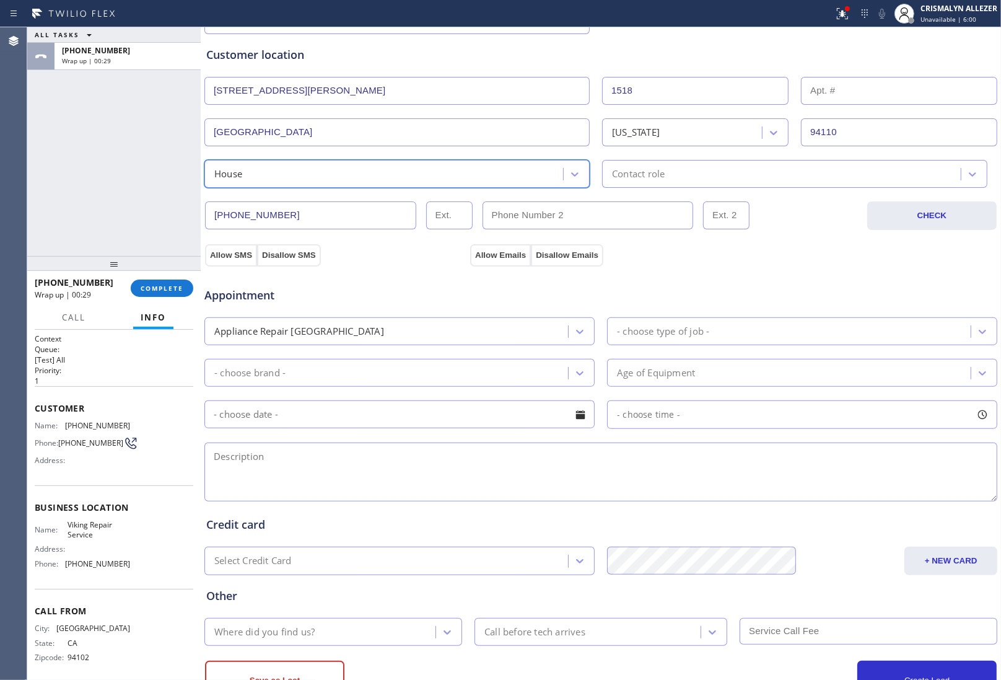
click at [671, 175] on div "Contact role" at bounding box center [783, 174] width 355 height 22
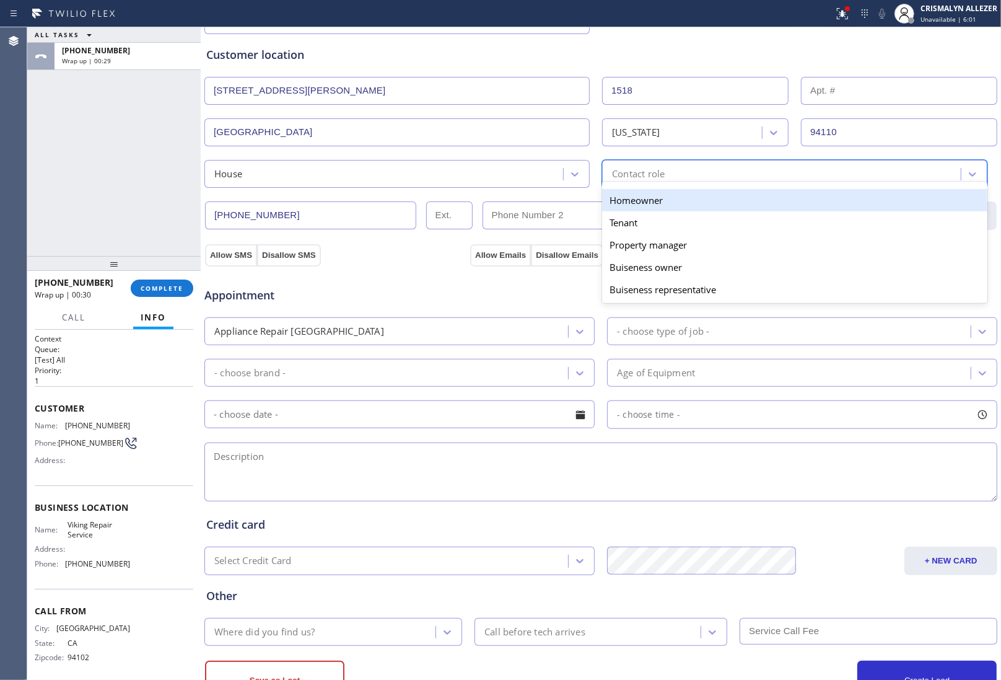
click at [640, 206] on div "Homeowner" at bounding box center [794, 200] width 385 height 22
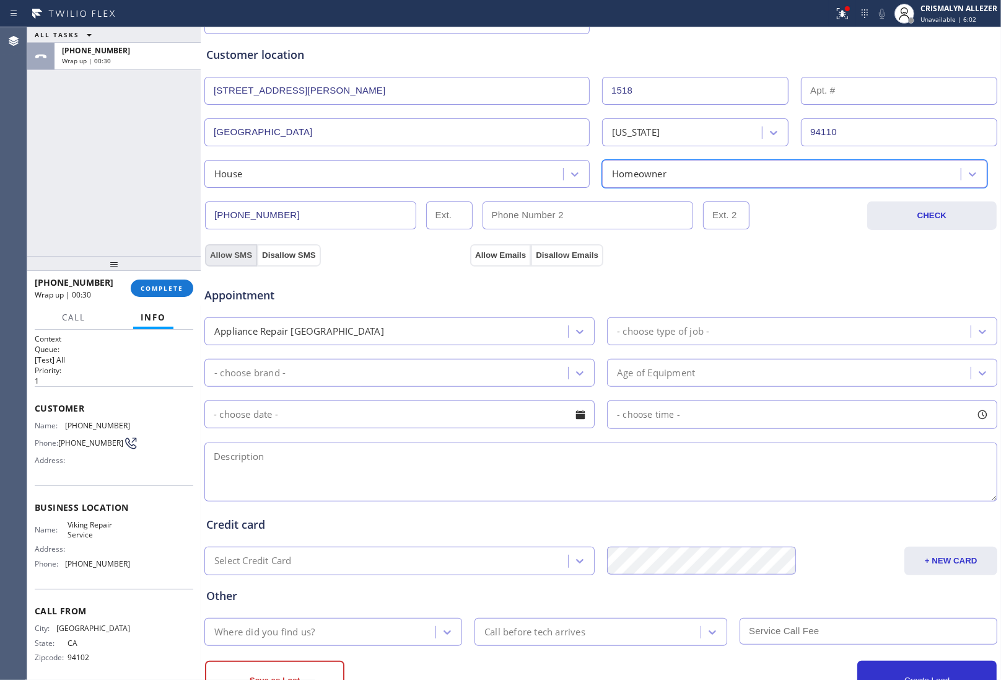
click at [236, 258] on button "Allow SMS" at bounding box center [231, 255] width 52 height 22
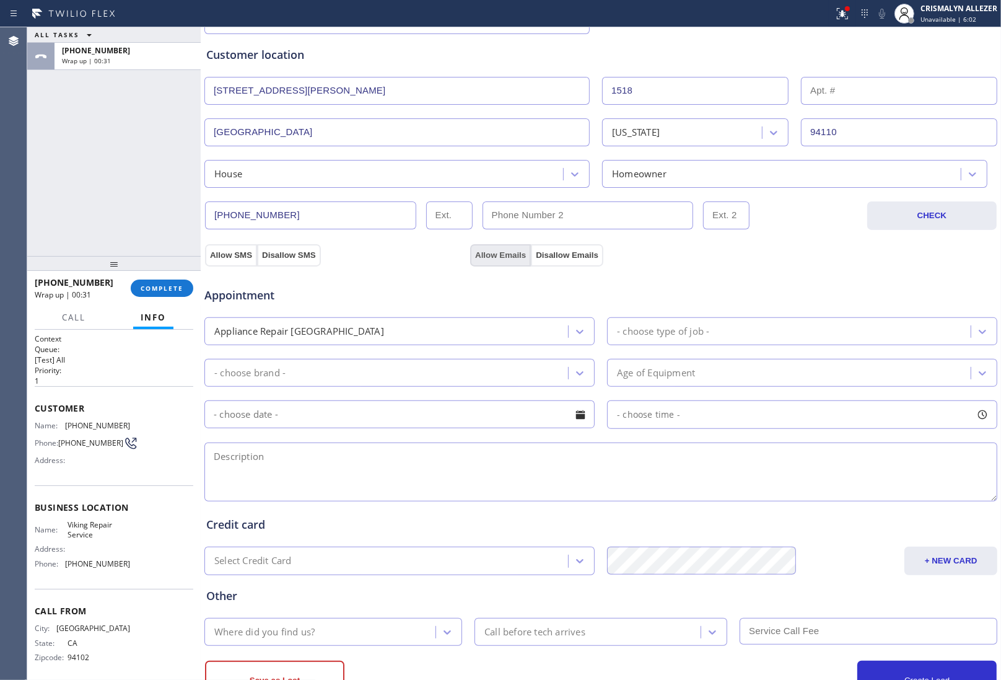
click at [493, 256] on button "Allow Emails" at bounding box center [500, 255] width 61 height 22
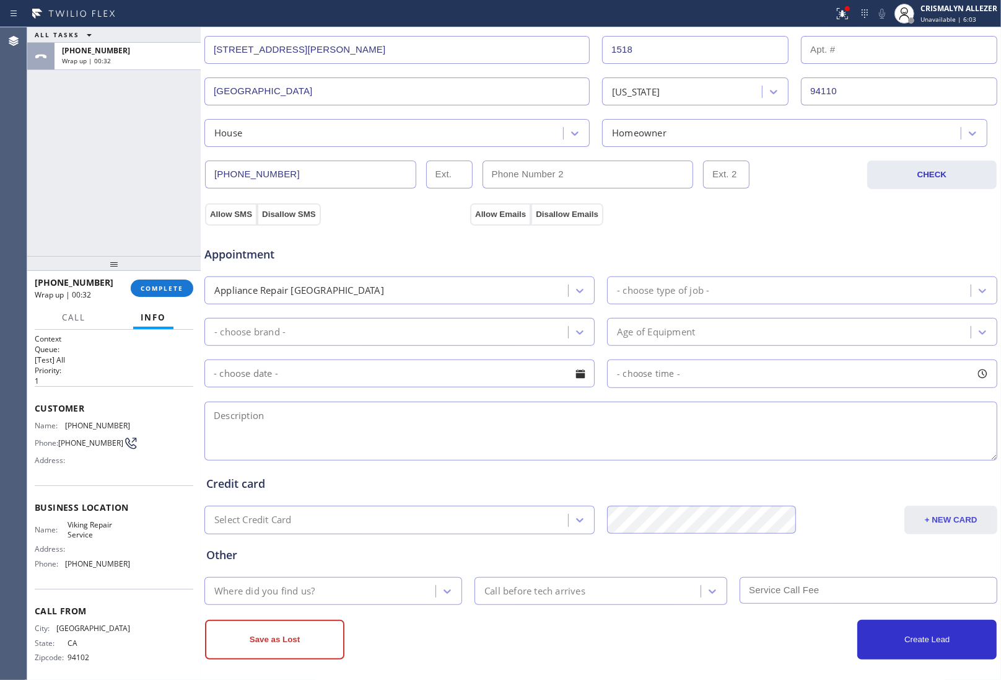
scroll to position [283, 0]
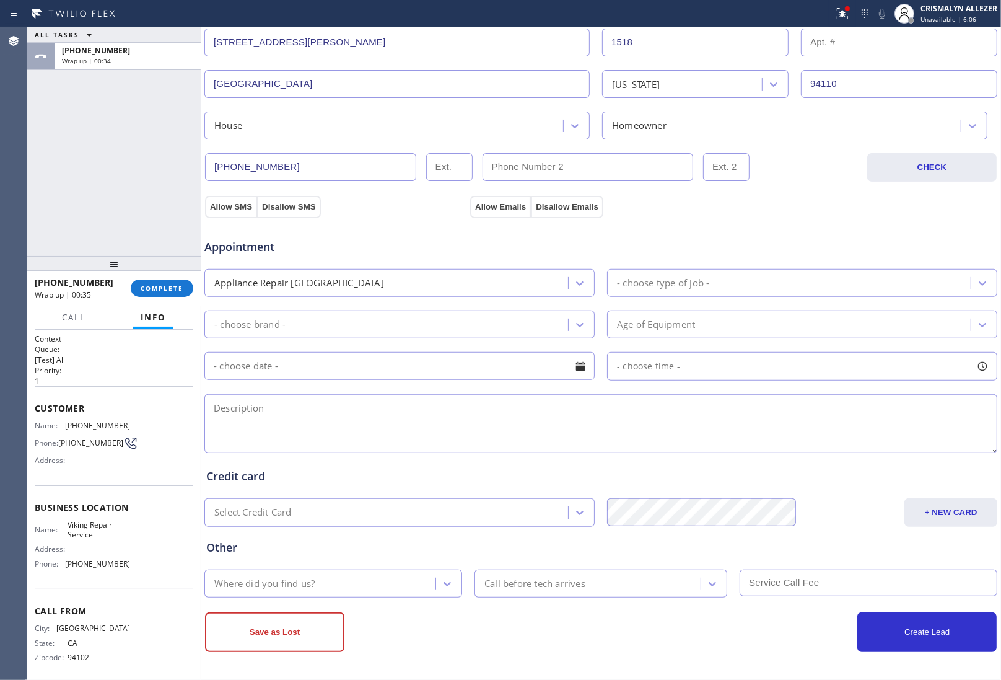
drag, startPoint x: 268, startPoint y: 395, endPoint x: 271, endPoint y: 423, distance: 28.0
click at [268, 406] on textarea at bounding box center [601, 423] width 793 height 59
paste textarea "Viking || oven || [DEMOGRAPHIC_DATA] || The igniter(s) for my 4 burners seem to…"
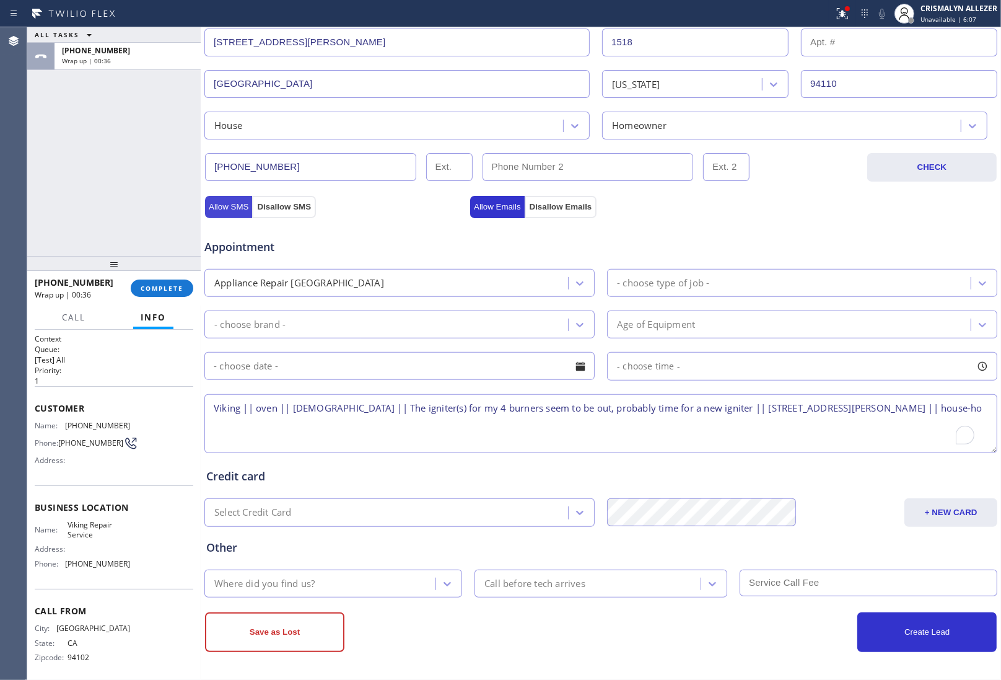
type textarea "Viking || oven || [DEMOGRAPHIC_DATA] || The igniter(s) for my 4 burners seem to…"
click at [232, 206] on button "Allow SMS" at bounding box center [228, 207] width 47 height 22
click at [486, 203] on button "Allow Emails" at bounding box center [497, 207] width 55 height 22
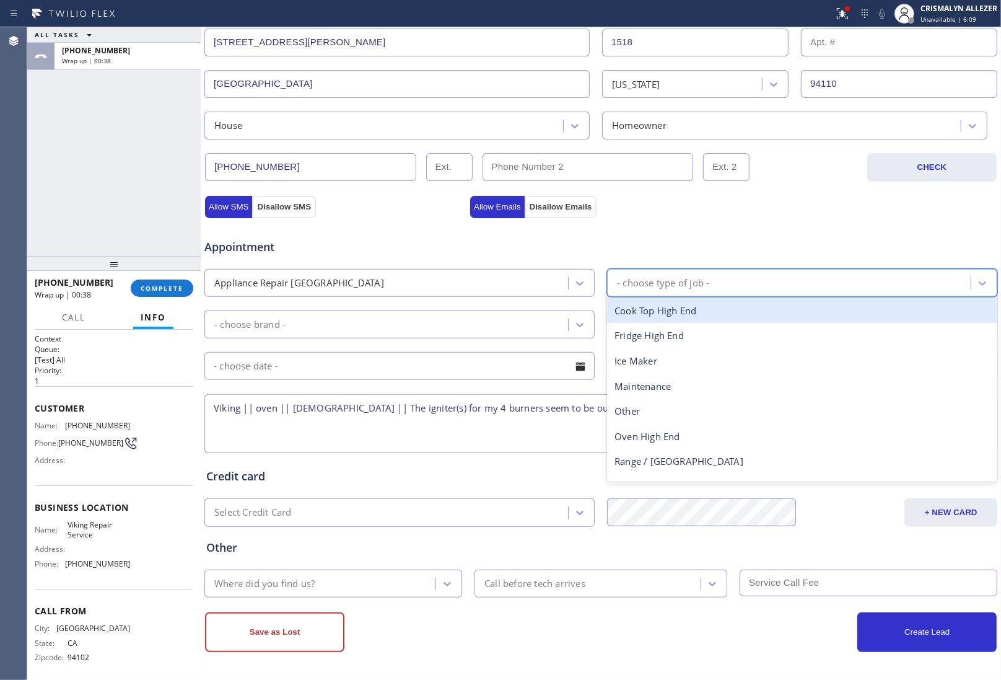
click at [744, 293] on div "- choose type of job -" at bounding box center [791, 283] width 360 height 22
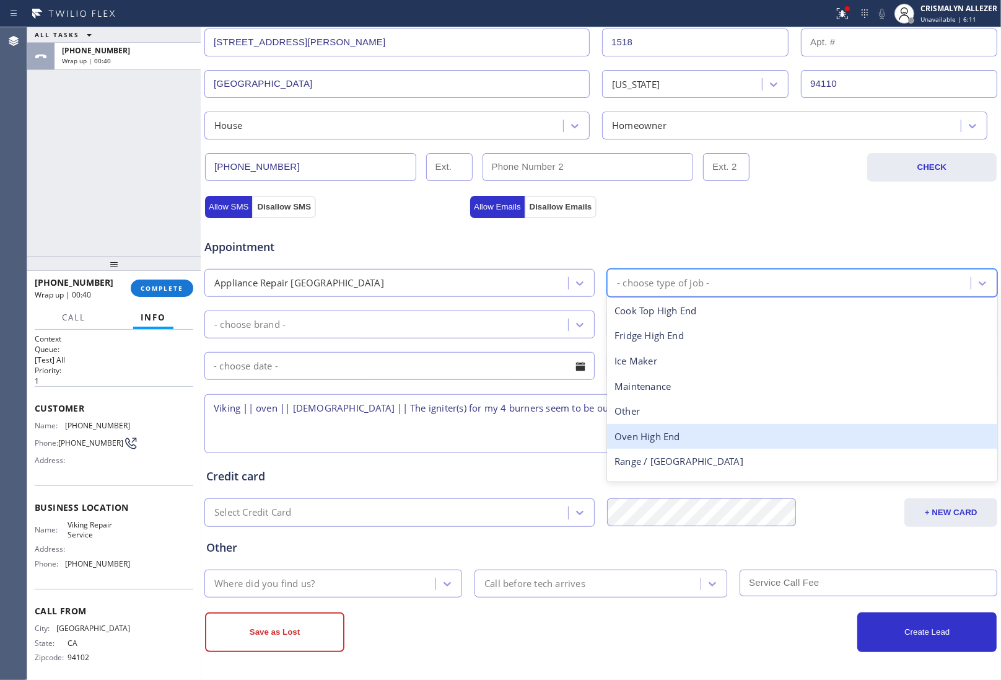
click at [660, 435] on div "Oven High End" at bounding box center [802, 436] width 390 height 25
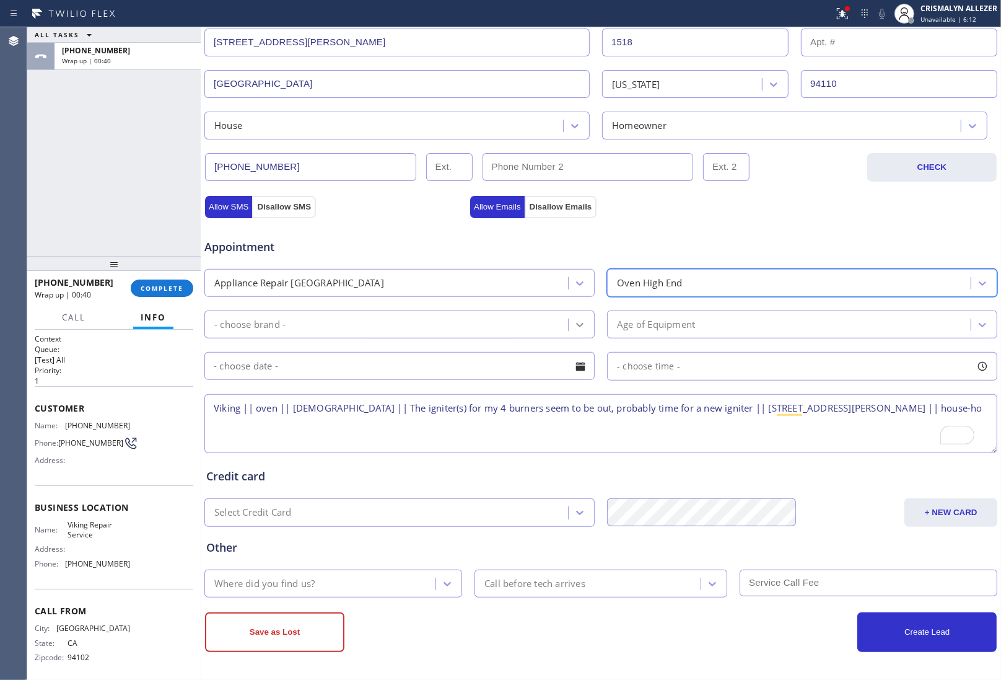
click at [569, 328] on div at bounding box center [580, 325] width 22 height 22
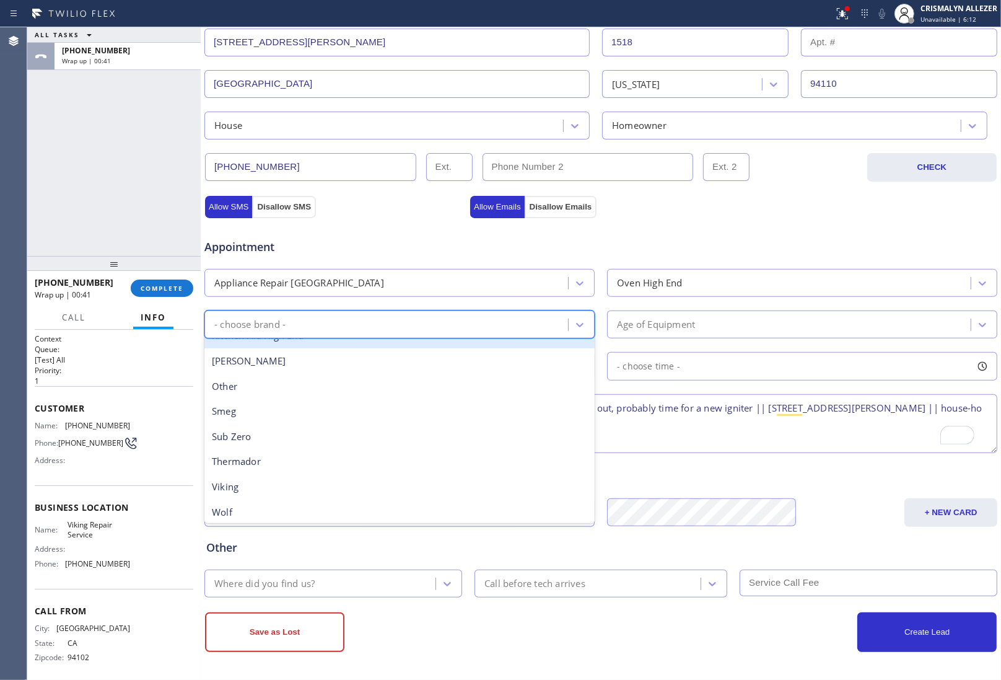
scroll to position [171, 0]
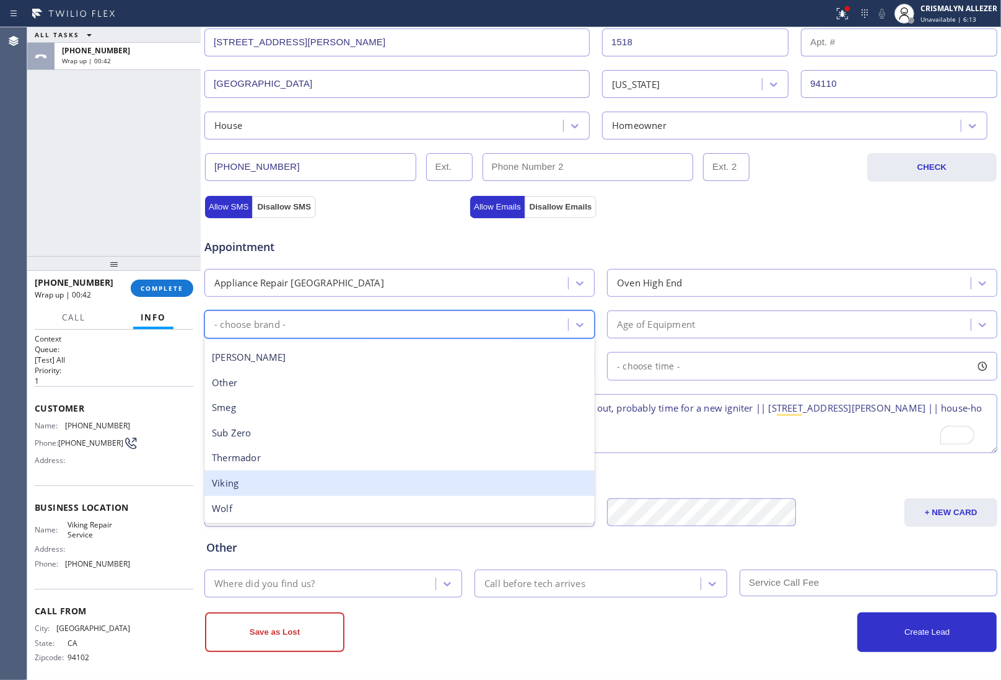
click at [301, 491] on div "Viking" at bounding box center [400, 482] width 390 height 25
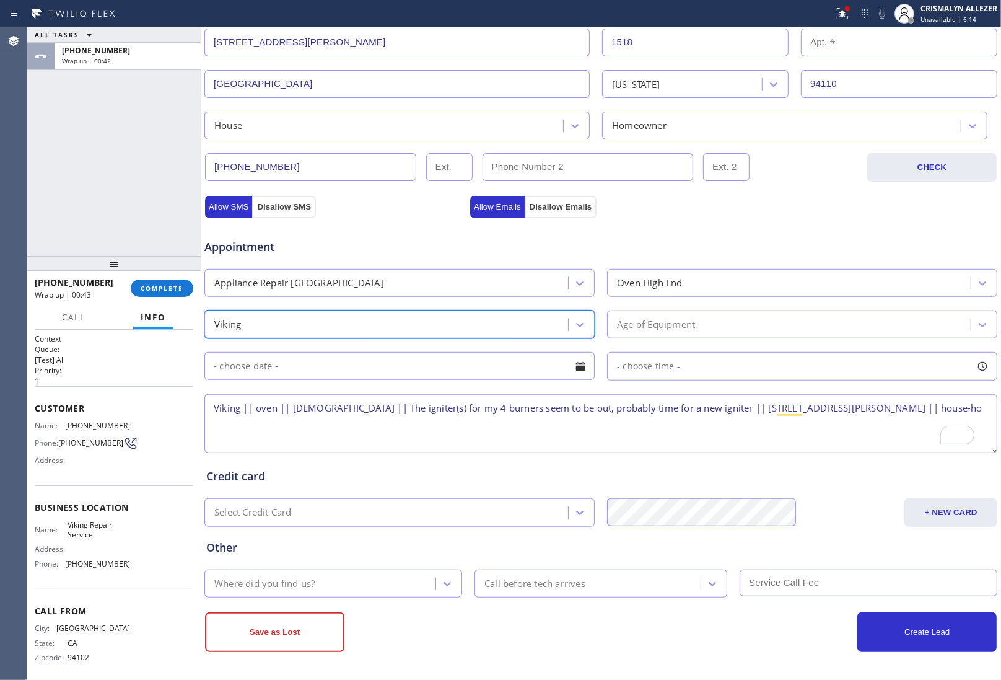
click at [726, 330] on div "Age of Equipment" at bounding box center [791, 325] width 360 height 22
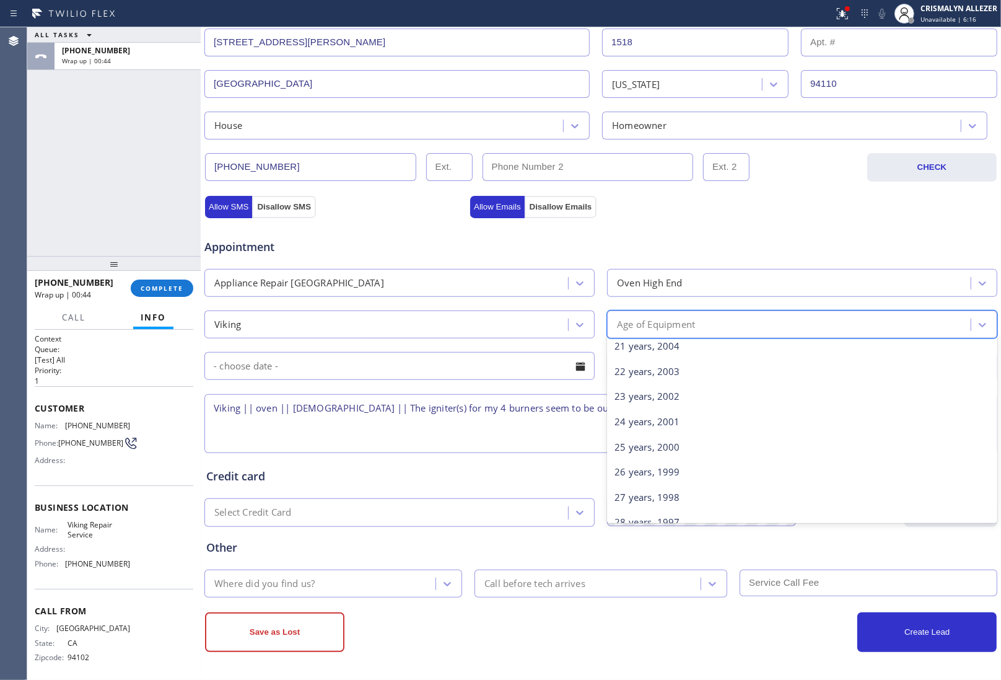
scroll to position [598, 0]
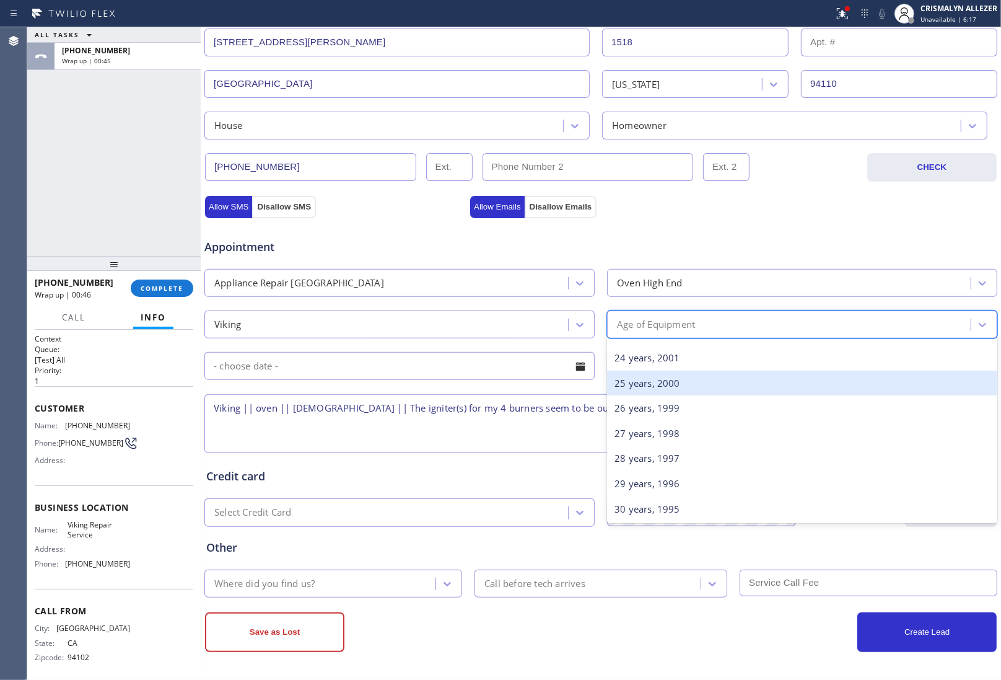
click at [673, 383] on div "25 years, 2000" at bounding box center [802, 383] width 390 height 25
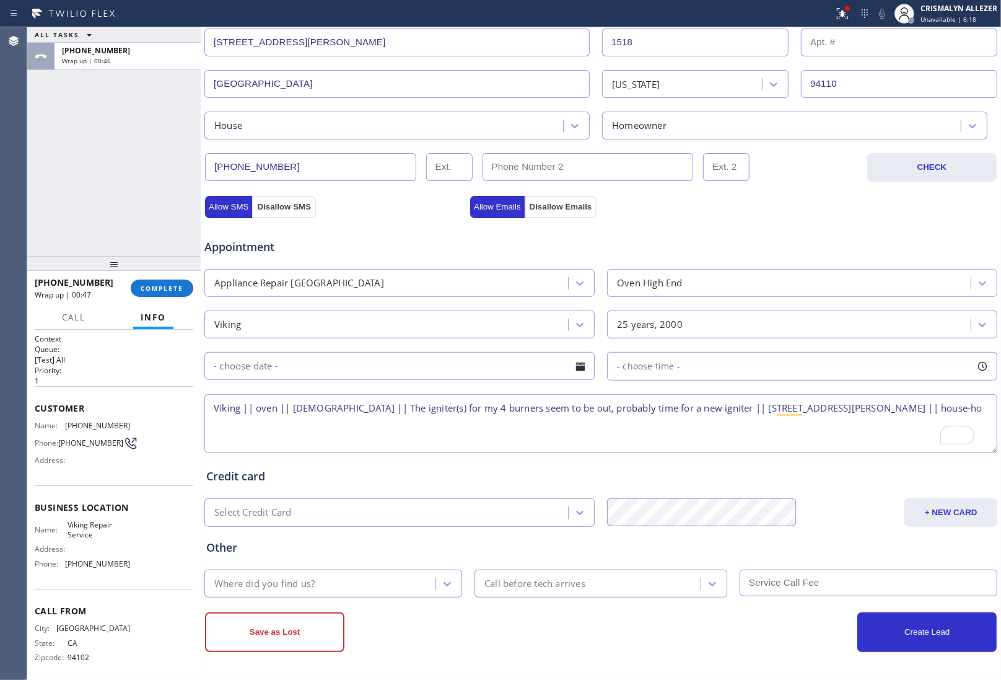
click at [572, 366] on div at bounding box center [580, 366] width 21 height 21
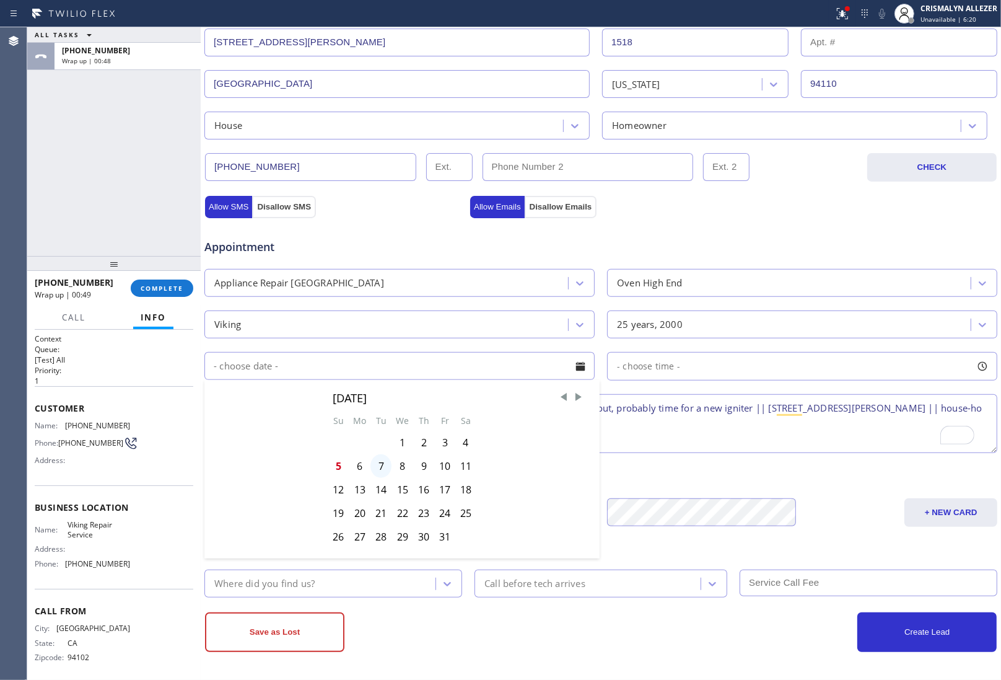
click at [376, 465] on div "7" at bounding box center [381, 466] width 21 height 24
type input "[DATE]"
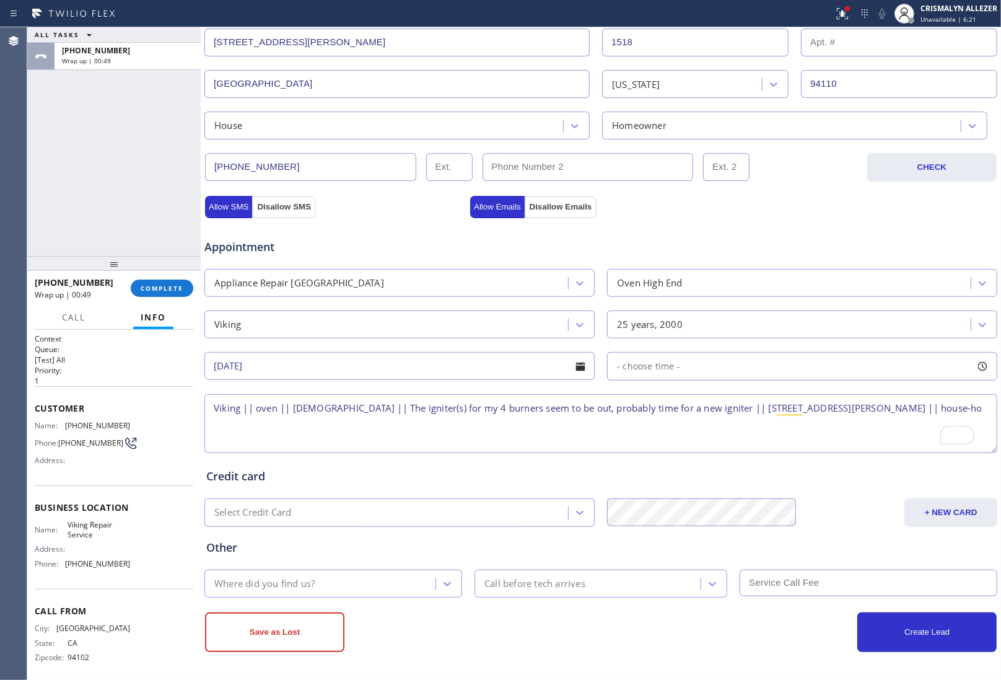
click at [716, 364] on div "- choose time -" at bounding box center [802, 366] width 390 height 29
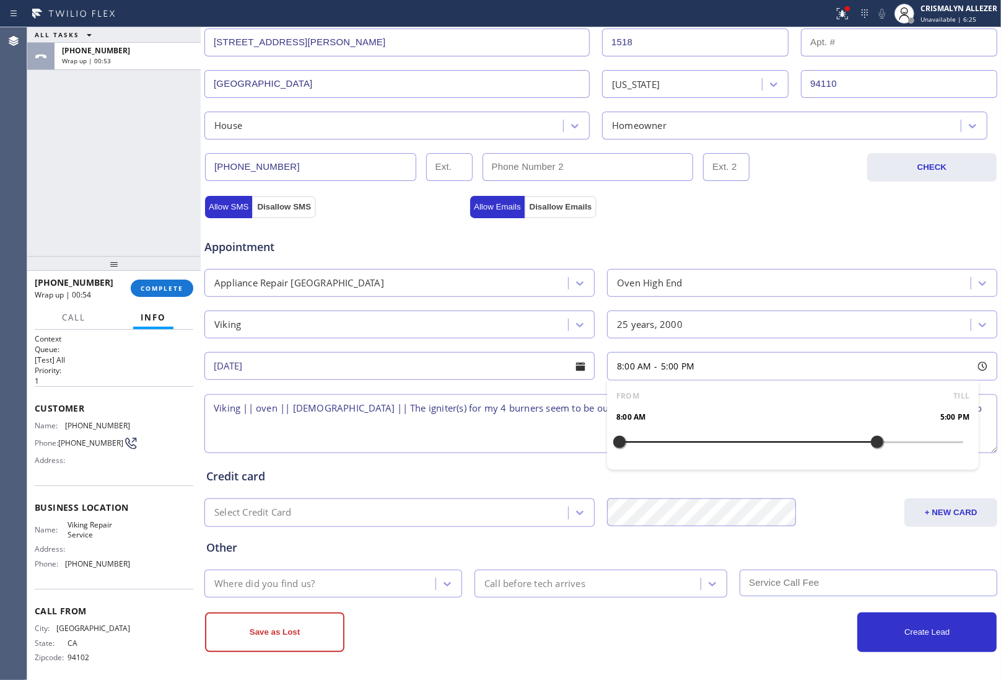
drag, startPoint x: 612, startPoint y: 439, endPoint x: 863, endPoint y: 445, distance: 251.1
click at [870, 445] on div at bounding box center [877, 442] width 15 height 26
click at [671, 442] on div at bounding box center [792, 442] width 344 height 0
drag, startPoint x: 667, startPoint y: 439, endPoint x: 785, endPoint y: 449, distance: 118.2
click at [785, 449] on div at bounding box center [792, 442] width 15 height 26
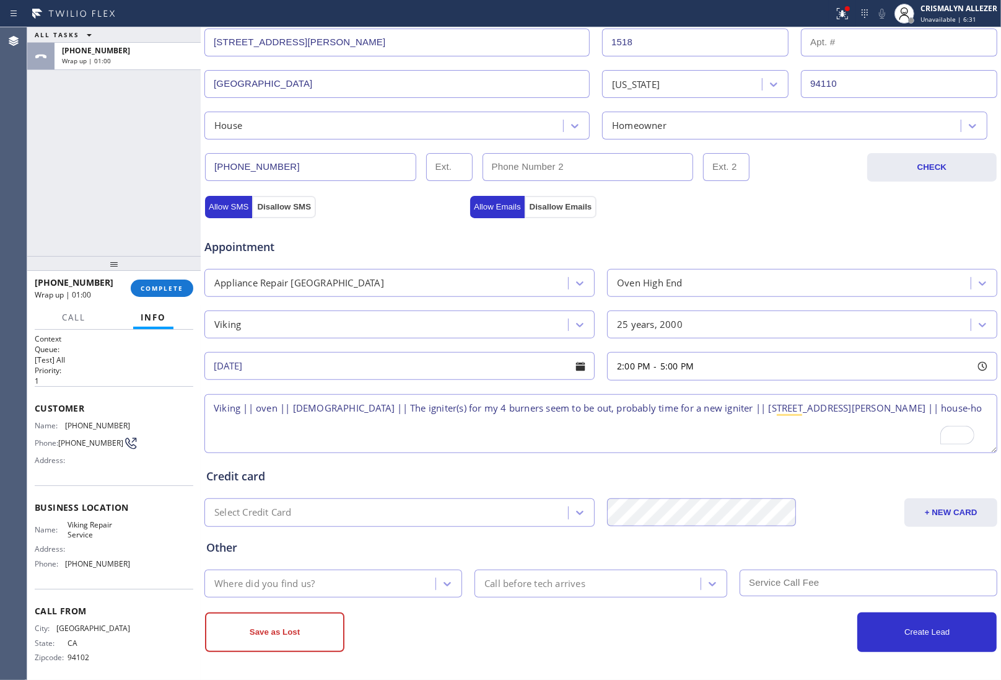
click at [231, 425] on textarea "Viking || oven || [DEMOGRAPHIC_DATA] || The igniter(s) for my 4 burners seem to…" at bounding box center [601, 423] width 793 height 59
click at [974, 412] on textarea "Viking || oven || [DEMOGRAPHIC_DATA] || The igniter(s) for my 4 burners seem to…" at bounding box center [601, 423] width 793 height 59
drag, startPoint x: 63, startPoint y: 521, endPoint x: 115, endPoint y: 547, distance: 57.4
click at [115, 547] on div "Business location Name: Viking Repair Service Address: Phone: [PHONE_NUMBER]" at bounding box center [114, 536] width 159 height 103
click at [115, 547] on div "Address:" at bounding box center [82, 548] width 95 height 9
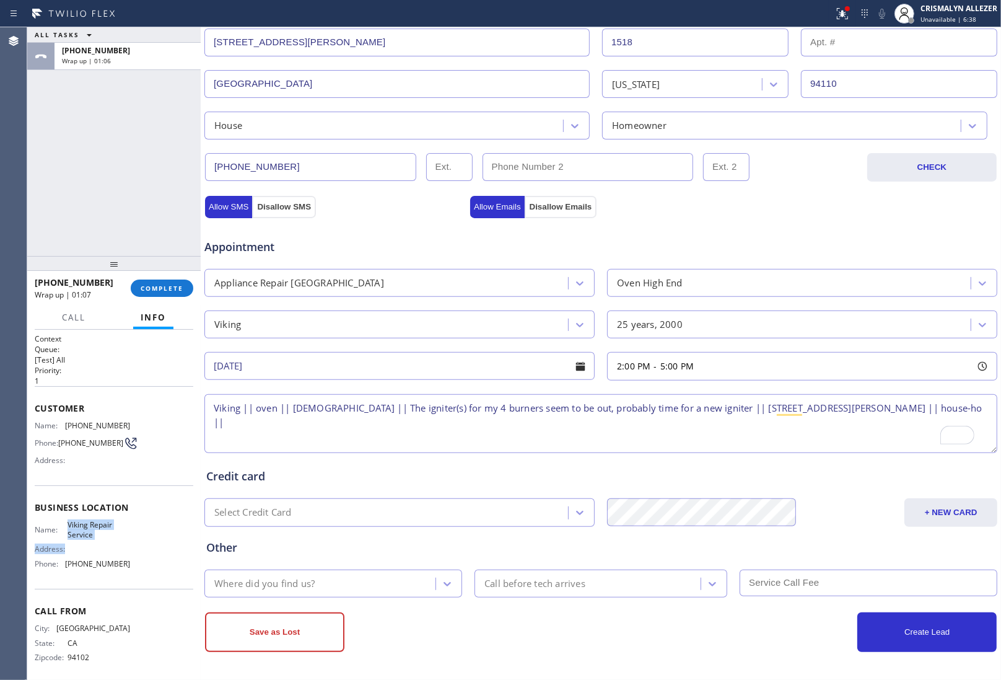
drag, startPoint x: 82, startPoint y: 525, endPoint x: 110, endPoint y: 544, distance: 34.0
click at [110, 544] on div "Name: Viking Repair Service Address: Phone: [PHONE_NUMBER]" at bounding box center [82, 546] width 95 height 53
drag, startPoint x: 63, startPoint y: 521, endPoint x: 104, endPoint y: 535, distance: 43.7
click at [104, 535] on div "Business location Name: Viking Repair Service Address: Phone: [PHONE_NUMBER]" at bounding box center [114, 536] width 159 height 103
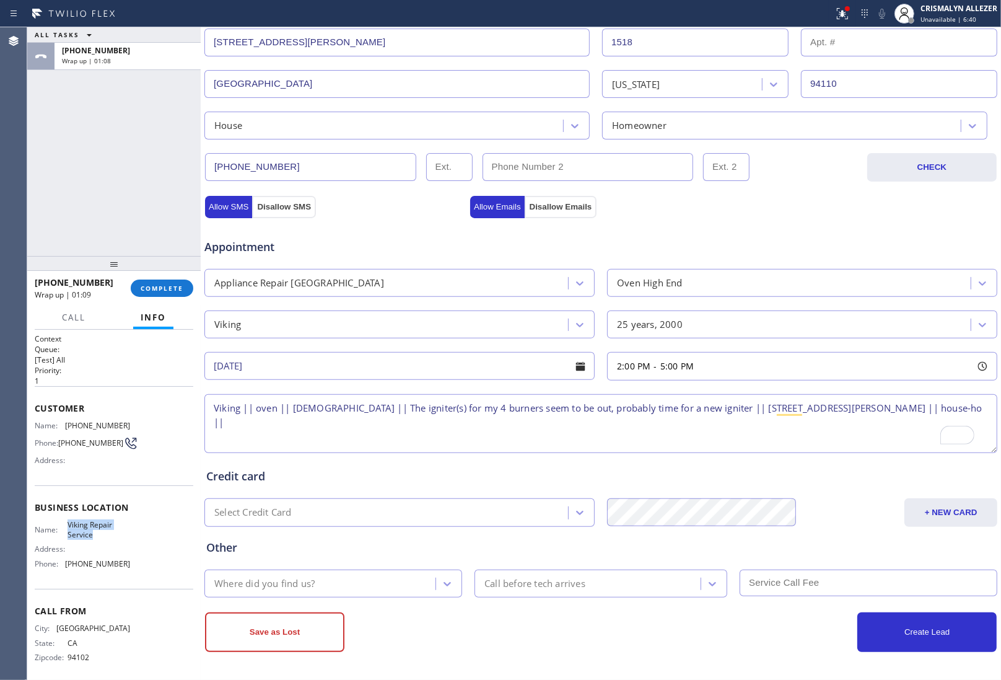
copy span "Viking Repair Service"
click at [239, 431] on textarea "Viking || oven || [DEMOGRAPHIC_DATA] || The igniter(s) for my 4 burners seem to…" at bounding box center [601, 423] width 793 height 59
paste textarea "Viking Repair Service"
click at [214, 407] on textarea "Viking || oven || [DEMOGRAPHIC_DATA] || The igniter(s) for my 4 burners seem to…" at bounding box center [601, 423] width 793 height 59
type textarea "2-5 || NO SCF || Viking || oven || [DEMOGRAPHIC_DATA] || The igniter(s) for my …"
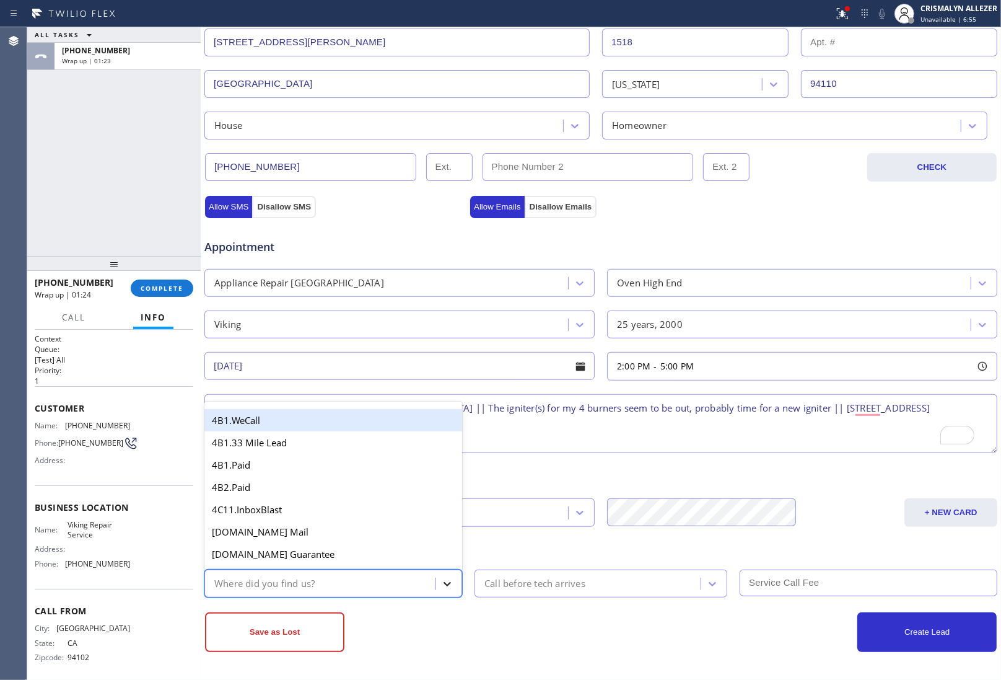
click at [441, 589] on icon at bounding box center [447, 584] width 12 height 12
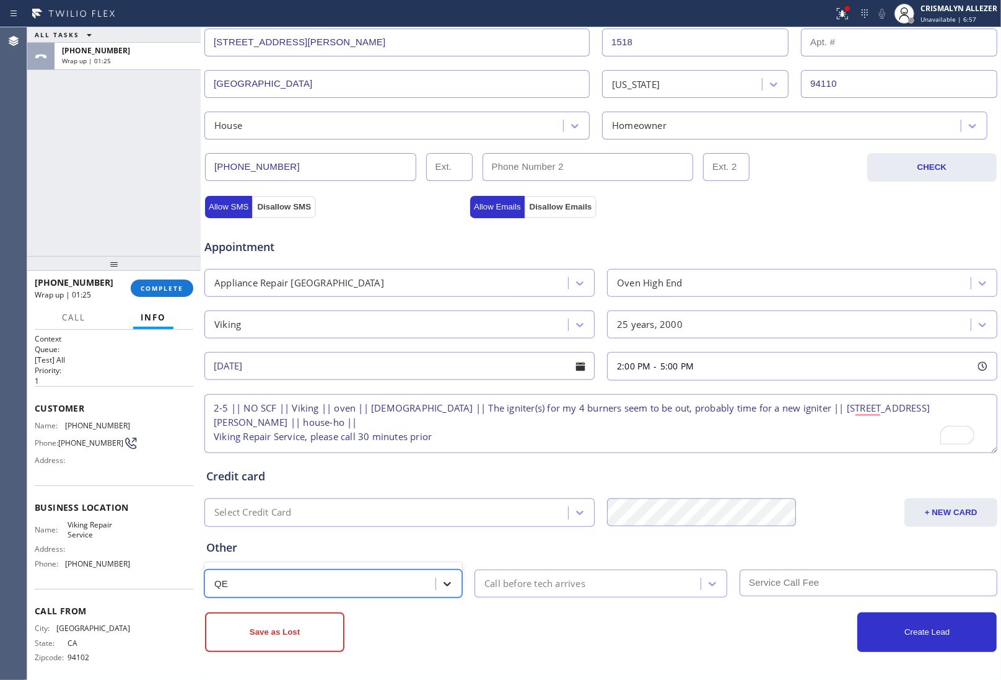
type input "Q"
type input "WE"
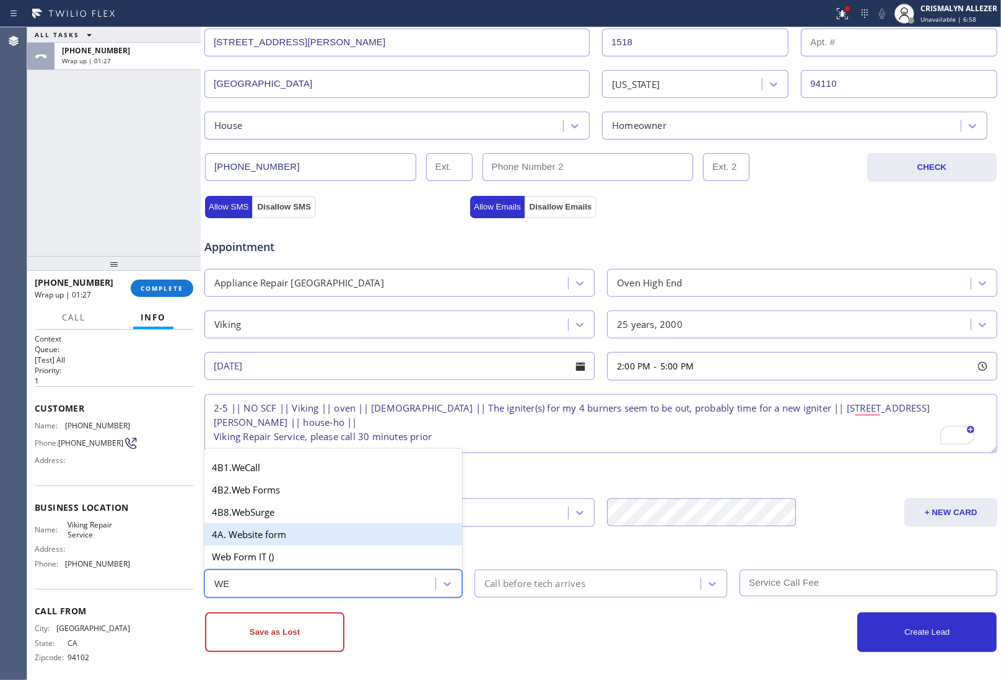
click at [281, 528] on div "4A. Website form" at bounding box center [334, 534] width 258 height 22
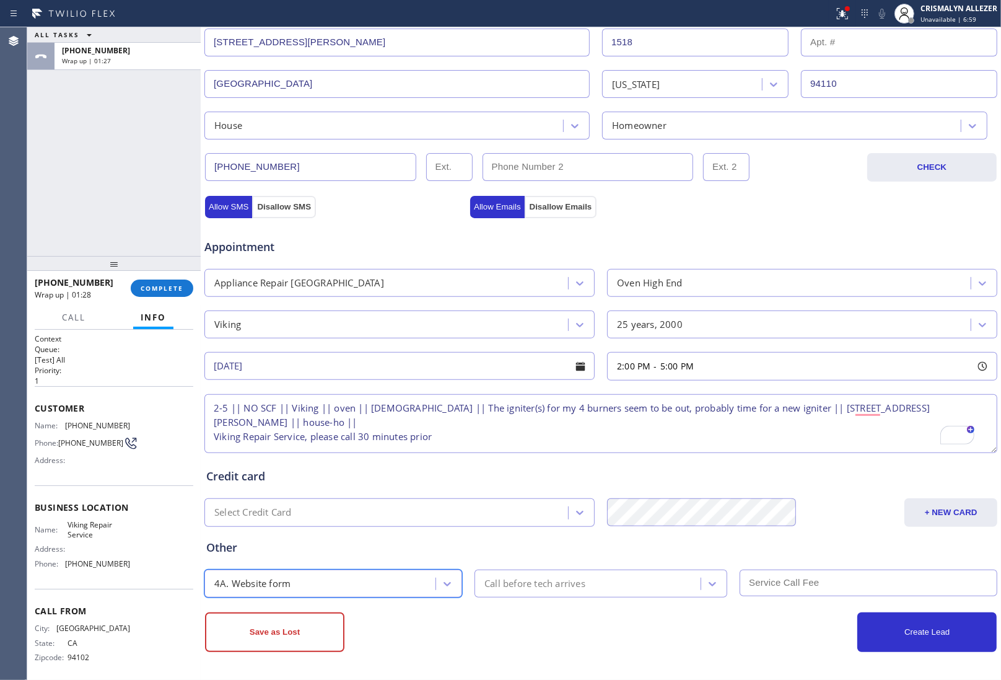
click at [589, 586] on div "Call before tech arrives" at bounding box center [589, 584] width 222 height 22
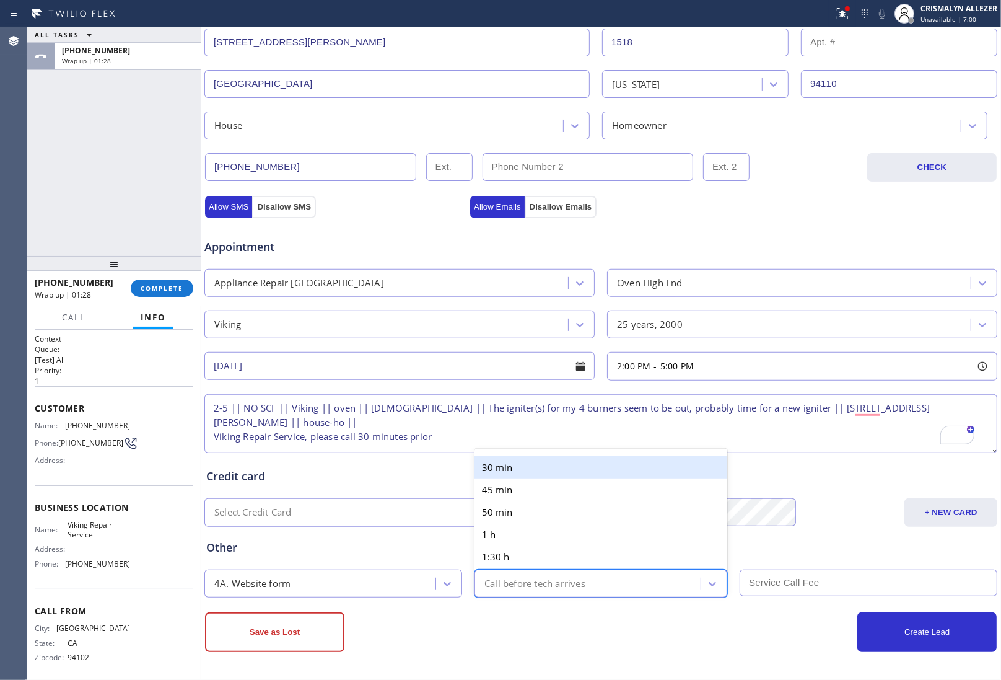
click at [560, 469] on div "30 min" at bounding box center [601, 467] width 253 height 22
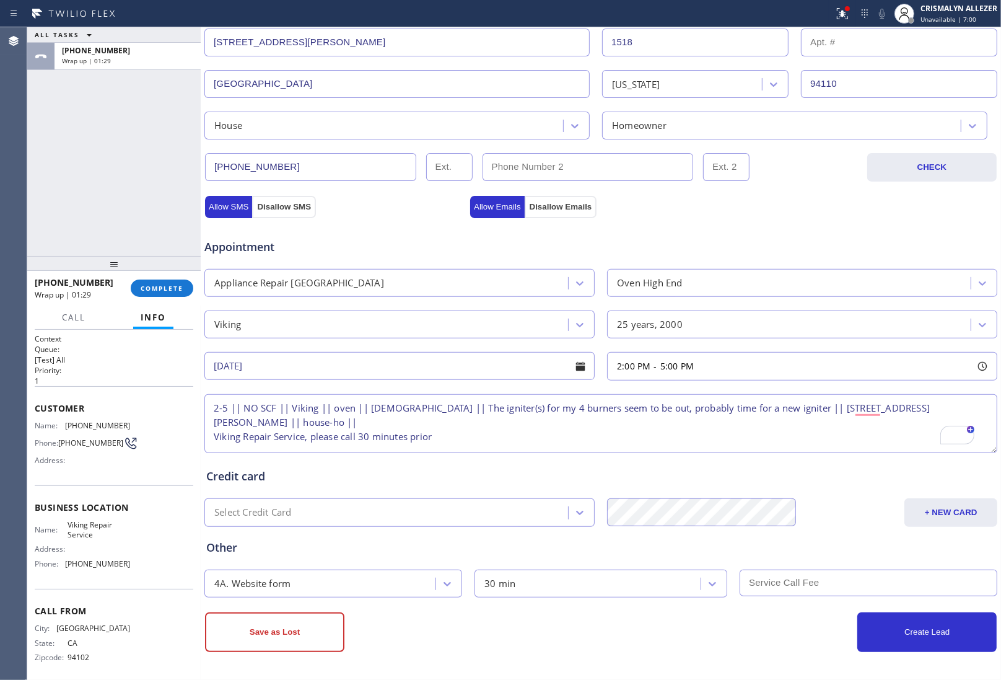
click at [788, 584] on input "text" at bounding box center [869, 583] width 258 height 27
type input "0"
click at [496, 206] on button "Allow Emails" at bounding box center [497, 207] width 55 height 22
click at [206, 206] on button "Allow SMS" at bounding box center [228, 207] width 47 height 22
click at [221, 203] on button "Allow SMS" at bounding box center [228, 207] width 47 height 22
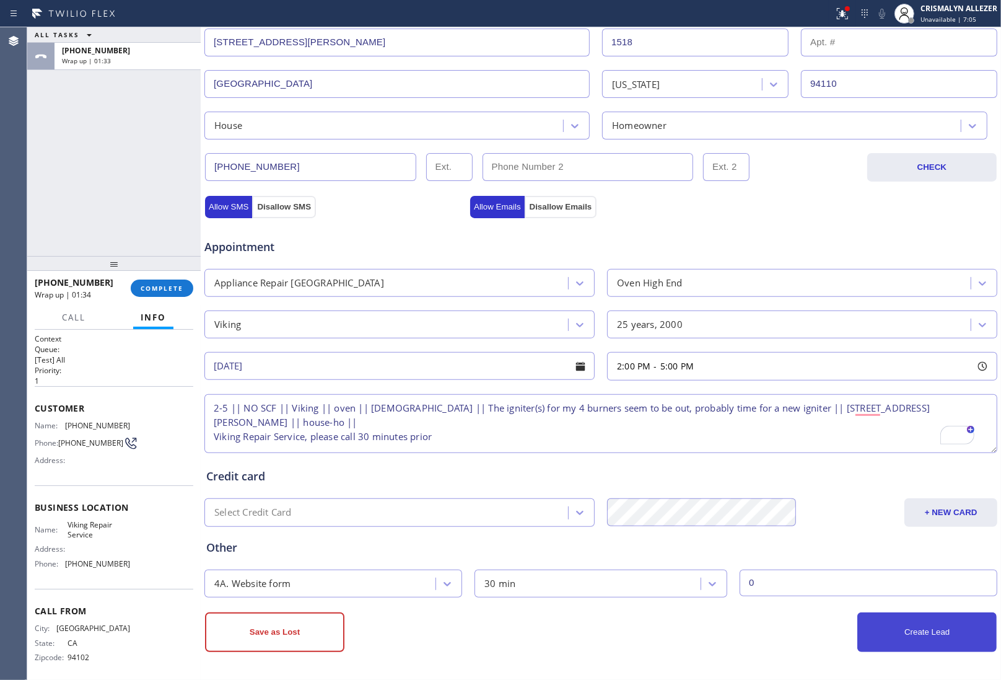
click at [928, 633] on button "Create Lead" at bounding box center [927, 632] width 139 height 40
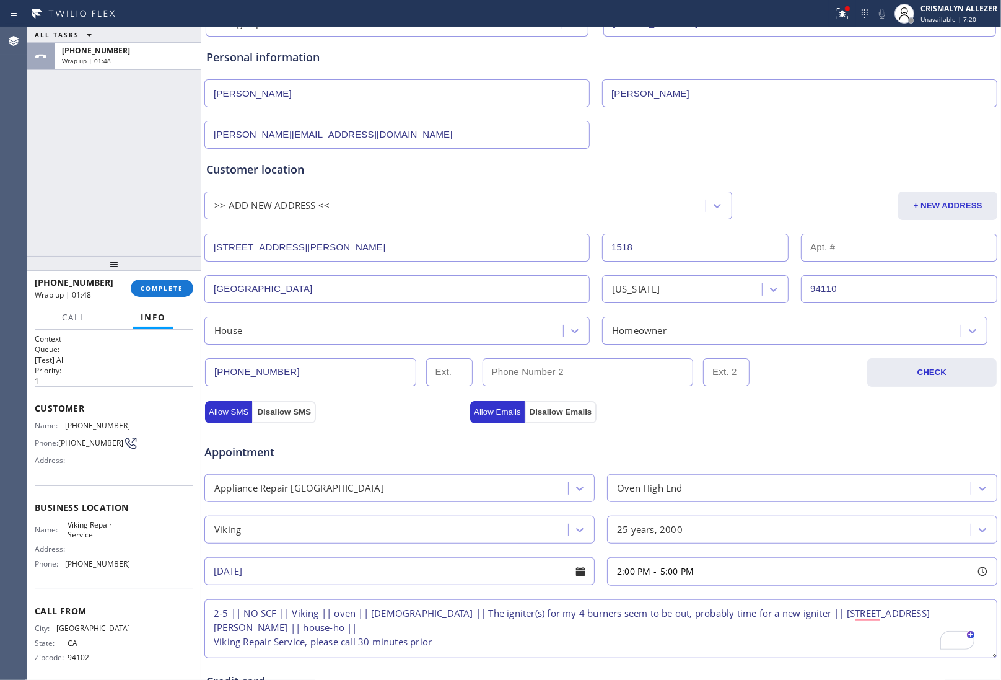
scroll to position [324, 0]
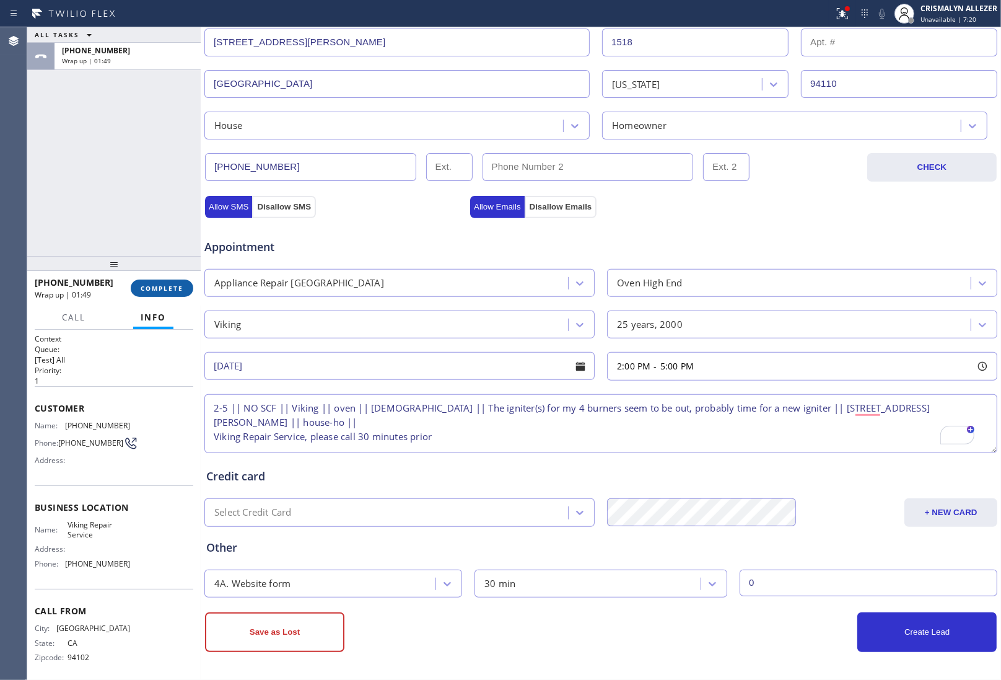
click at [160, 284] on span "COMPLETE" at bounding box center [162, 288] width 43 height 9
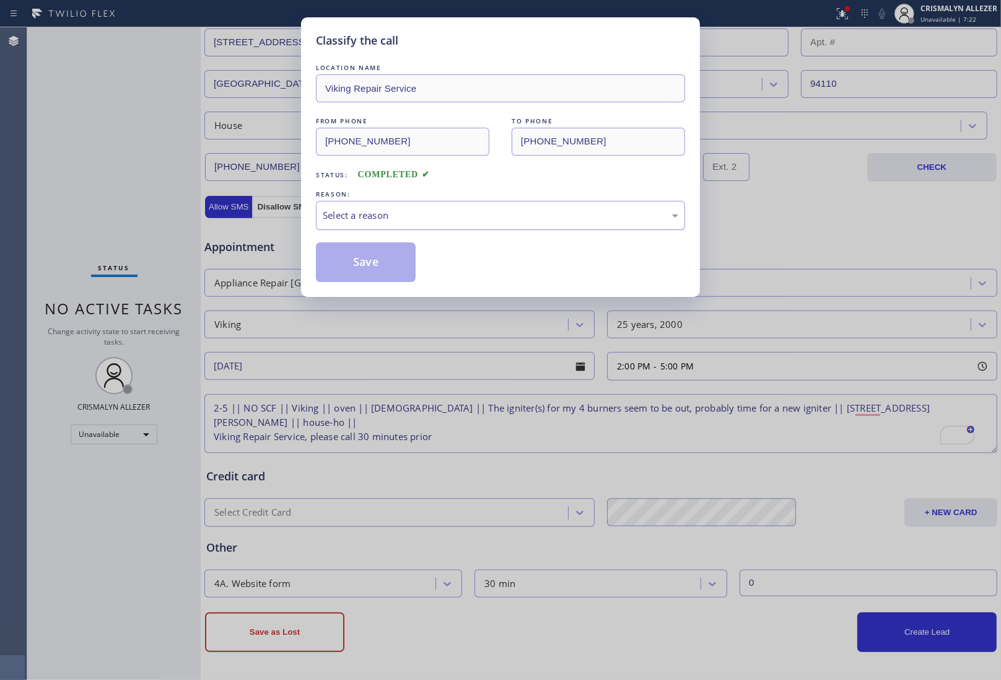
click at [485, 218] on div "Select a reason" at bounding box center [501, 215] width 356 height 14
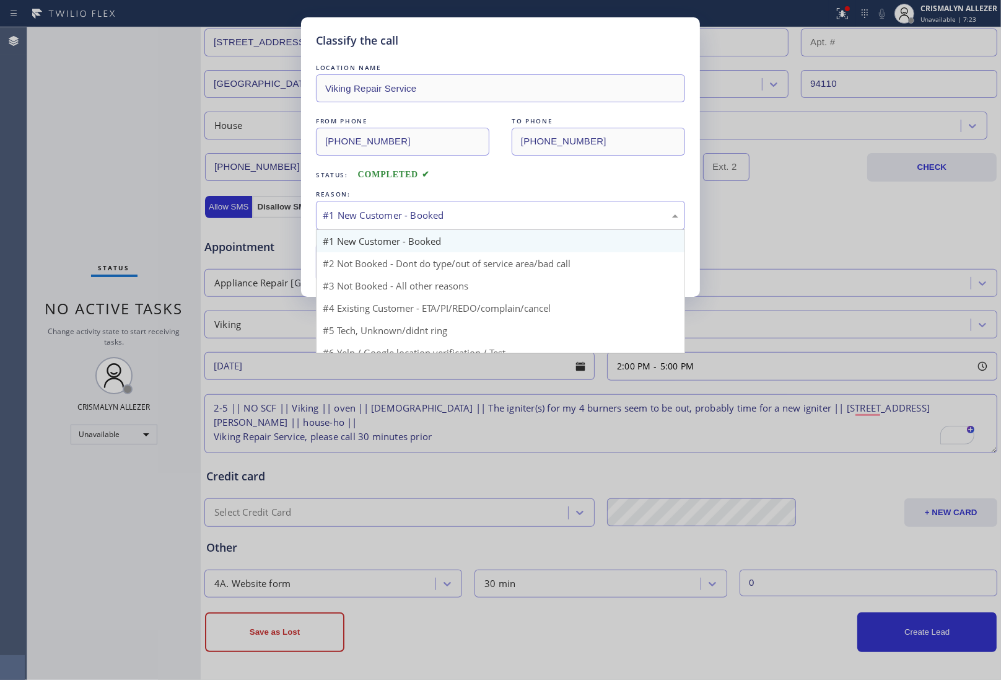
click at [465, 211] on div "#1 New Customer - Booked" at bounding box center [501, 215] width 356 height 14
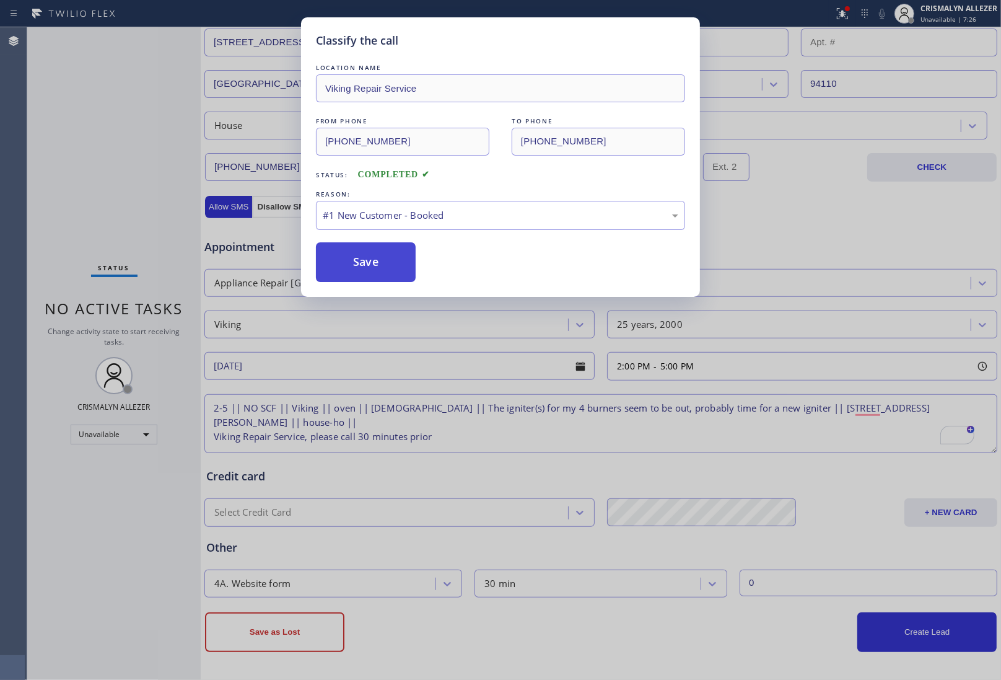
click at [390, 268] on button "Save" at bounding box center [366, 262] width 100 height 40
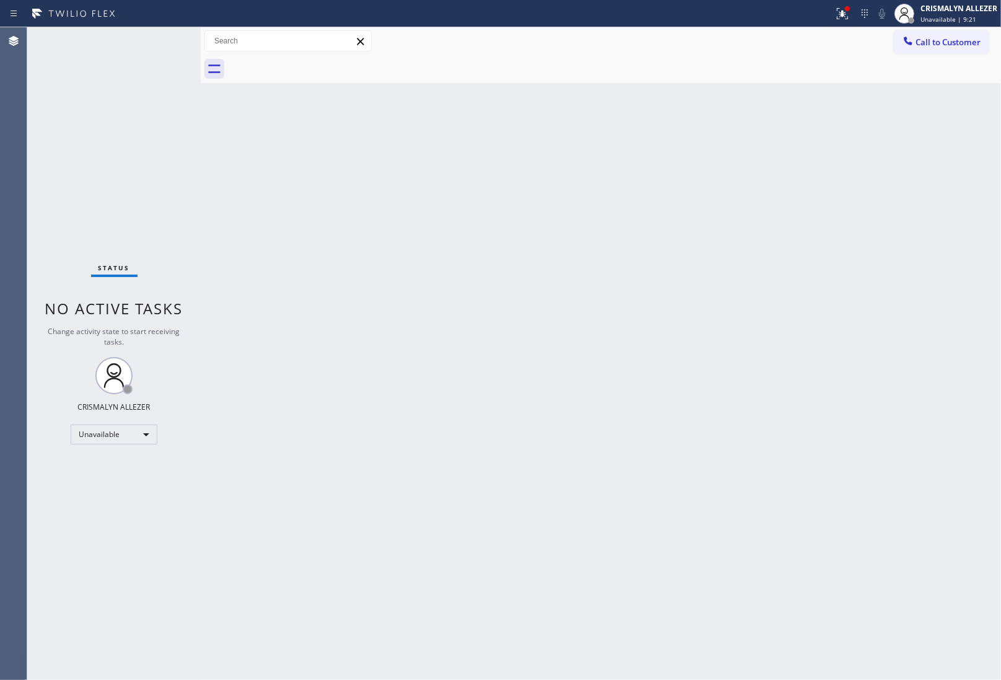
click at [980, 29] on div "Call to Customer Outbound call Location Viking Repair Service Your caller id ph…" at bounding box center [601, 41] width 801 height 28
click at [964, 42] on span "Call to Customer" at bounding box center [948, 42] width 65 height 11
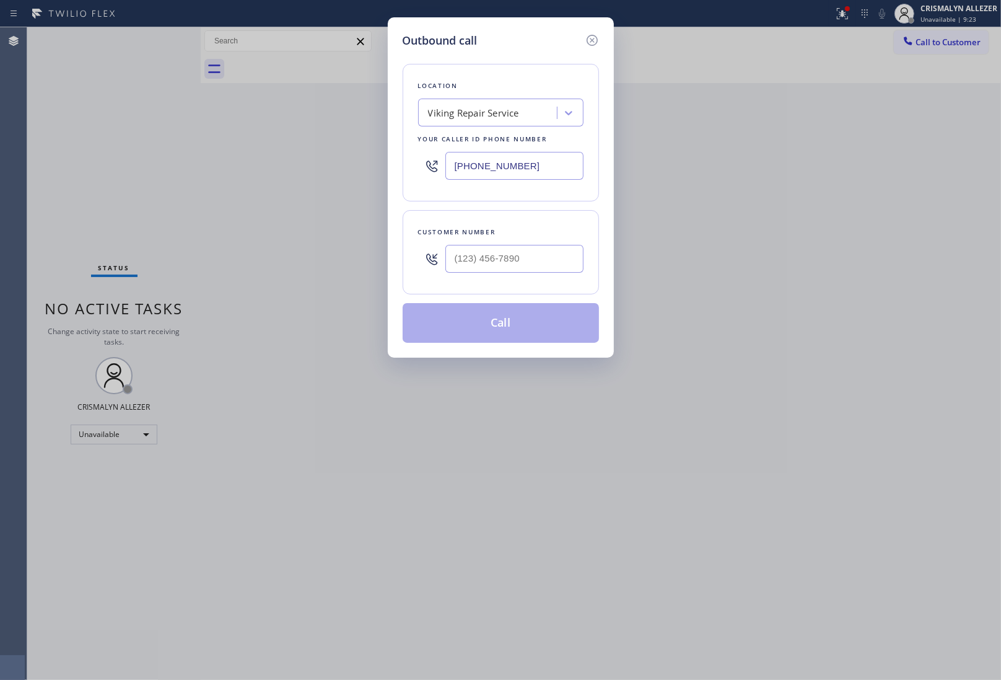
drag, startPoint x: 564, startPoint y: 171, endPoint x: 310, endPoint y: 167, distance: 254.1
click at [310, 167] on div "Outbound call Location Viking Repair Service Your caller id phone number [PHONE…" at bounding box center [500, 340] width 1001 height 680
click at [537, 263] on input "(___) ___-____" at bounding box center [515, 259] width 138 height 28
paste input "714) 357-0819"
type input "[PHONE_NUMBER]"
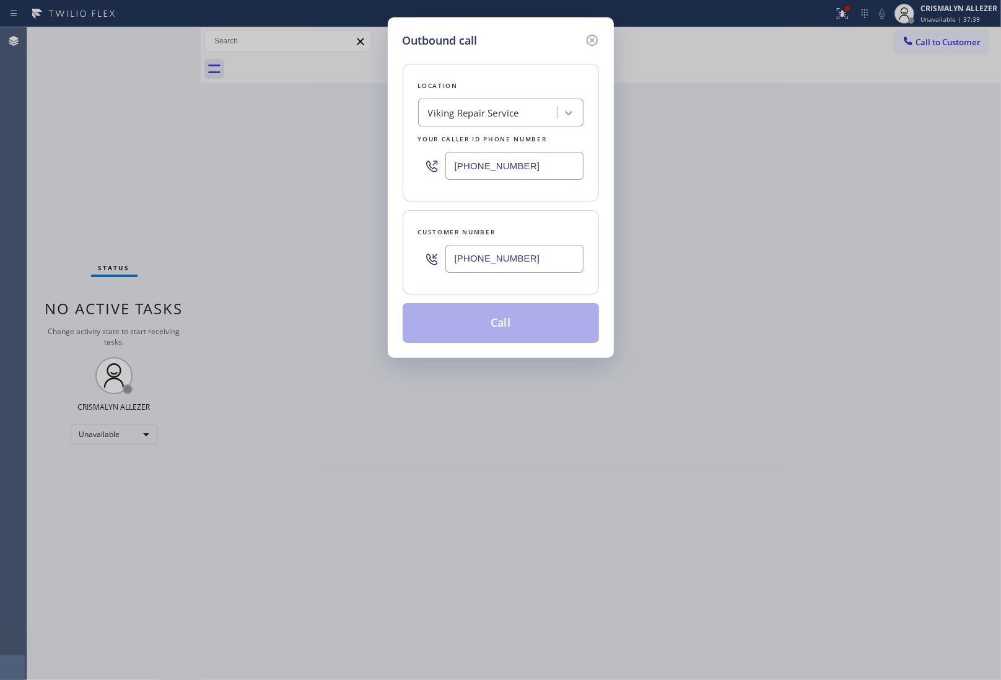
click at [515, 112] on div "Viking Repair Service" at bounding box center [473, 113] width 91 height 14
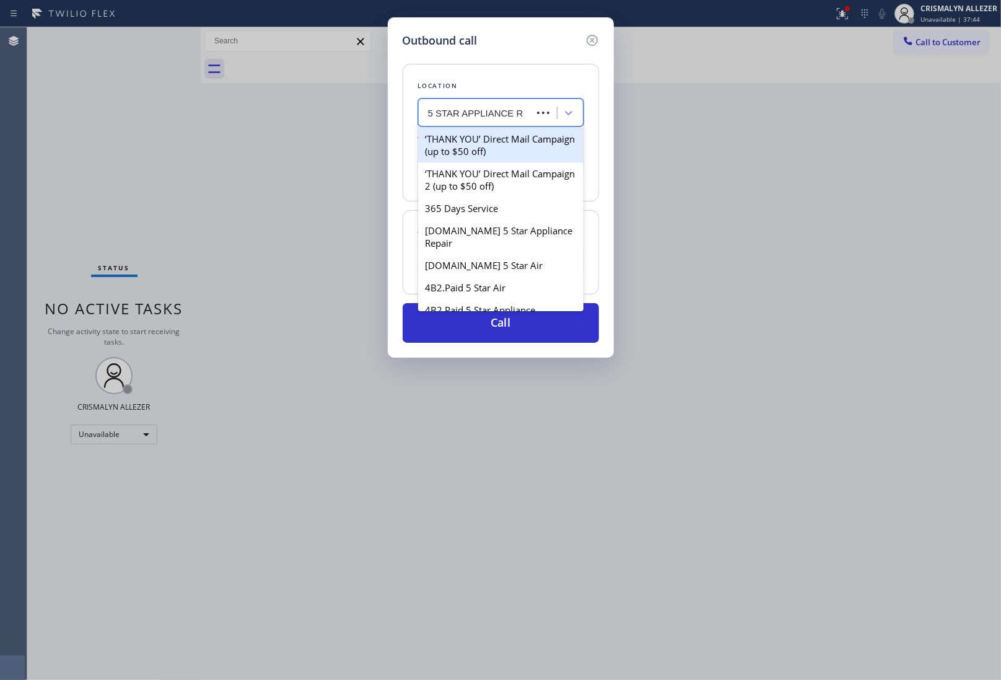
type input "5 STAR APPLIANCE RE"
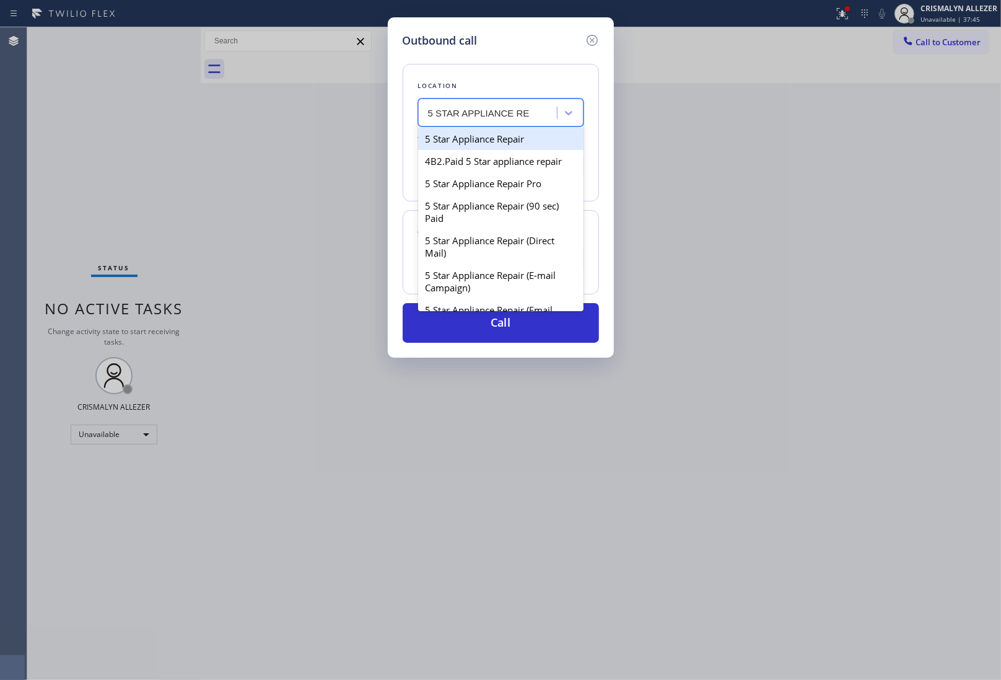
click at [500, 139] on div "5 Star Appliance Repair" at bounding box center [500, 139] width 165 height 22
type input "[PHONE_NUMBER]"
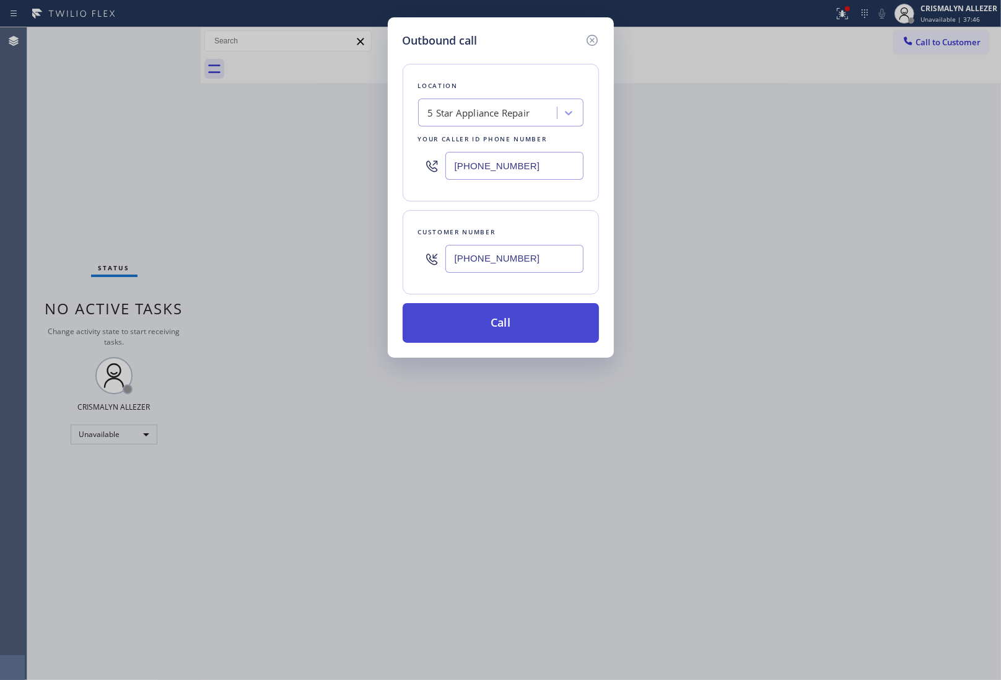
click at [504, 328] on button "Call" at bounding box center [501, 323] width 196 height 40
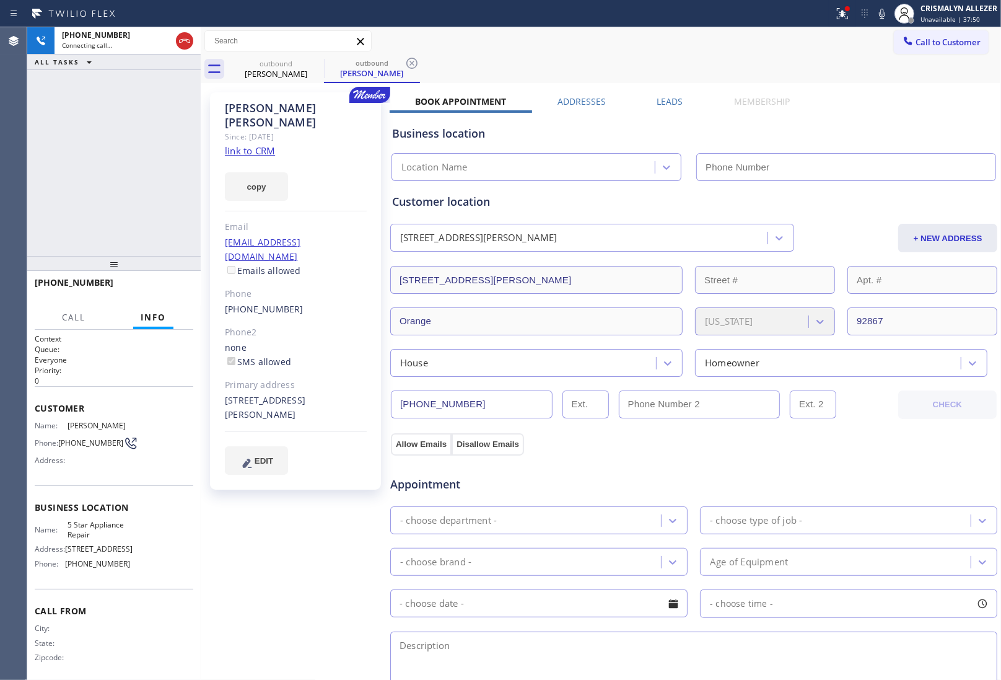
type input "[PHONE_NUMBER]"
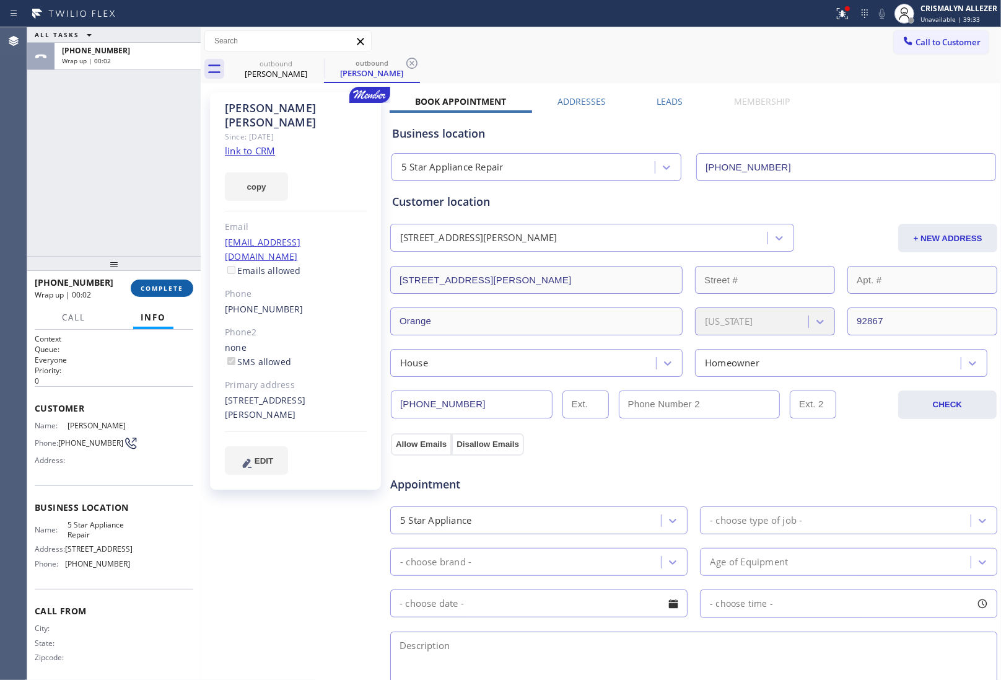
click at [151, 290] on span "COMPLETE" at bounding box center [162, 288] width 43 height 9
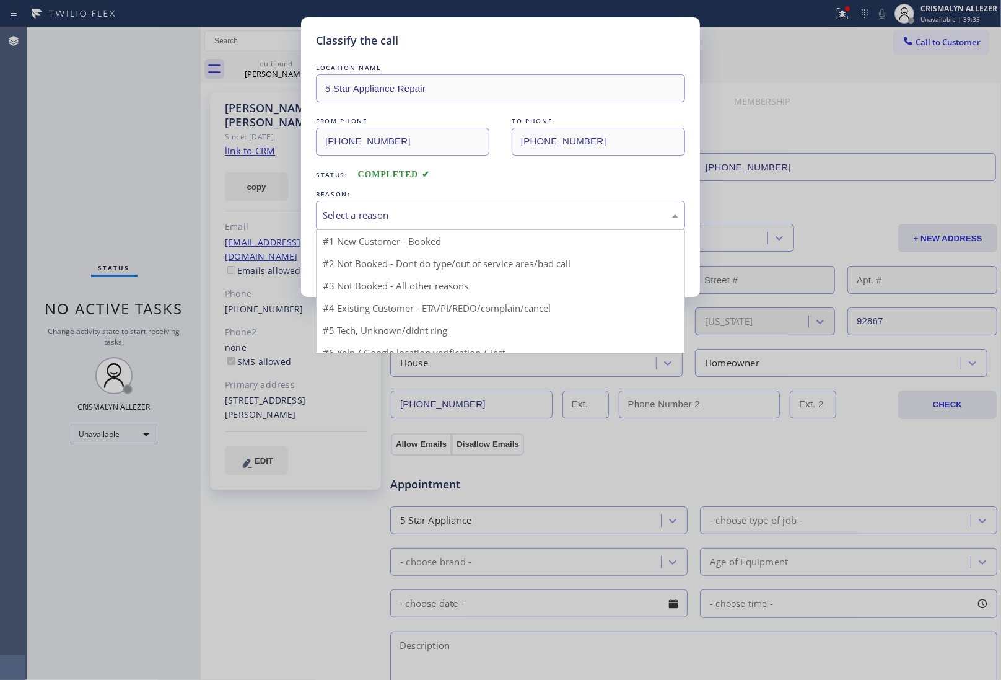
click at [487, 211] on div "Select a reason" at bounding box center [501, 215] width 356 height 14
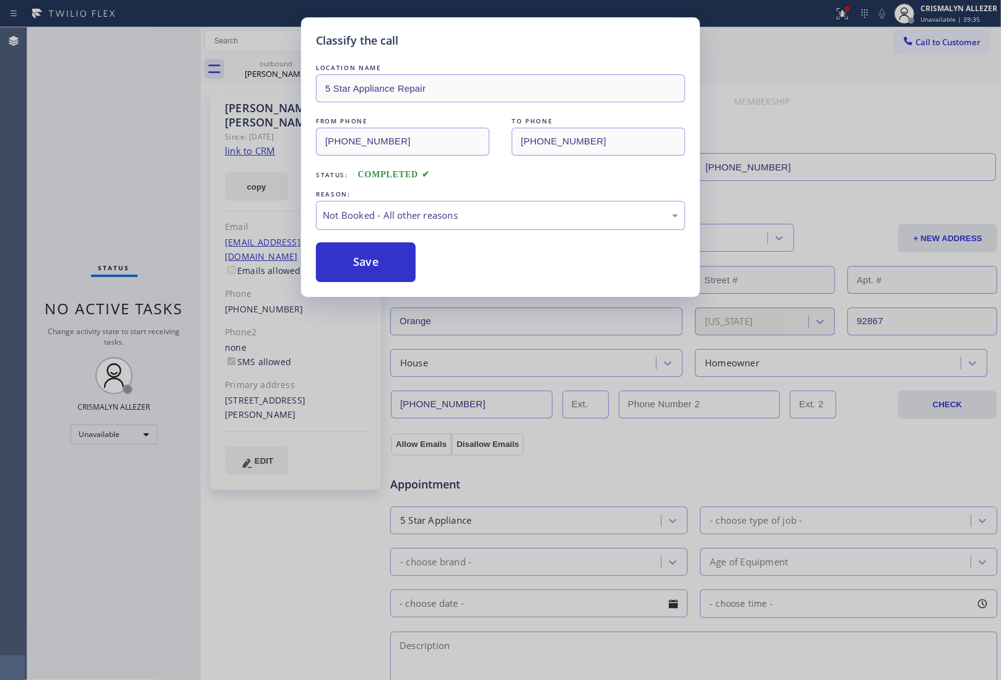
click at [392, 261] on button "Save" at bounding box center [366, 262] width 100 height 40
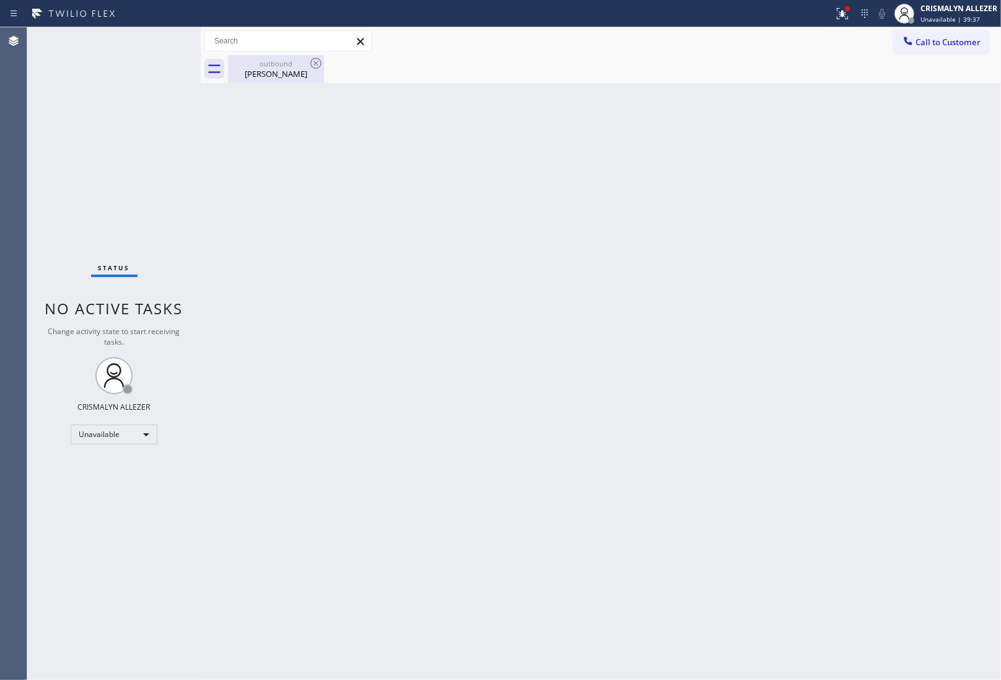
click at [296, 75] on div "[PERSON_NAME]" at bounding box center [276, 73] width 94 height 11
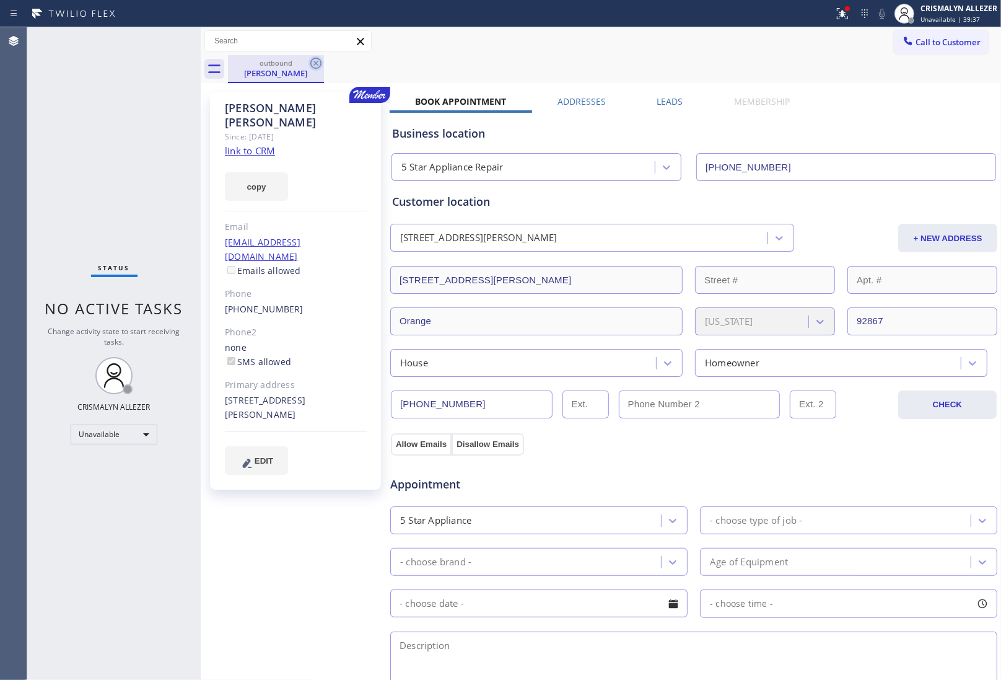
click at [320, 62] on icon at bounding box center [315, 63] width 11 height 11
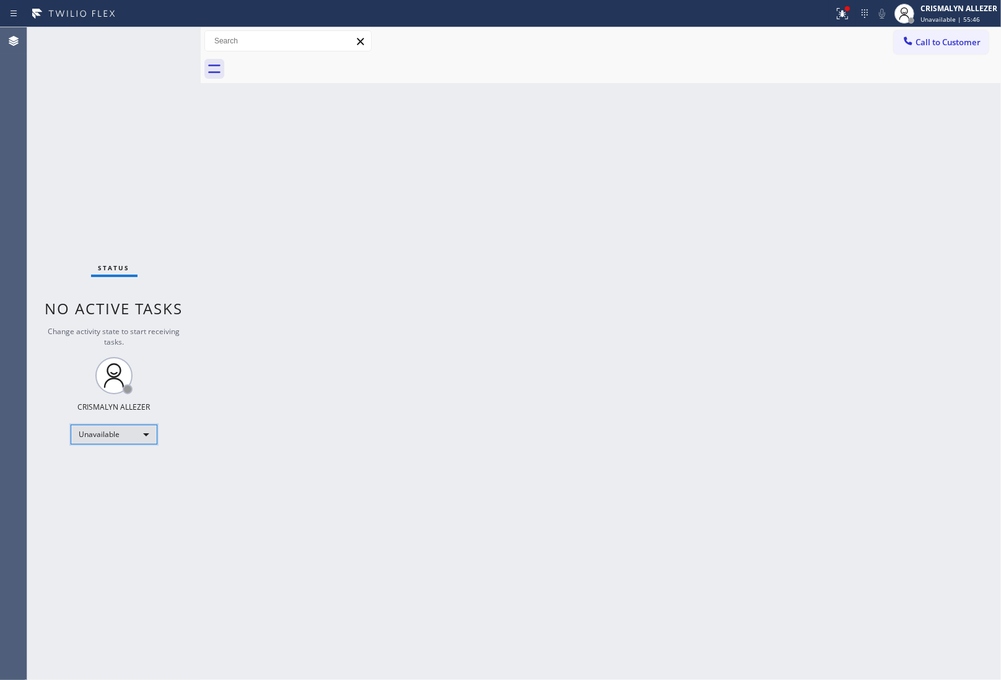
click at [152, 442] on div "Unavailable" at bounding box center [114, 435] width 87 height 20
click at [125, 456] on li "Offline" at bounding box center [113, 451] width 84 height 15
